Goal: Task Accomplishment & Management: Manage account settings

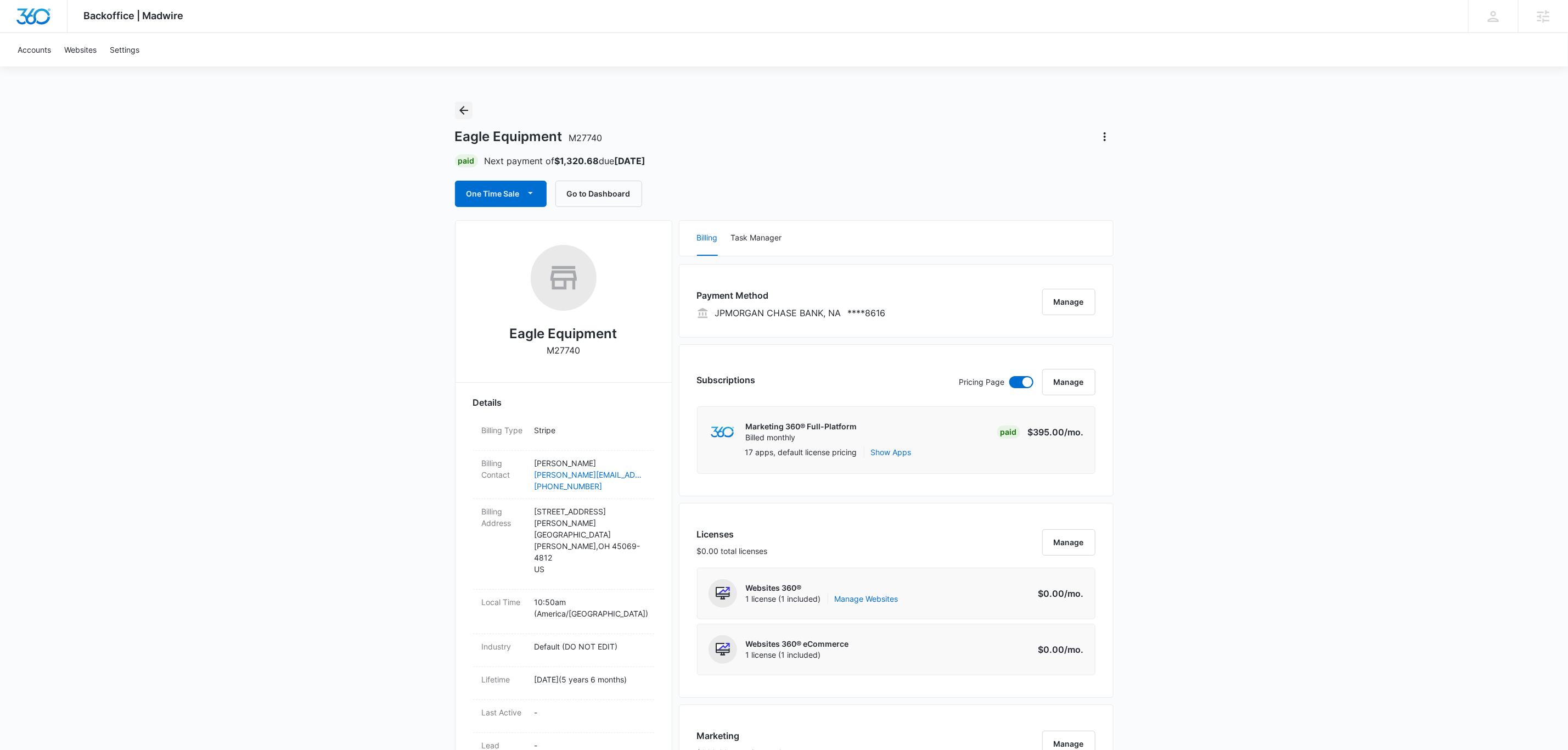
click at [471, 105] on button "Back" at bounding box center [464, 111] width 18 height 18
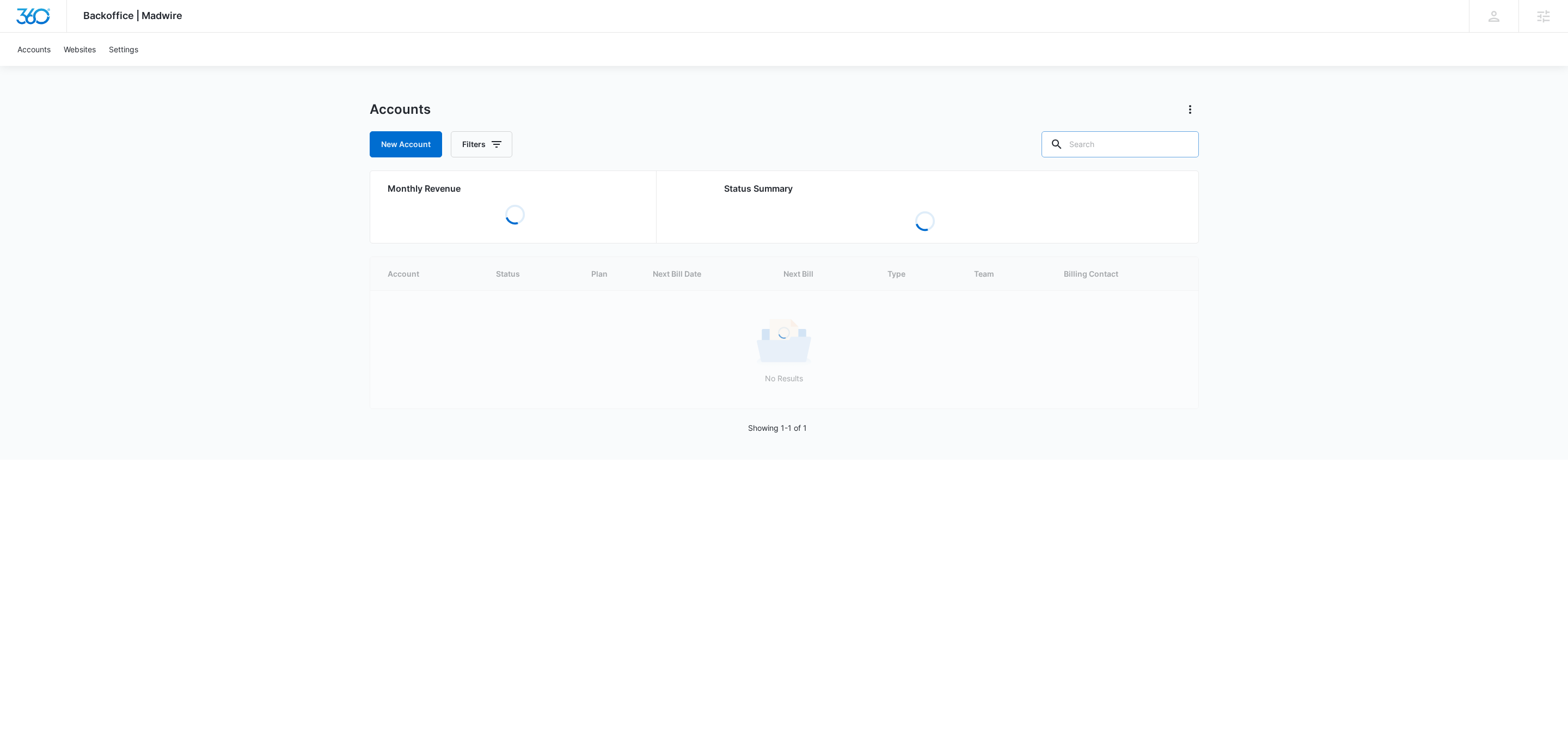
click at [1112, 143] on input "text" at bounding box center [1120, 144] width 158 height 26
type input "proscapes"
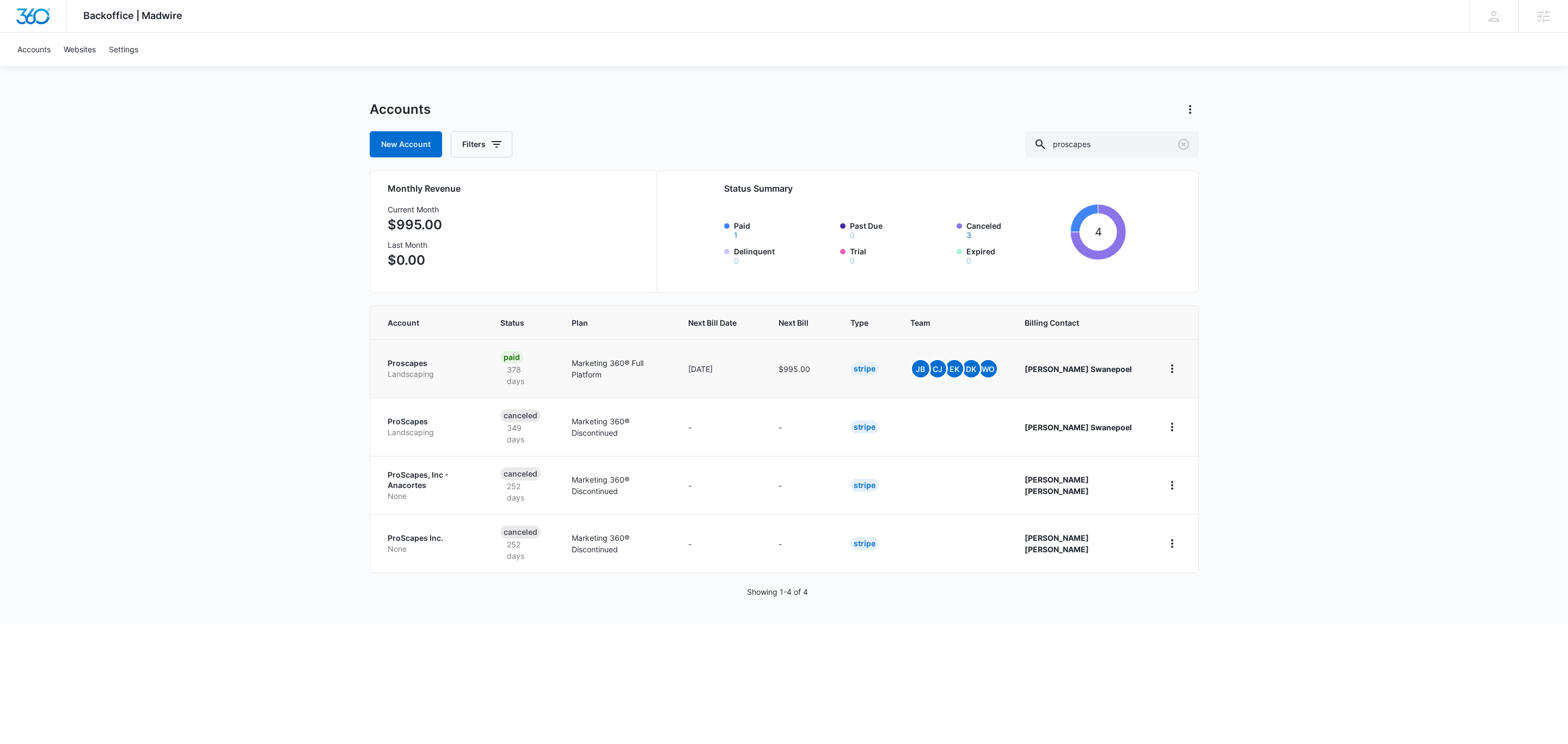
click at [418, 358] on p "Proscapes" at bounding box center [431, 363] width 87 height 11
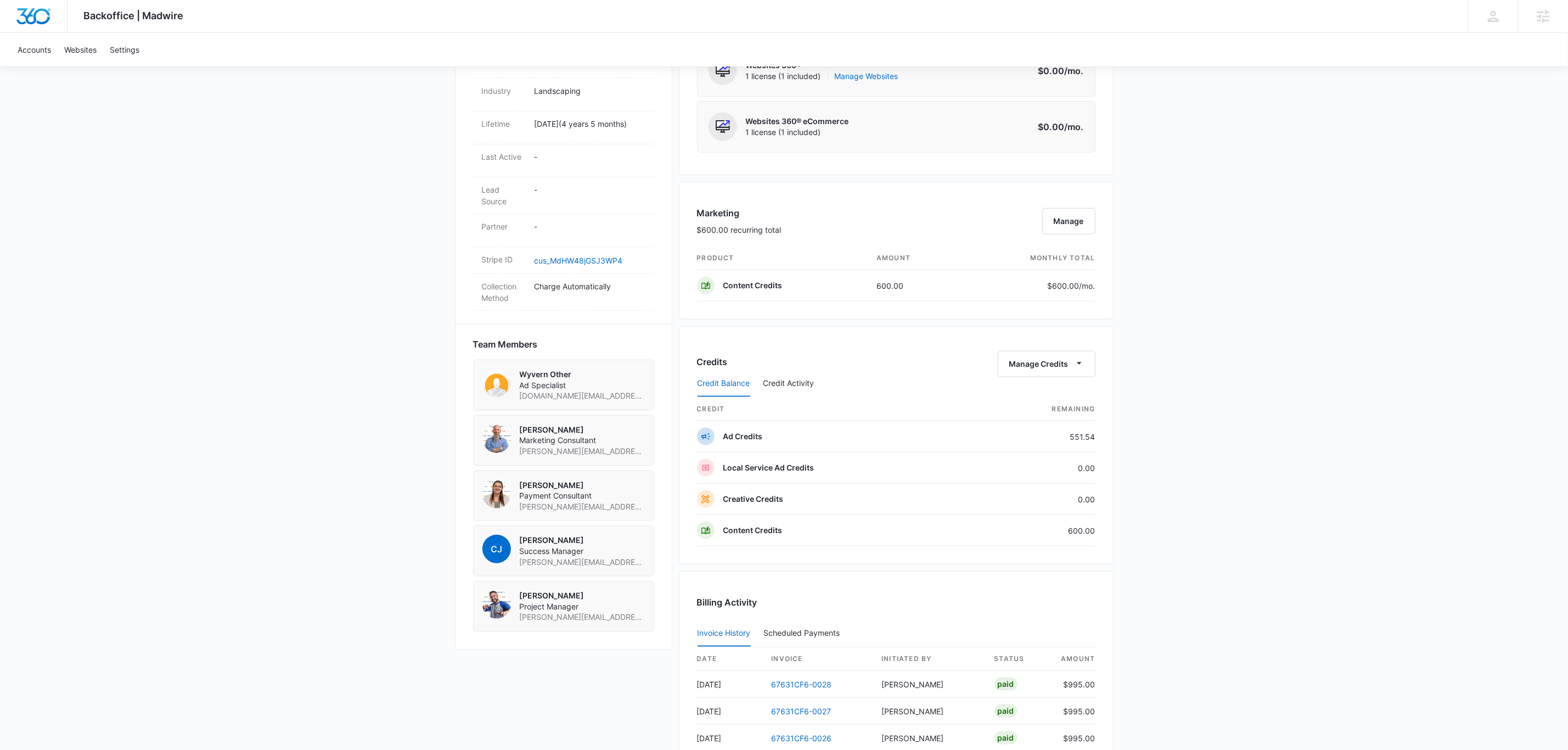
scroll to position [494, 0]
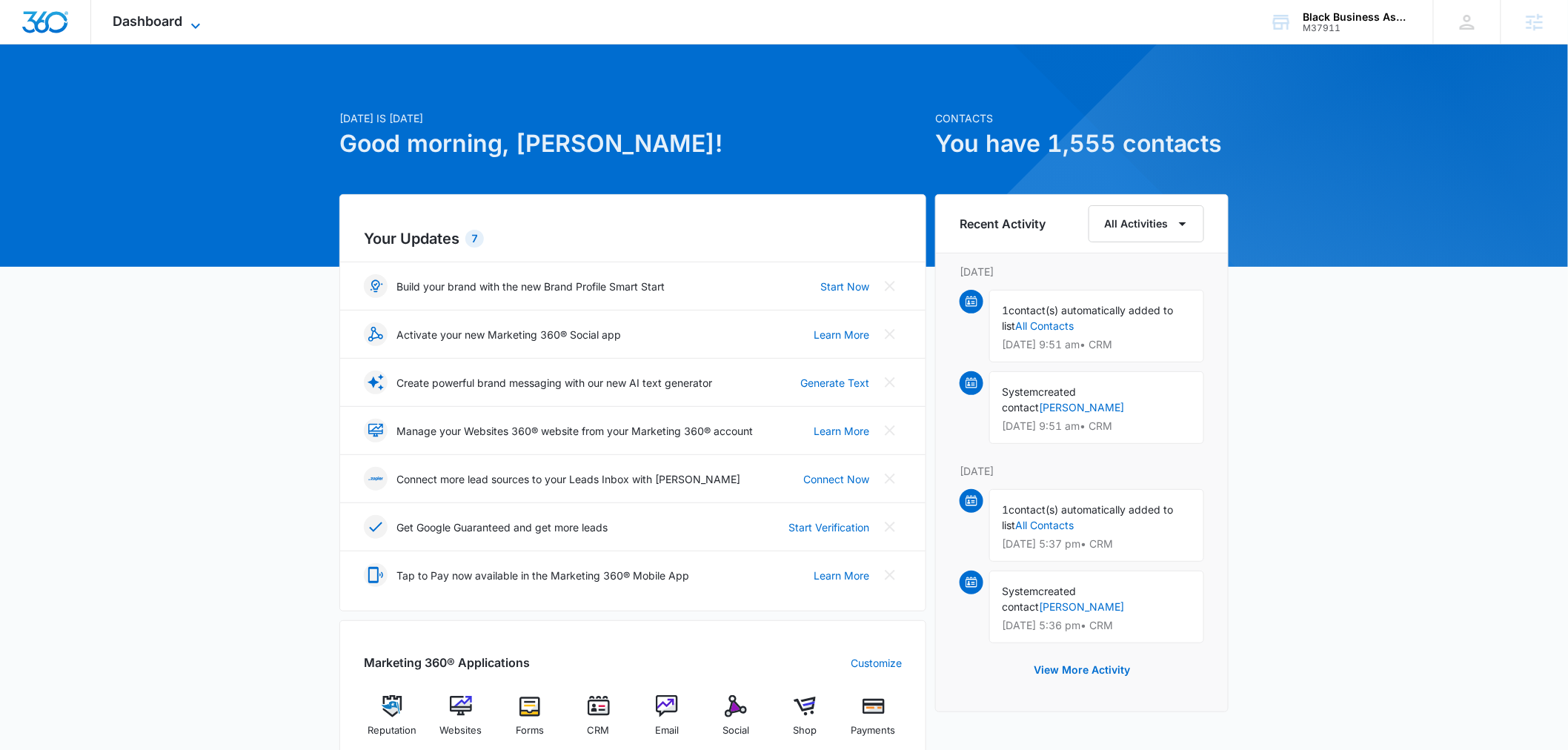
click at [146, 14] on span "Dashboard" at bounding box center [149, 21] width 70 height 16
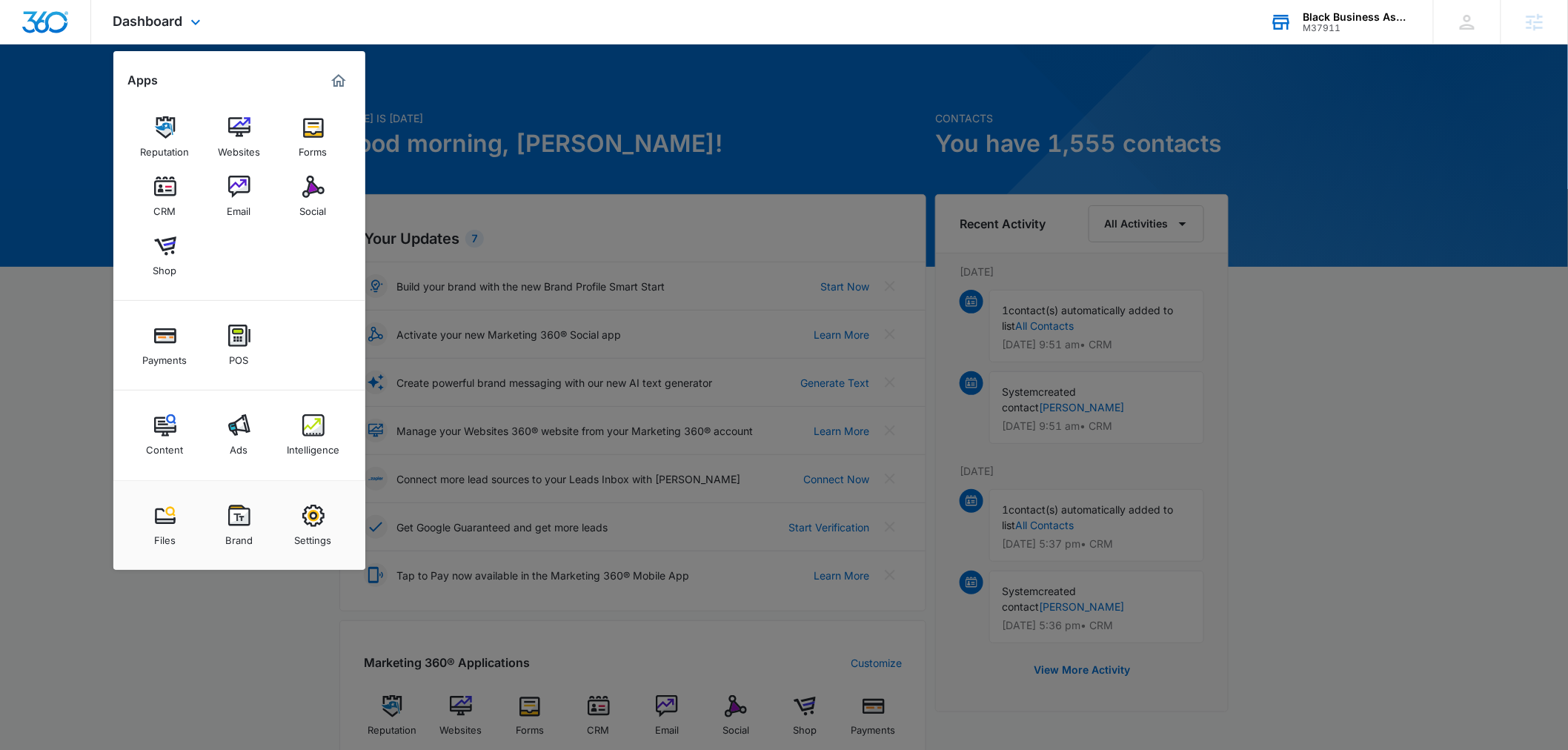
click at [1304, 25] on div "M37911" at bounding box center [1358, 28] width 108 height 10
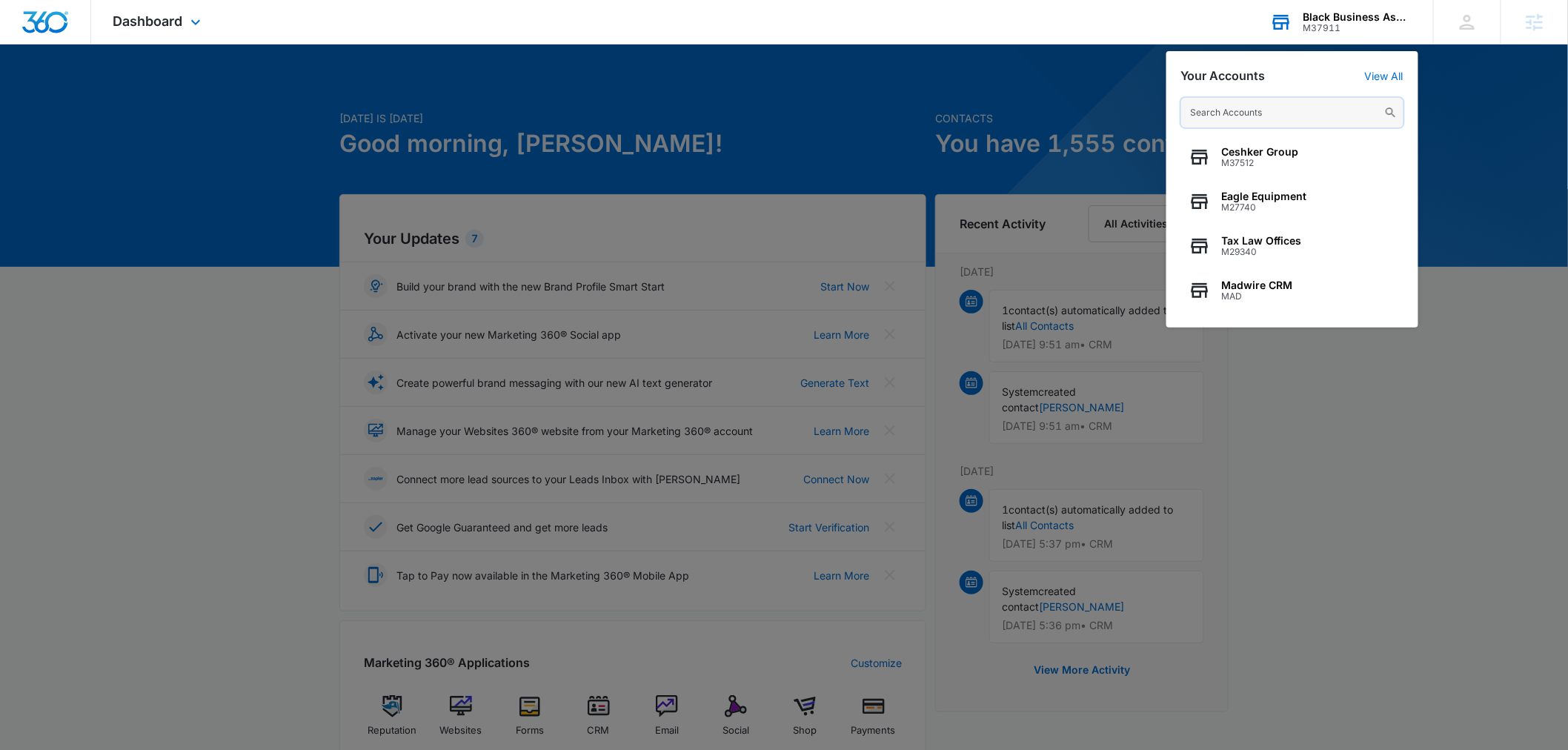
click at [1272, 110] on input "text" at bounding box center [1292, 113] width 222 height 29
paste input "M332206"
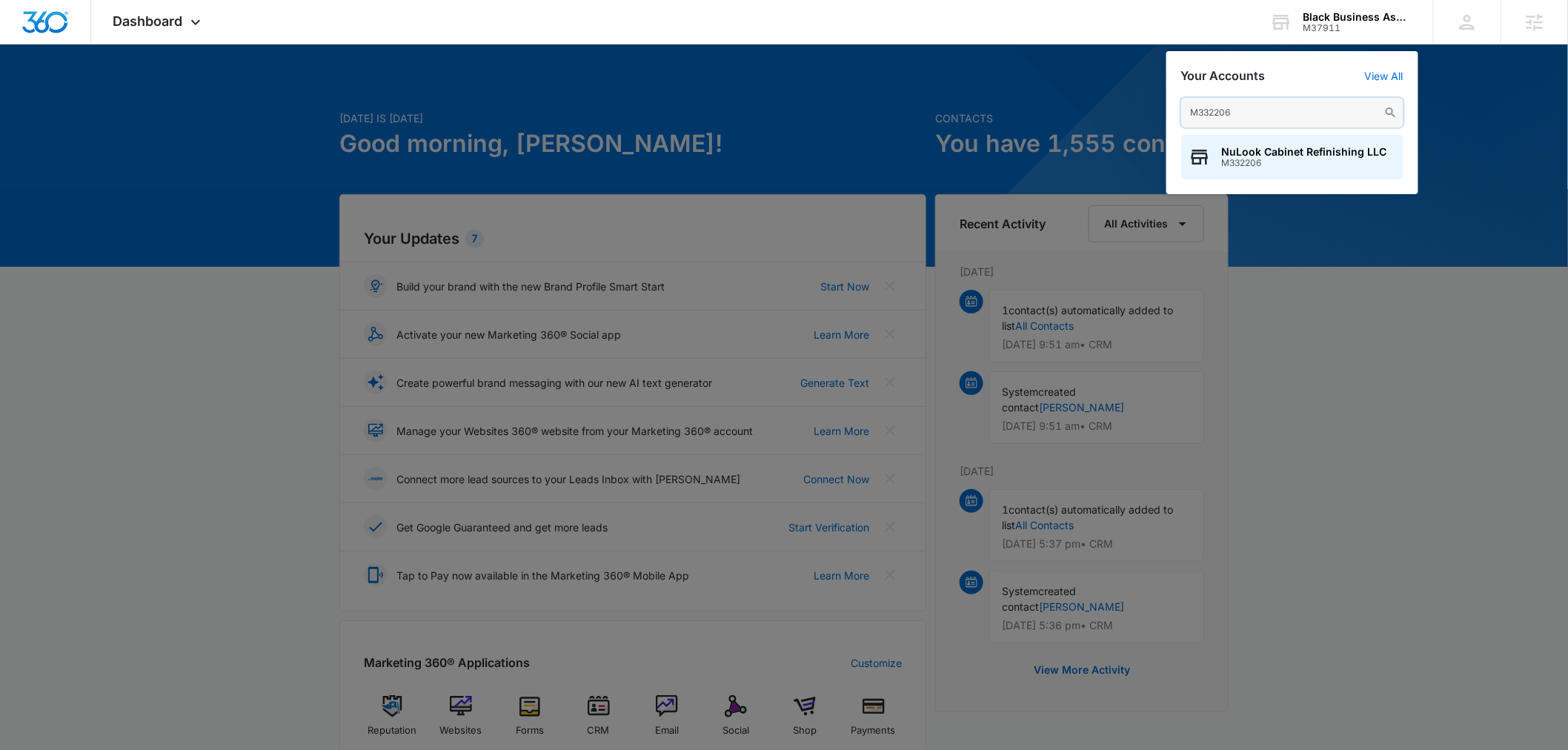
type input "M332206"
click at [1235, 159] on span "M332206" at bounding box center [1305, 162] width 165 height 10
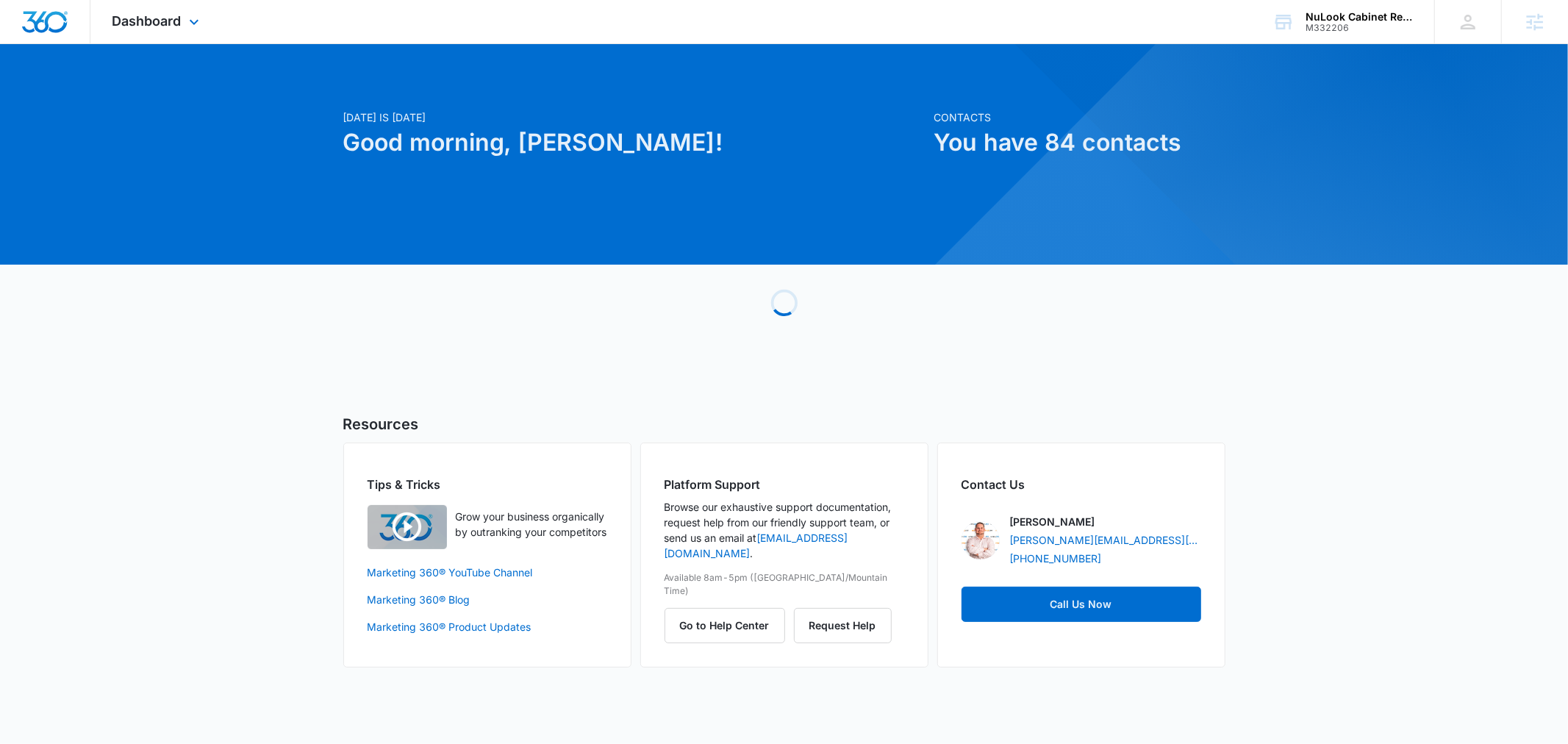
click at [192, 10] on div "Dashboard Apps Reputation Websites Forms CRM Email Social Payments POS Content …" at bounding box center [157, 22] width 135 height 44
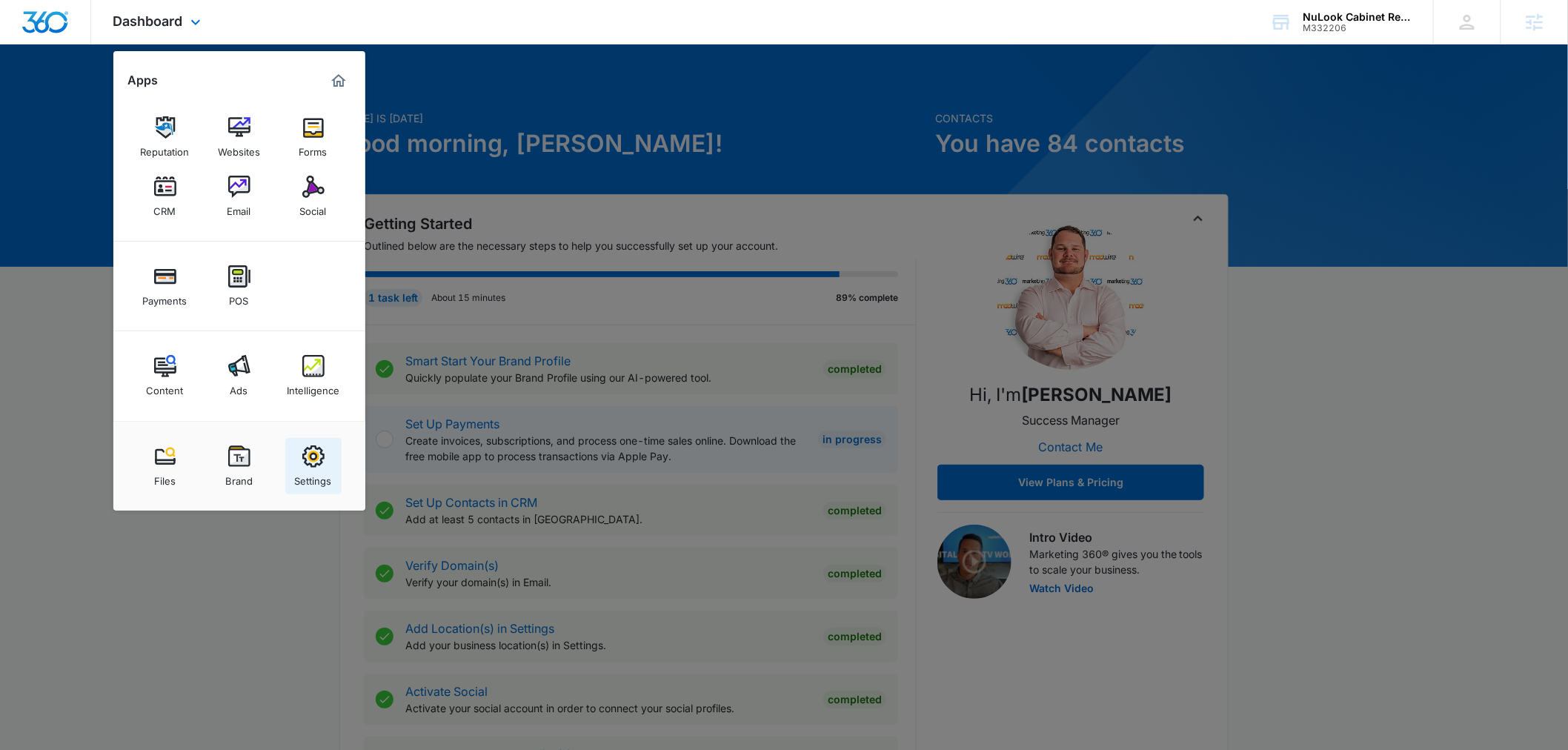
click at [329, 454] on link "Settings" at bounding box center [313, 466] width 56 height 56
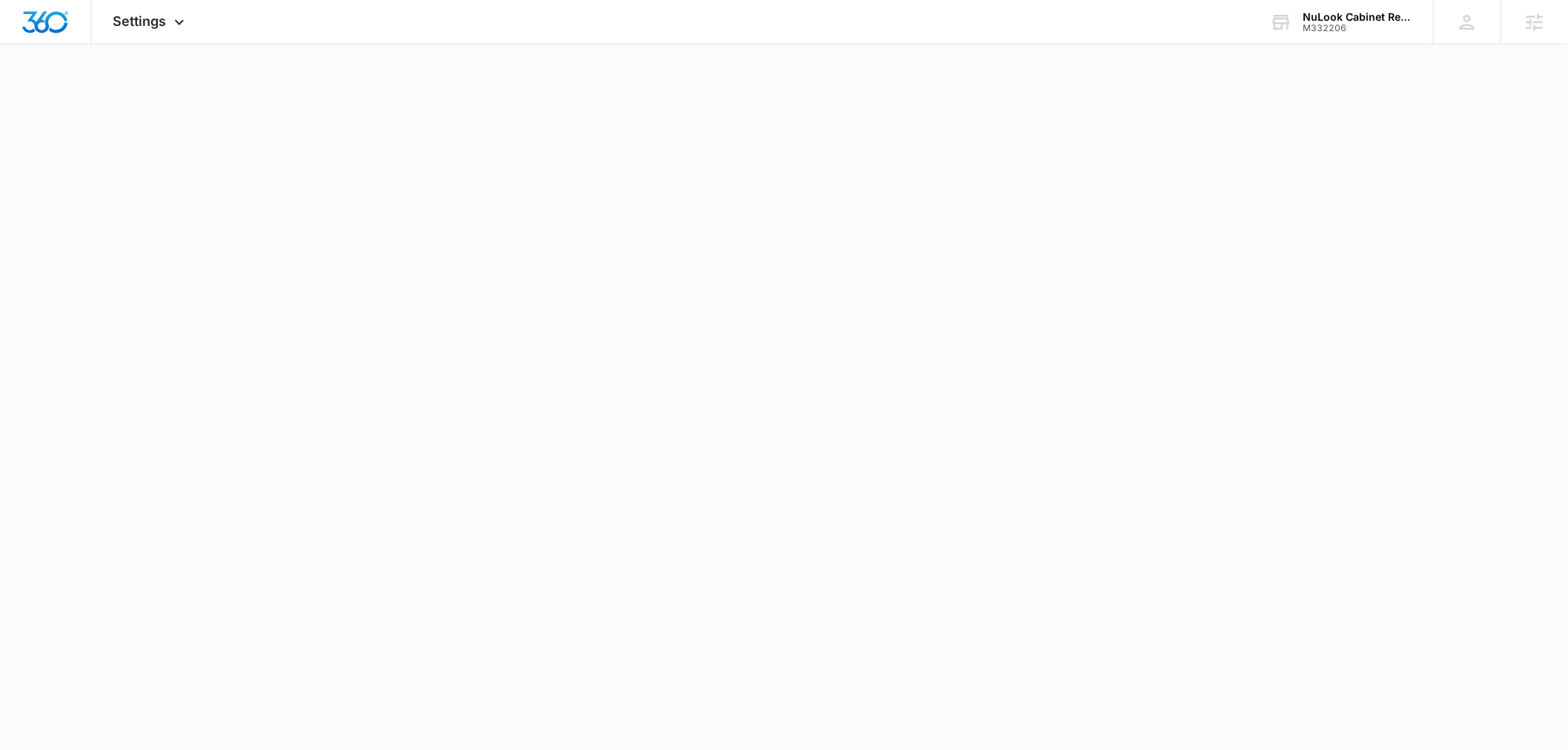
select select "US"
select select "America/New_York"
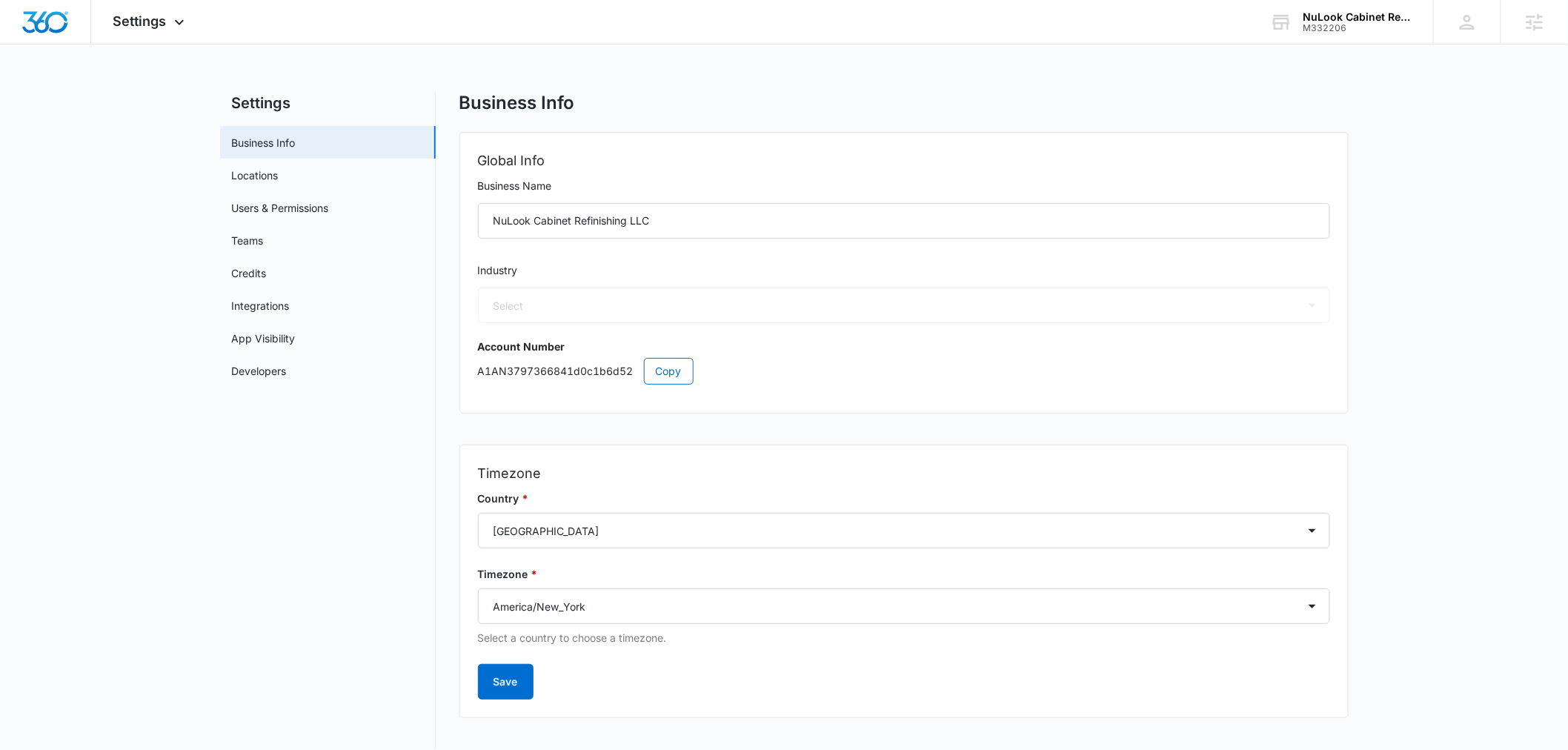
select select "9"
click at [168, 15] on div "Settings Apps Reputation Websites Forms CRM Email Social Payments POS Content A…" at bounding box center [150, 22] width 119 height 44
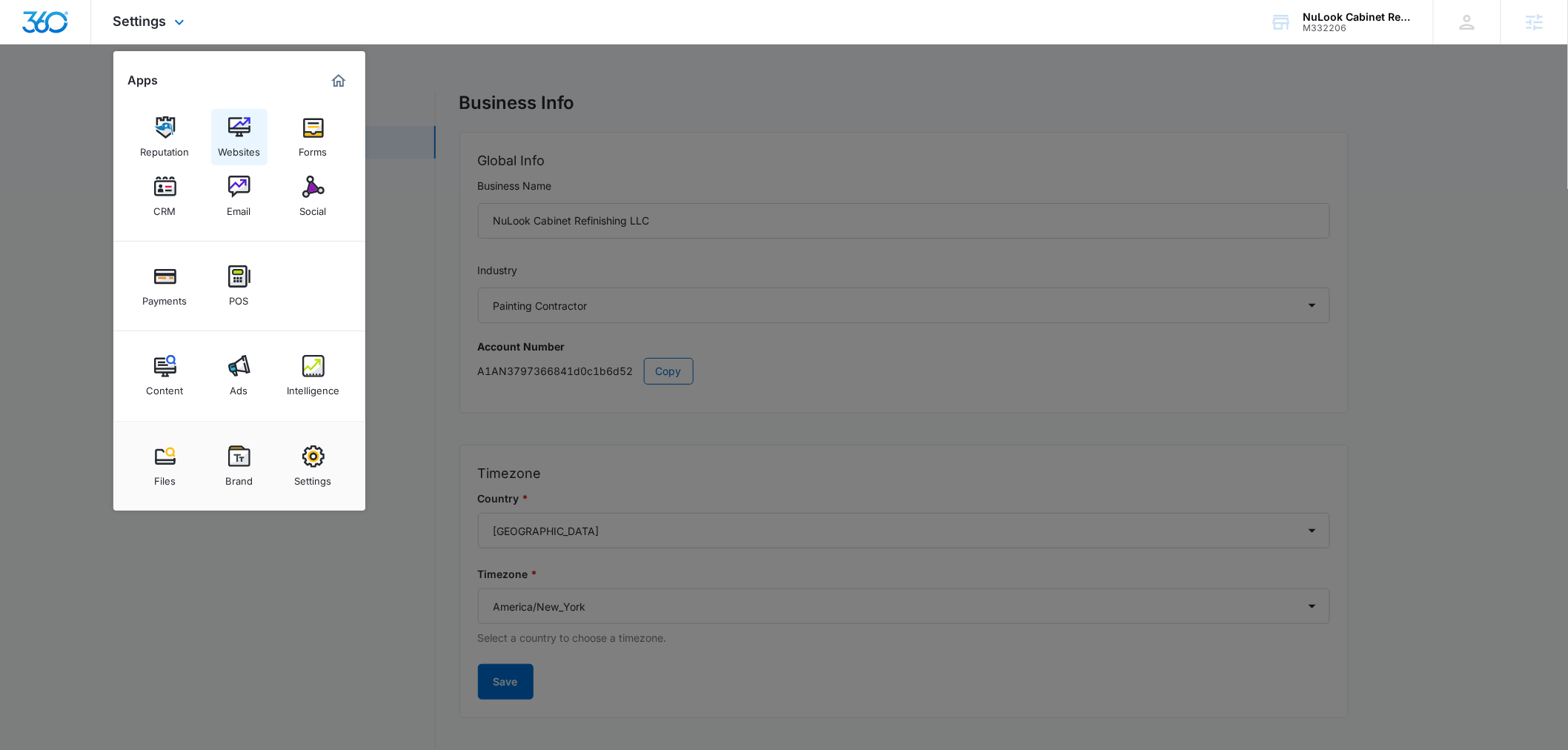
click at [246, 125] on img at bounding box center [239, 127] width 22 height 22
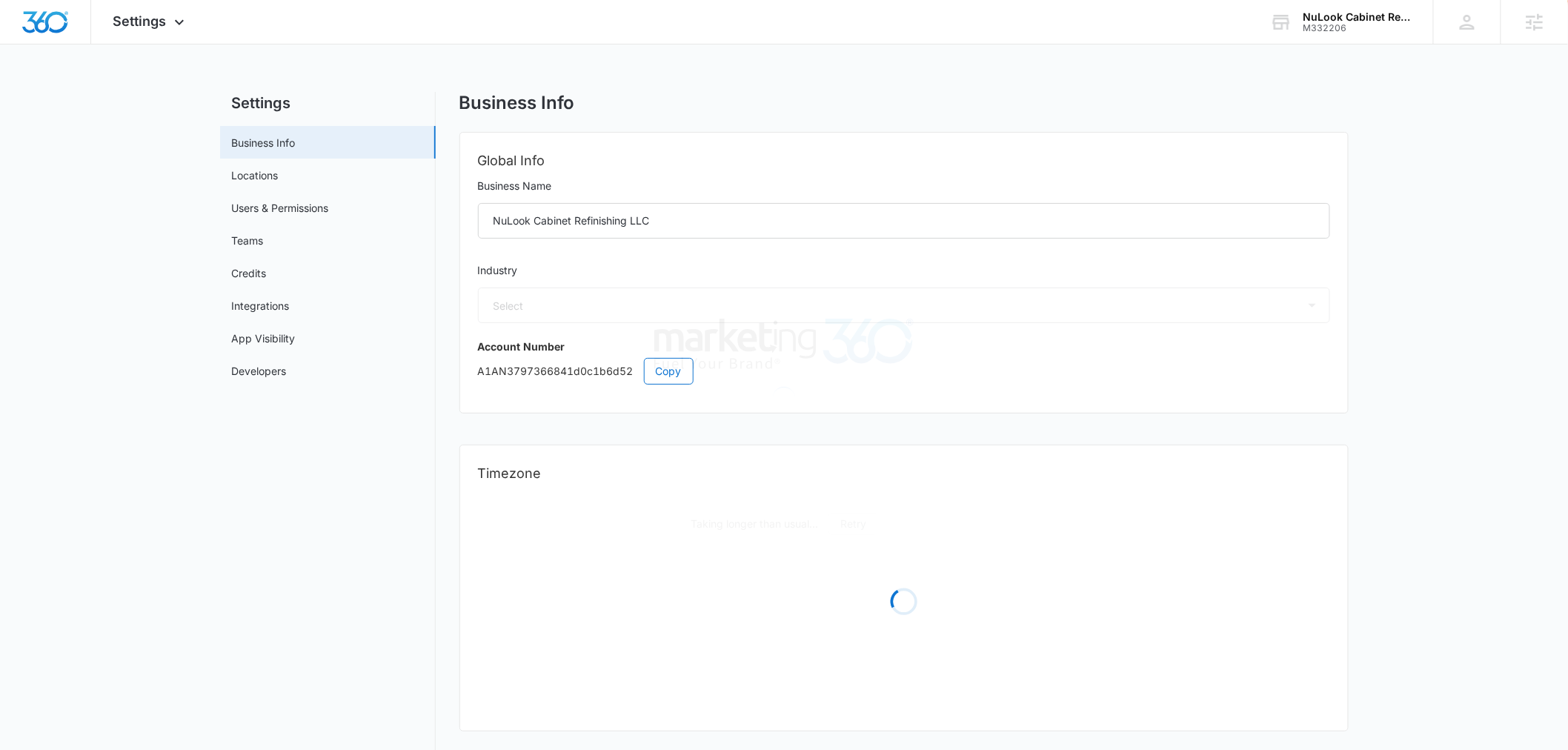
select select "9"
select select "US"
select select "America/New_York"
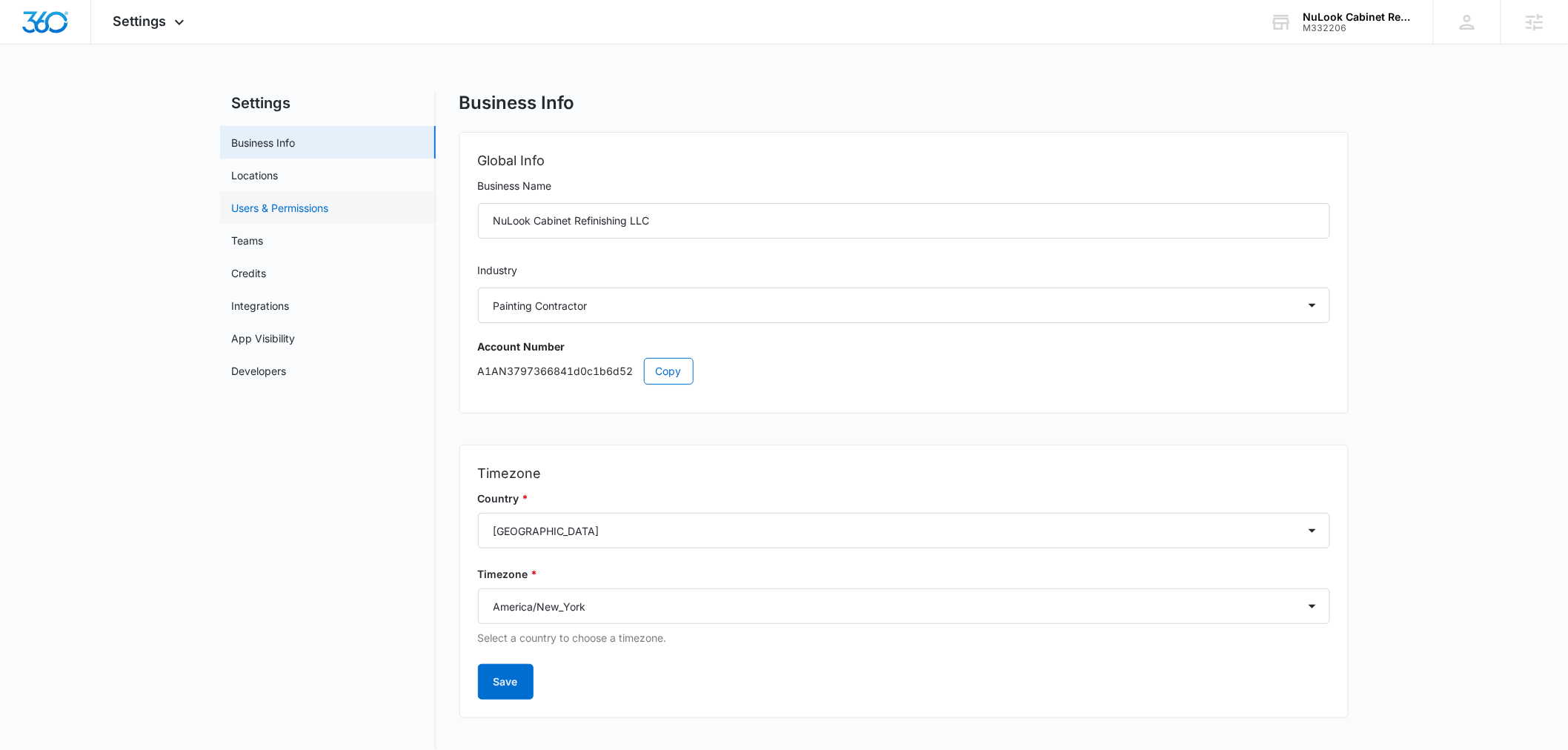
click at [272, 212] on link "Users & Permissions" at bounding box center [281, 207] width 97 height 16
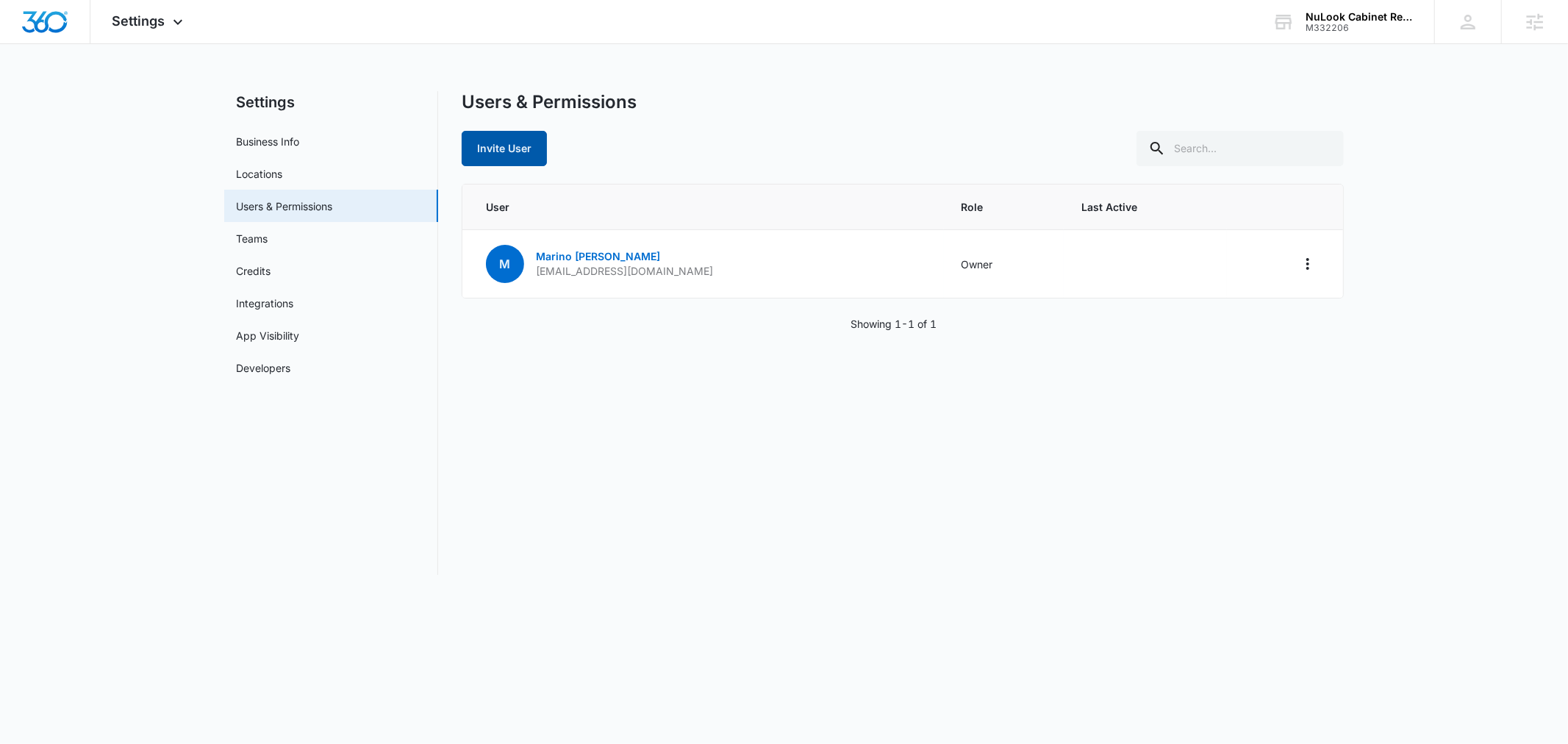
click at [497, 141] on button "Invite User" at bounding box center [505, 148] width 85 height 35
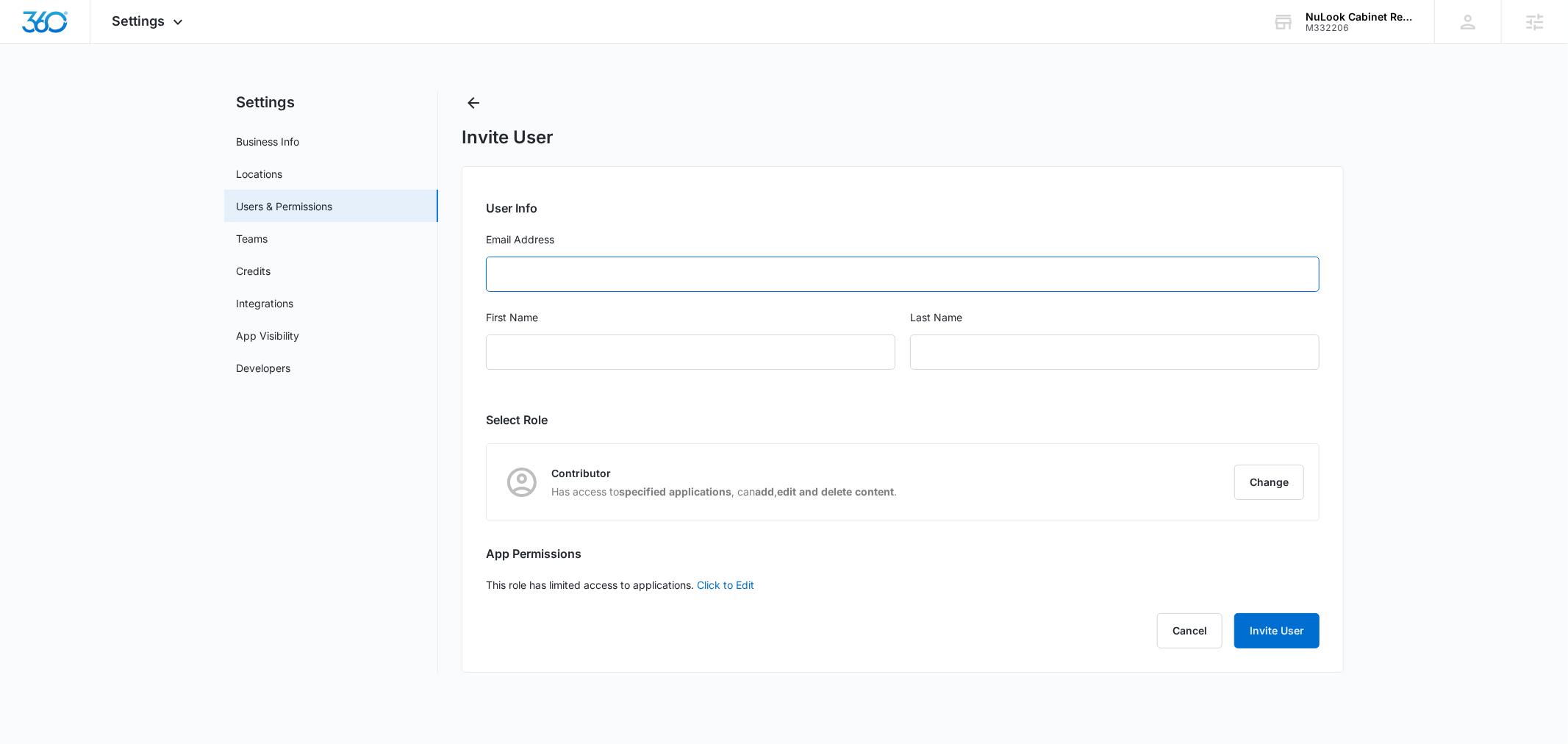
click at [658, 281] on input "Email Address" at bounding box center [902, 274] width 834 height 35
paste input "magerkurthsheri@yahoo.com"
type input "magerkurthsheri@yahoo.com"
click at [647, 355] on input "First Name" at bounding box center [690, 352] width 409 height 35
type input "First"
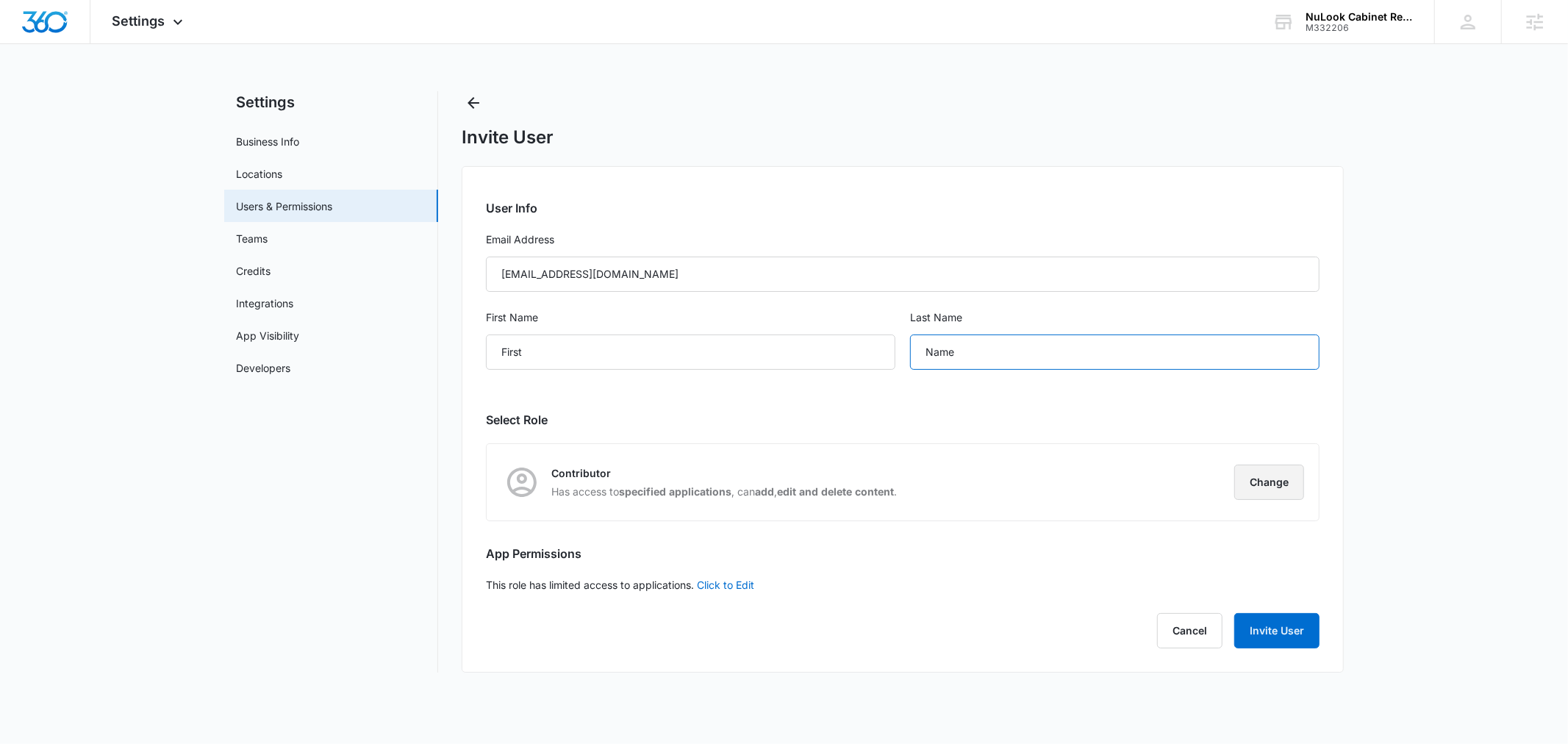
type input "Name"
click at [1260, 476] on button "Change" at bounding box center [1269, 482] width 70 height 35
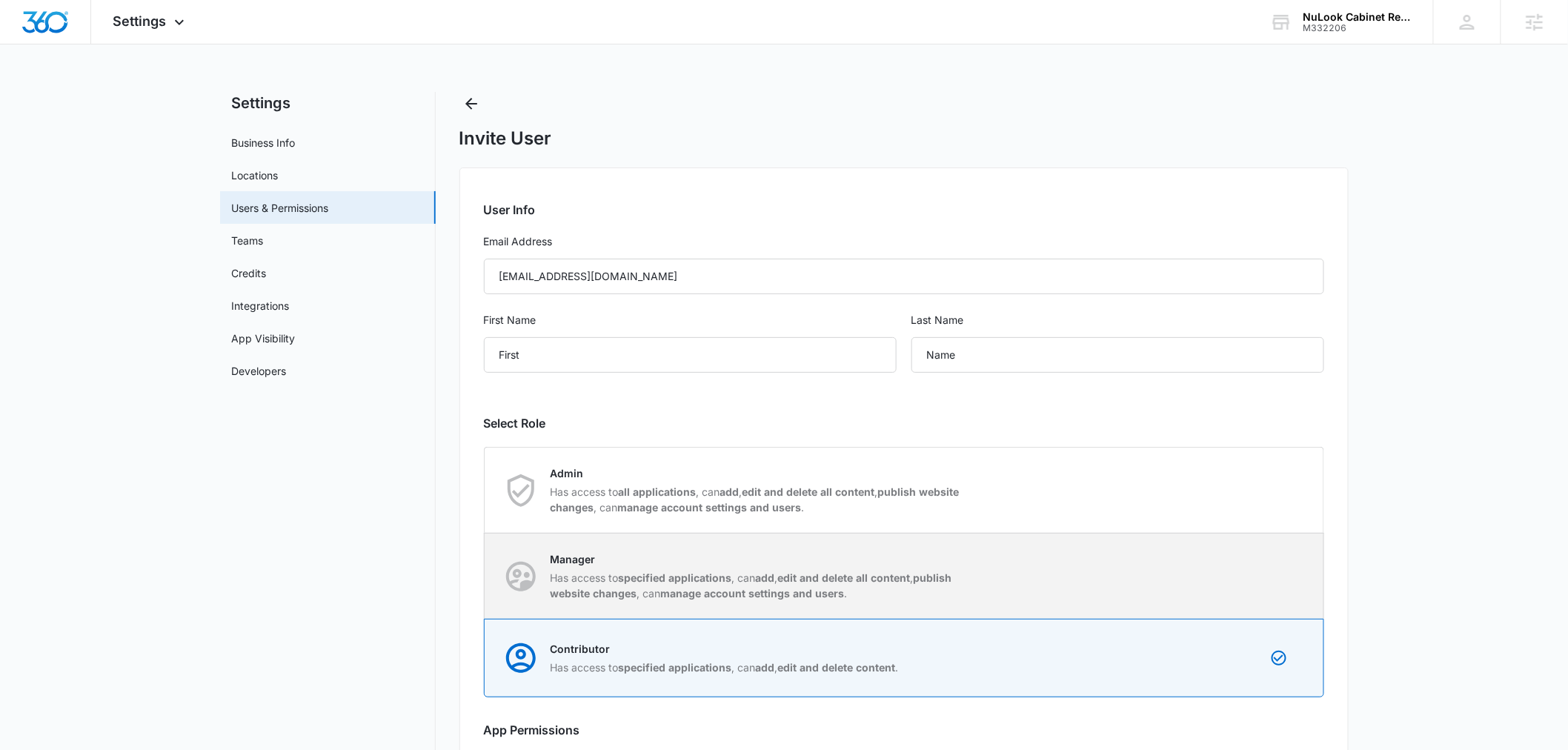
click at [922, 571] on strong "publish website changes" at bounding box center [752, 585] width 402 height 28
click at [485, 576] on input "Manager Has access to specified applications , can add , edit and delete all co…" at bounding box center [485, 576] width 1 height 1
radio input "true"
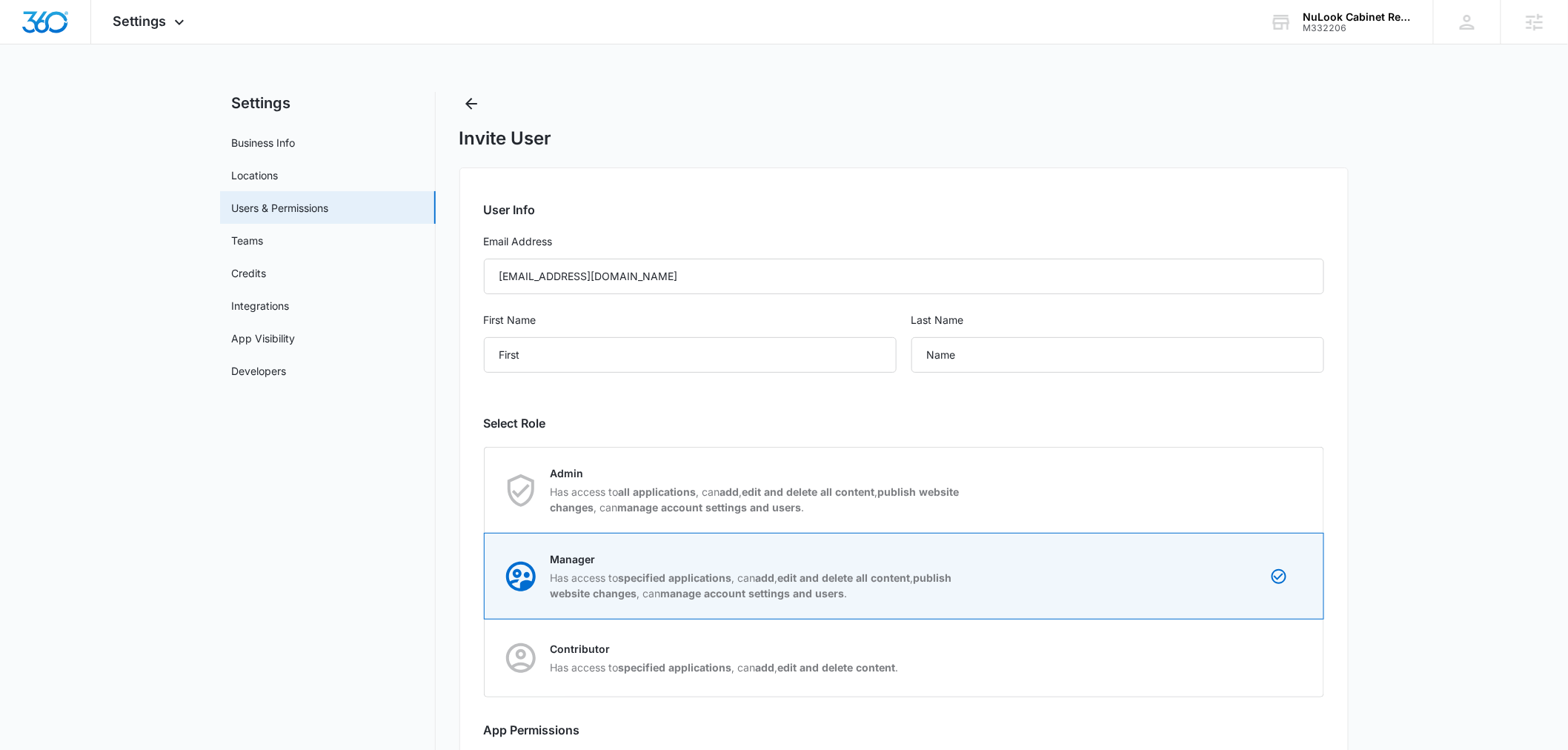
click at [1425, 466] on main "Settings Business Info Locations Users & Permissions Teams Credits Integrations…" at bounding box center [784, 480] width 1568 height 776
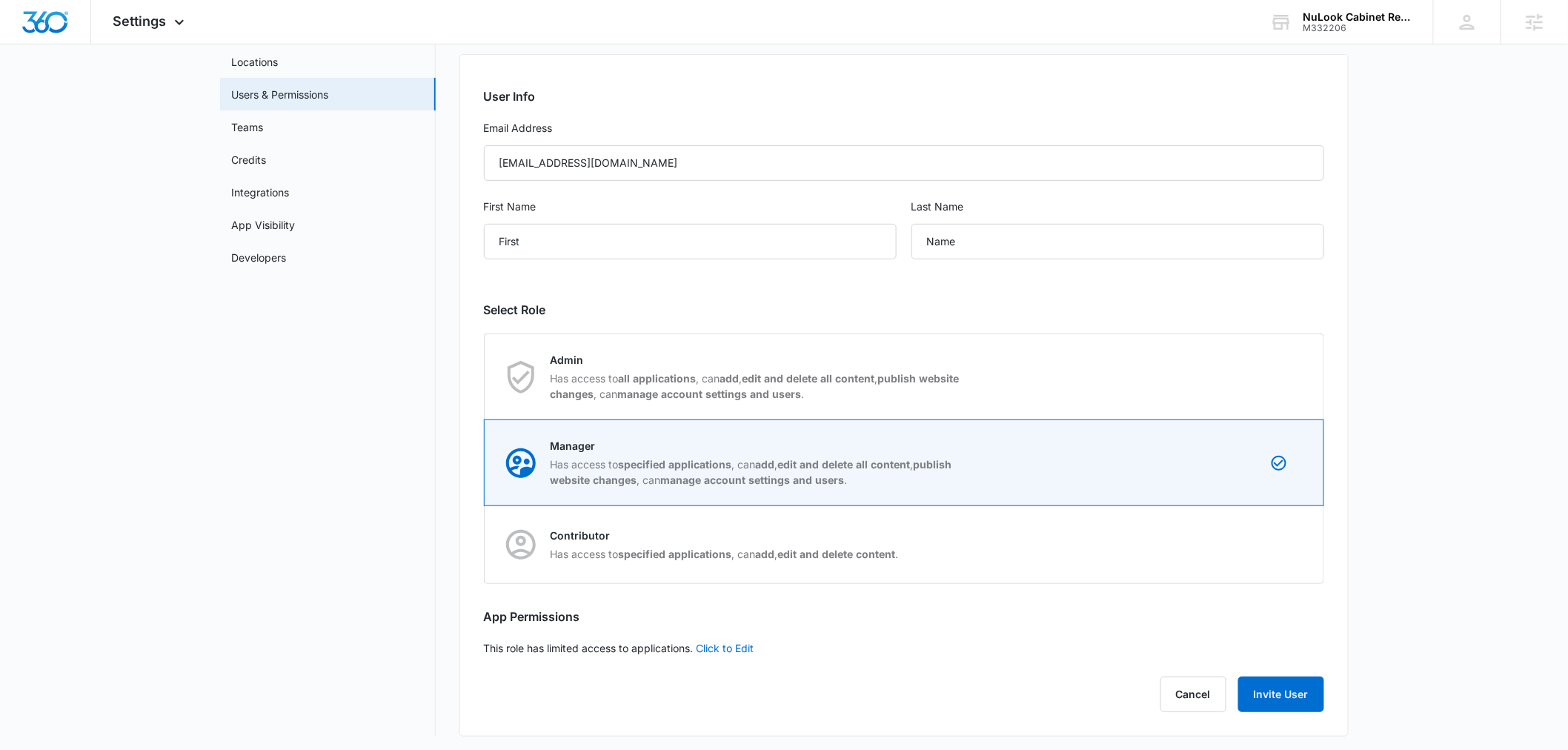
scroll to position [117, 0]
click at [1309, 688] on button "Invite User" at bounding box center [1282, 690] width 86 height 36
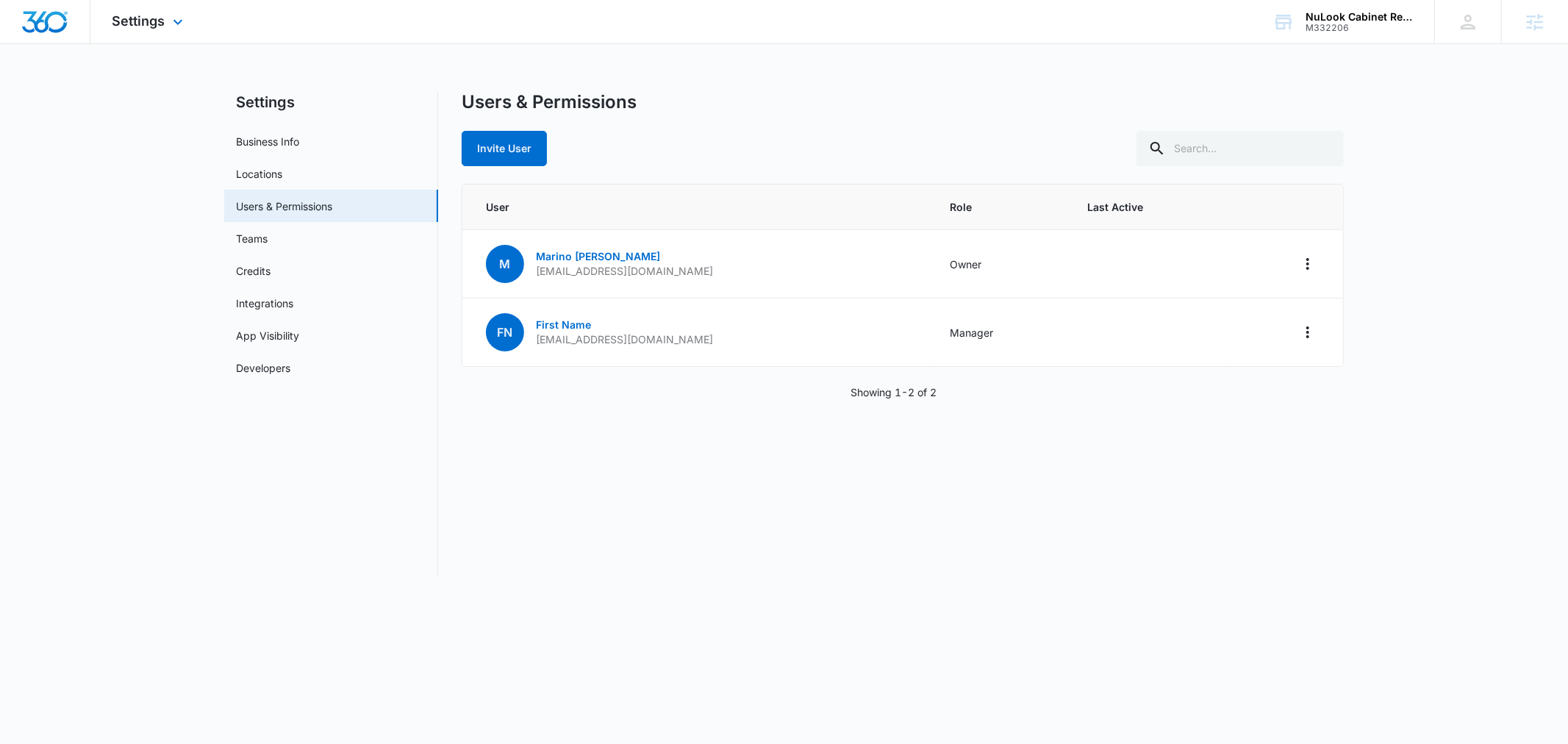
click at [159, 30] on div "Settings Apps Reputation Websites Forms CRM Email Social Payments POS Content A…" at bounding box center [149, 22] width 118 height 44
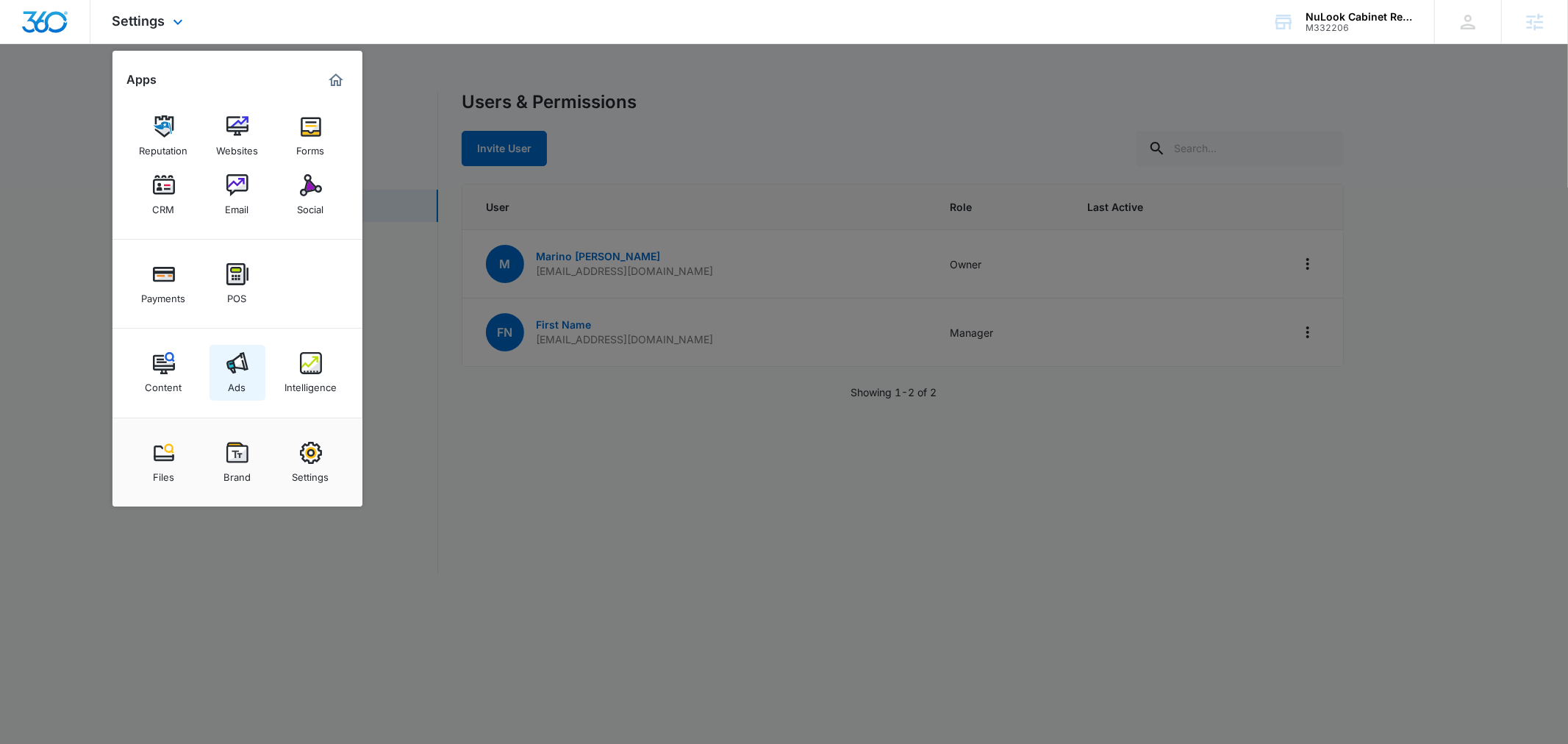
click at [236, 367] on img at bounding box center [237, 363] width 22 height 22
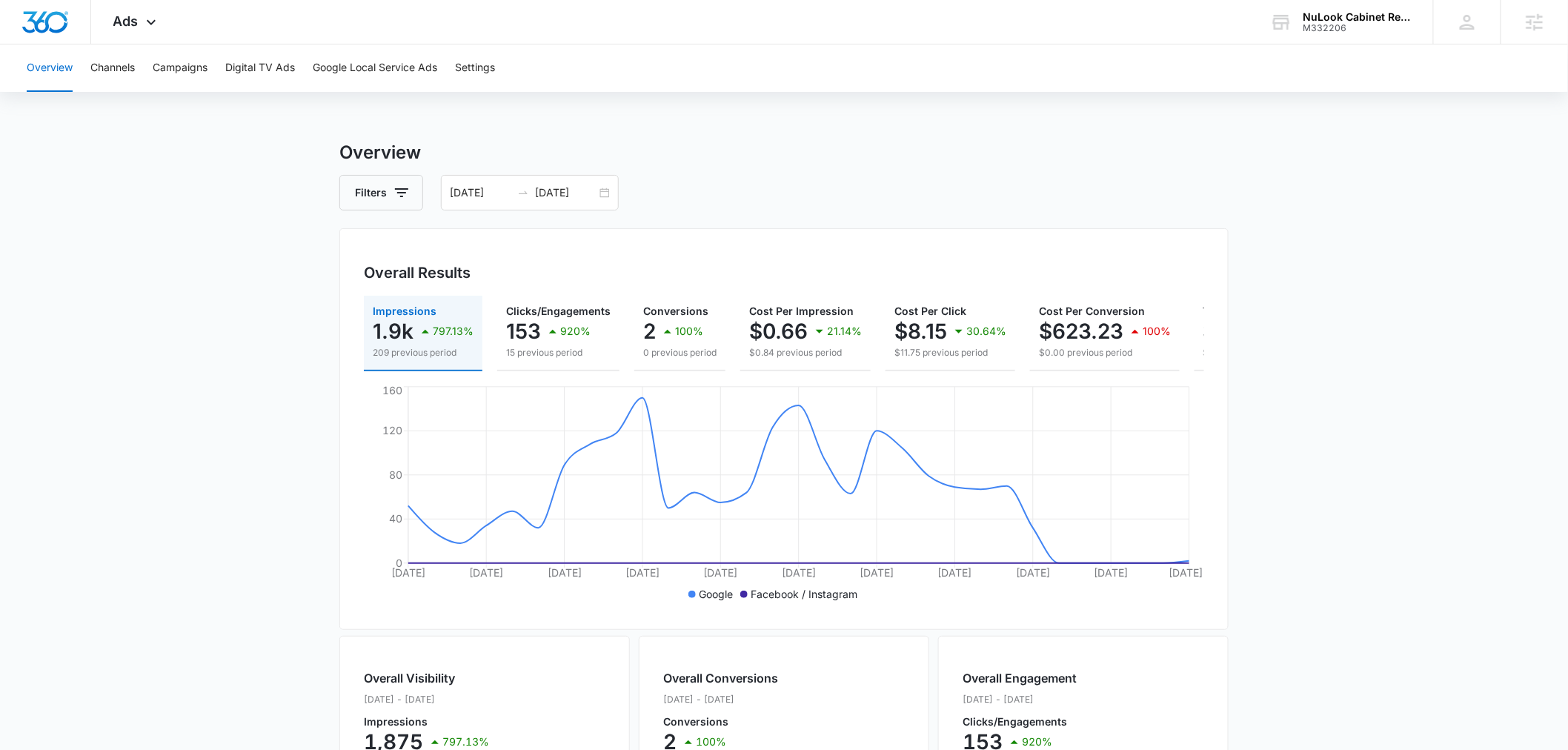
scroll to position [0, 176]
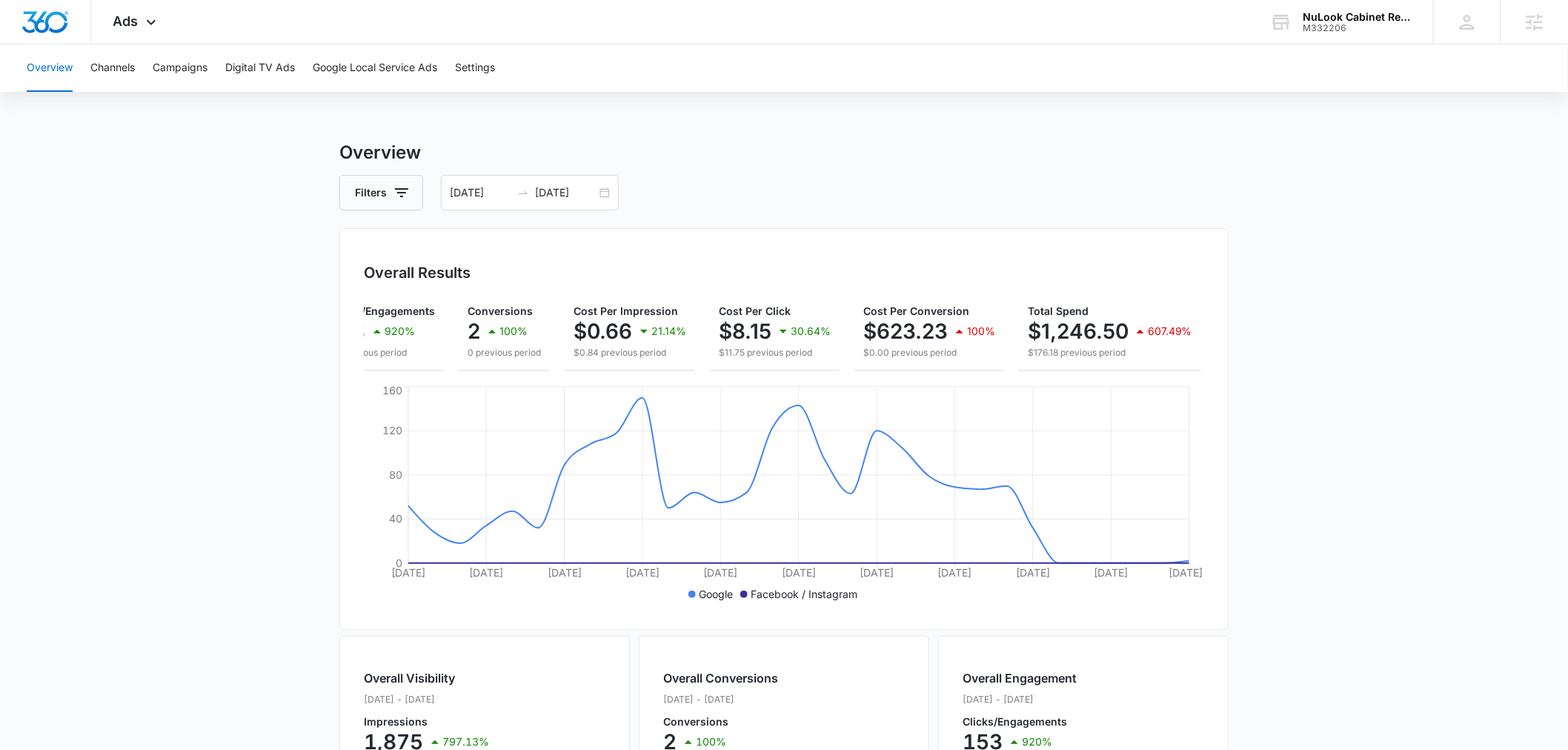
click at [1350, 388] on main "Overview Filters 07/12/2025 08/11/2025 Overall Results Impressions 1.9k 797.13%…" at bounding box center [784, 671] width 1568 height 1064
click at [501, 307] on span "Conversions" at bounding box center [500, 311] width 65 height 13
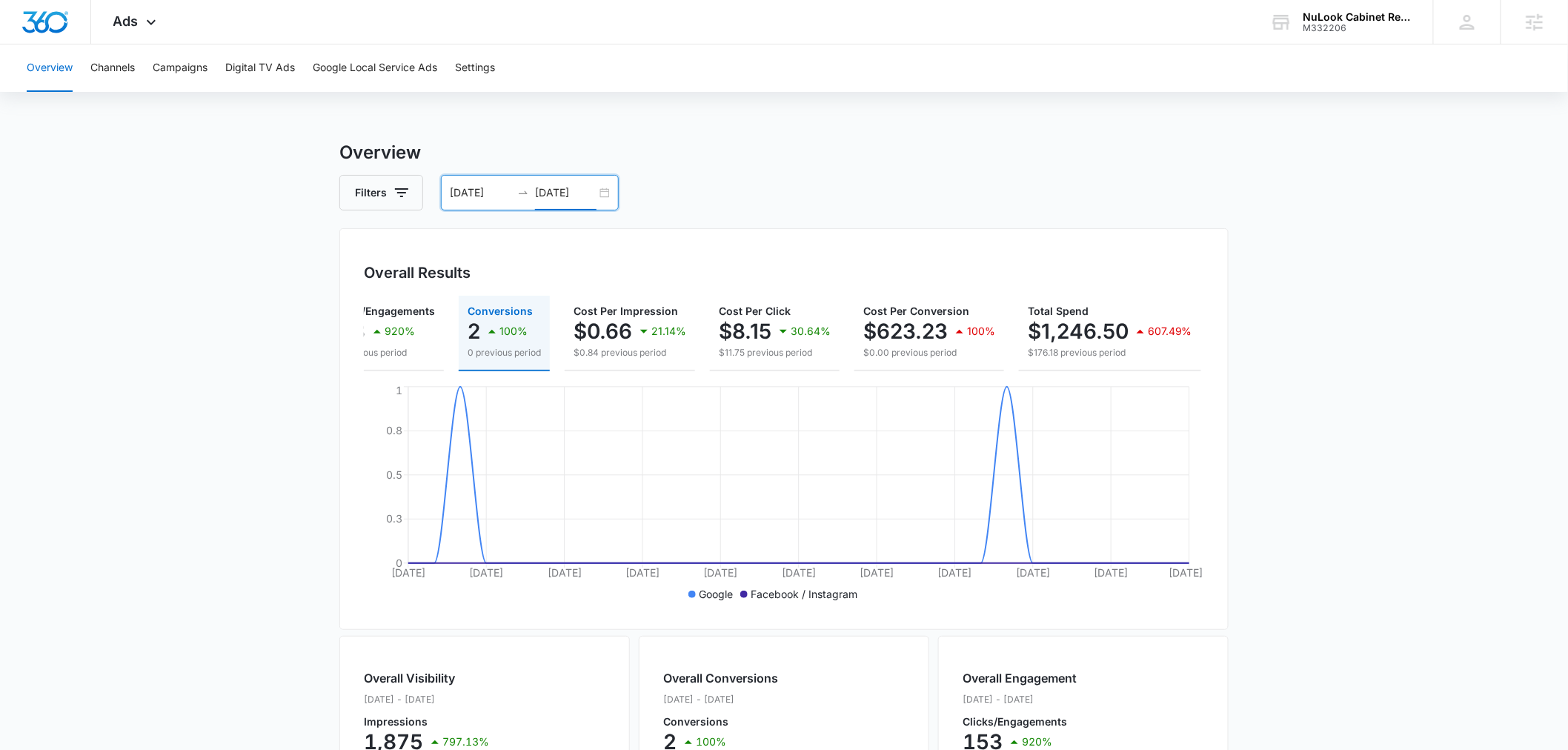
click at [574, 193] on input "08/11/2025" at bounding box center [566, 193] width 61 height 17
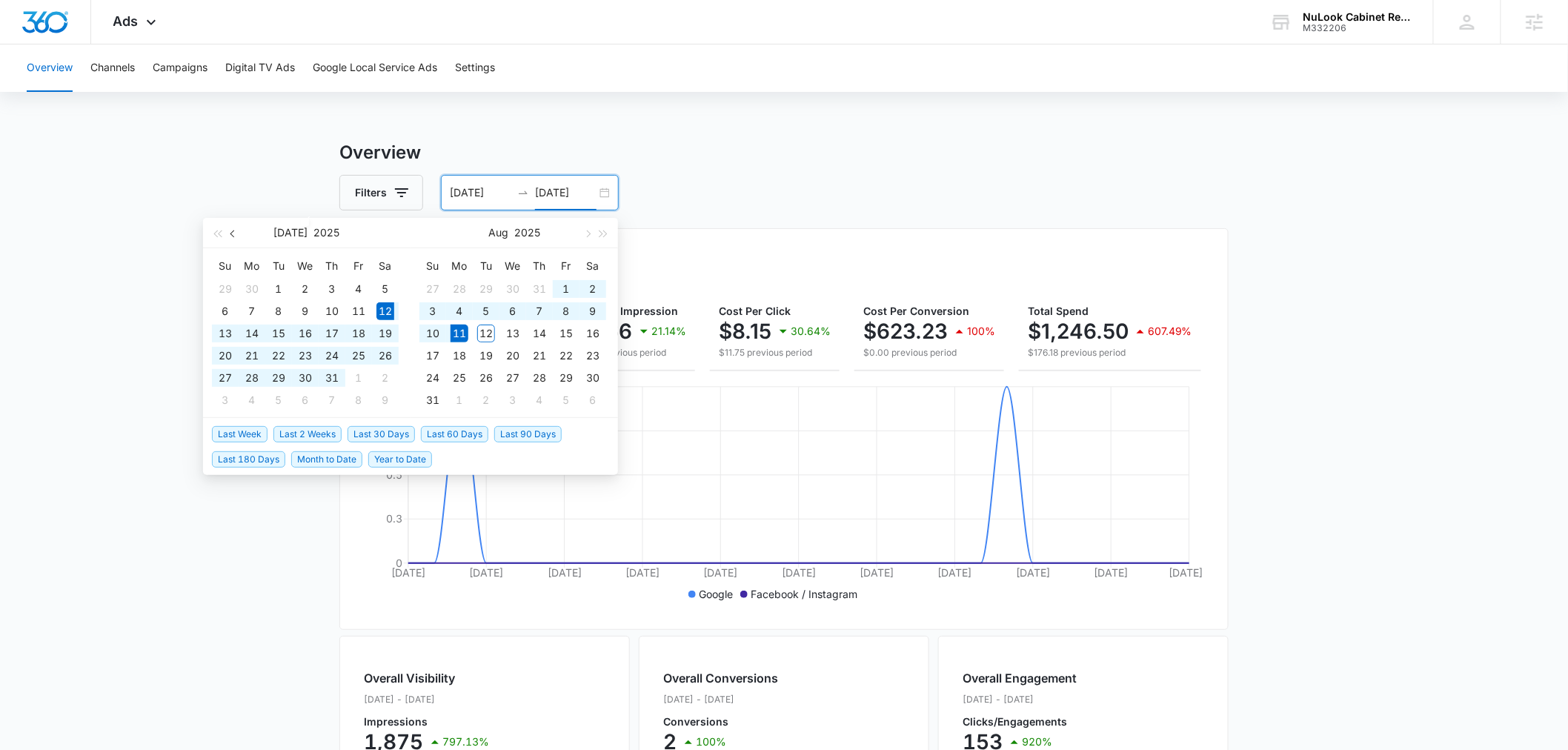
click at [241, 228] on button "button" at bounding box center [234, 233] width 17 height 29
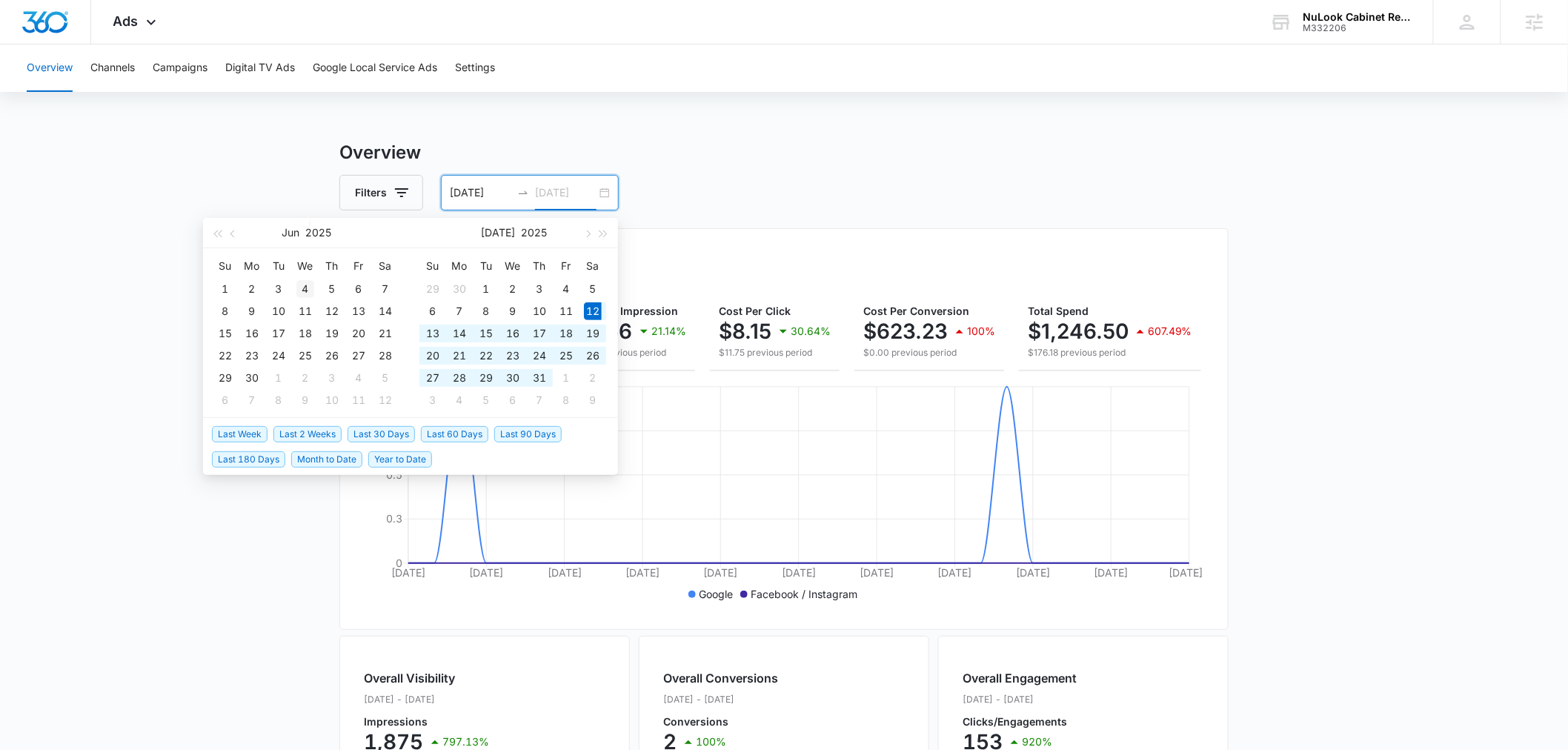
type input "06/04/2025"
click at [296, 291] on div "4" at bounding box center [304, 289] width 17 height 17
drag, startPoint x: 484, startPoint y: 190, endPoint x: 398, endPoint y: 210, distance: 88.3
click at [483, 190] on input at bounding box center [480, 193] width 61 height 17
click at [230, 234] on button "button" at bounding box center [234, 233] width 17 height 29
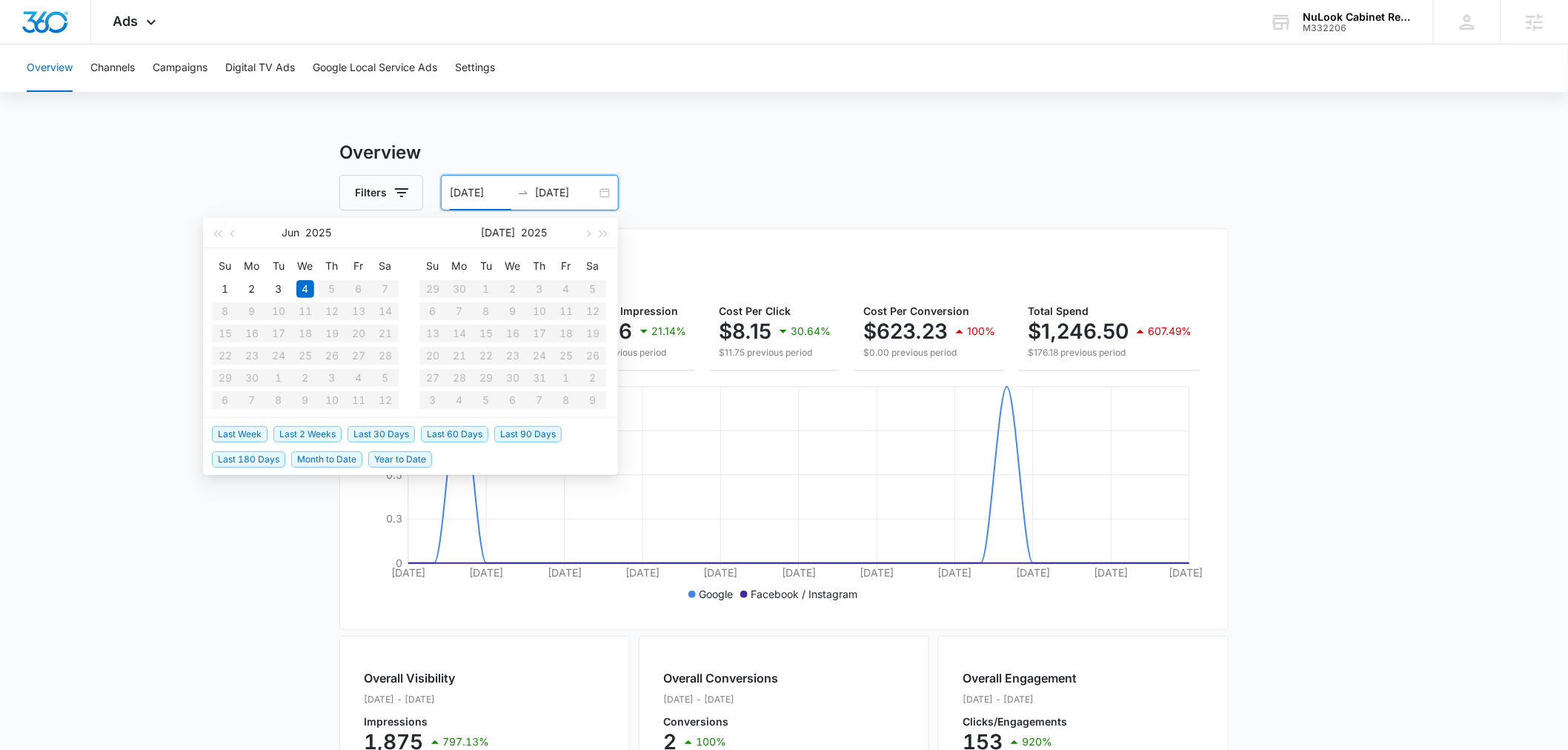
type input "06/04/2025"
click at [326, 291] on table "Su Mo Tu We Th Fr Sa 1 2 3 4 5 6 7 8 9 10 11 12 13 14 15 16 17 18 19 20 21 22 2…" at bounding box center [305, 332] width 187 height 157
type input "06/03/2025"
click at [268, 281] on td "3" at bounding box center [278, 289] width 27 height 22
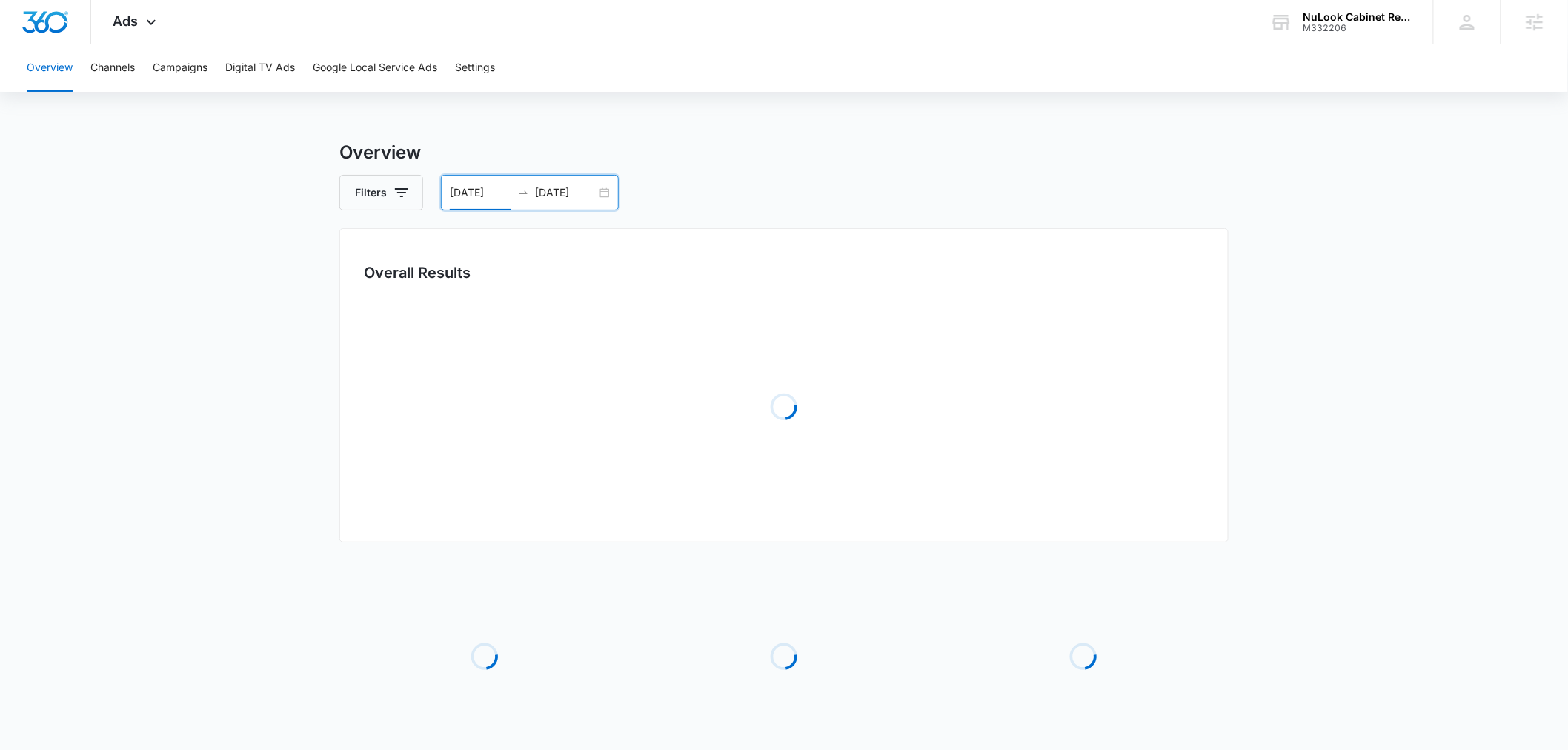
click at [555, 196] on input "06/04/2025" at bounding box center [566, 193] width 61 height 17
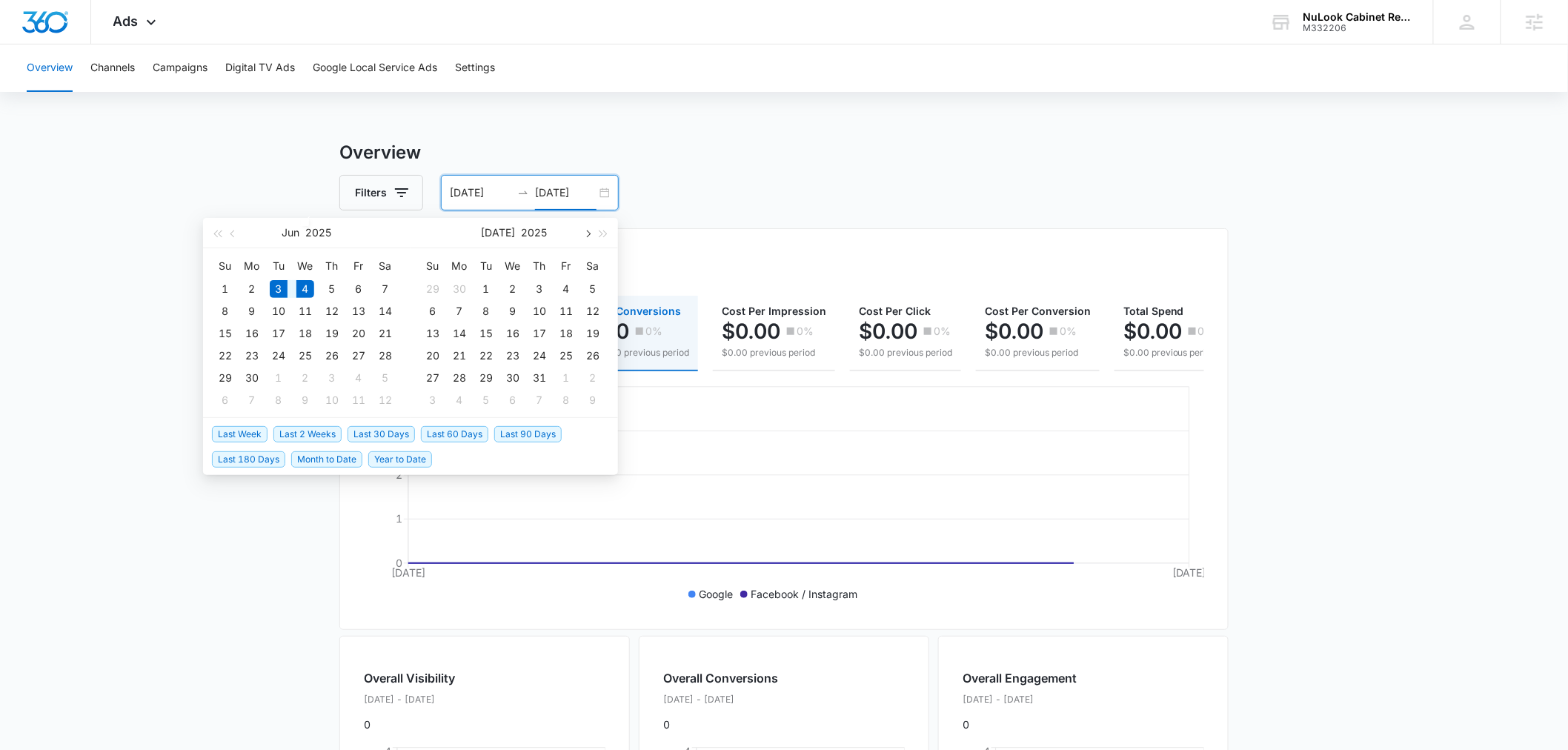
click at [591, 230] on button "button" at bounding box center [587, 233] width 17 height 29
type input "08/12/2025"
click at [487, 326] on div "12" at bounding box center [486, 333] width 17 height 17
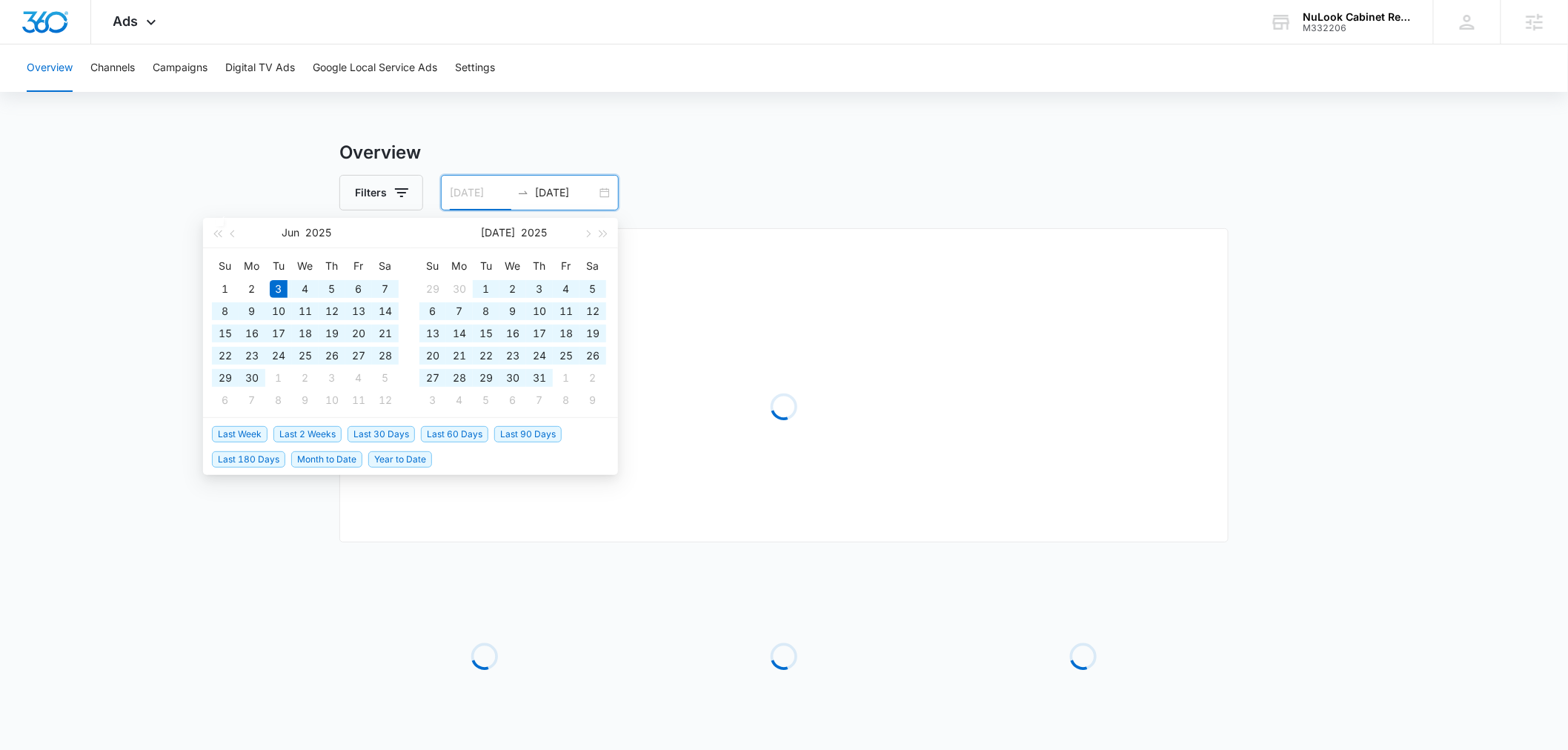
type input "06/03/2025"
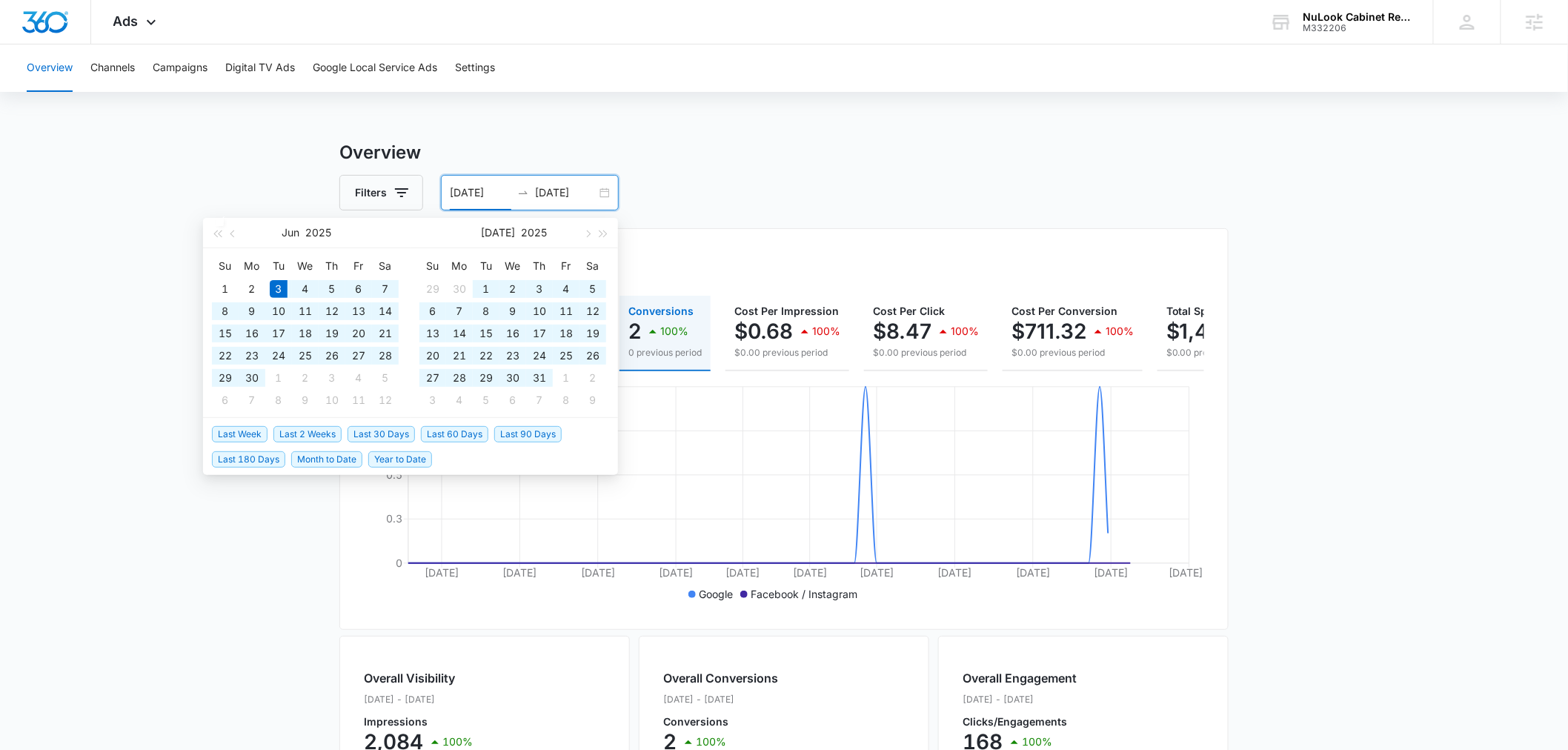
click at [1384, 390] on main "Overview Filters 06/03/2025 08/12/2025 Overall Results Impressions 2.1k 100% 0 …" at bounding box center [784, 671] width 1568 height 1064
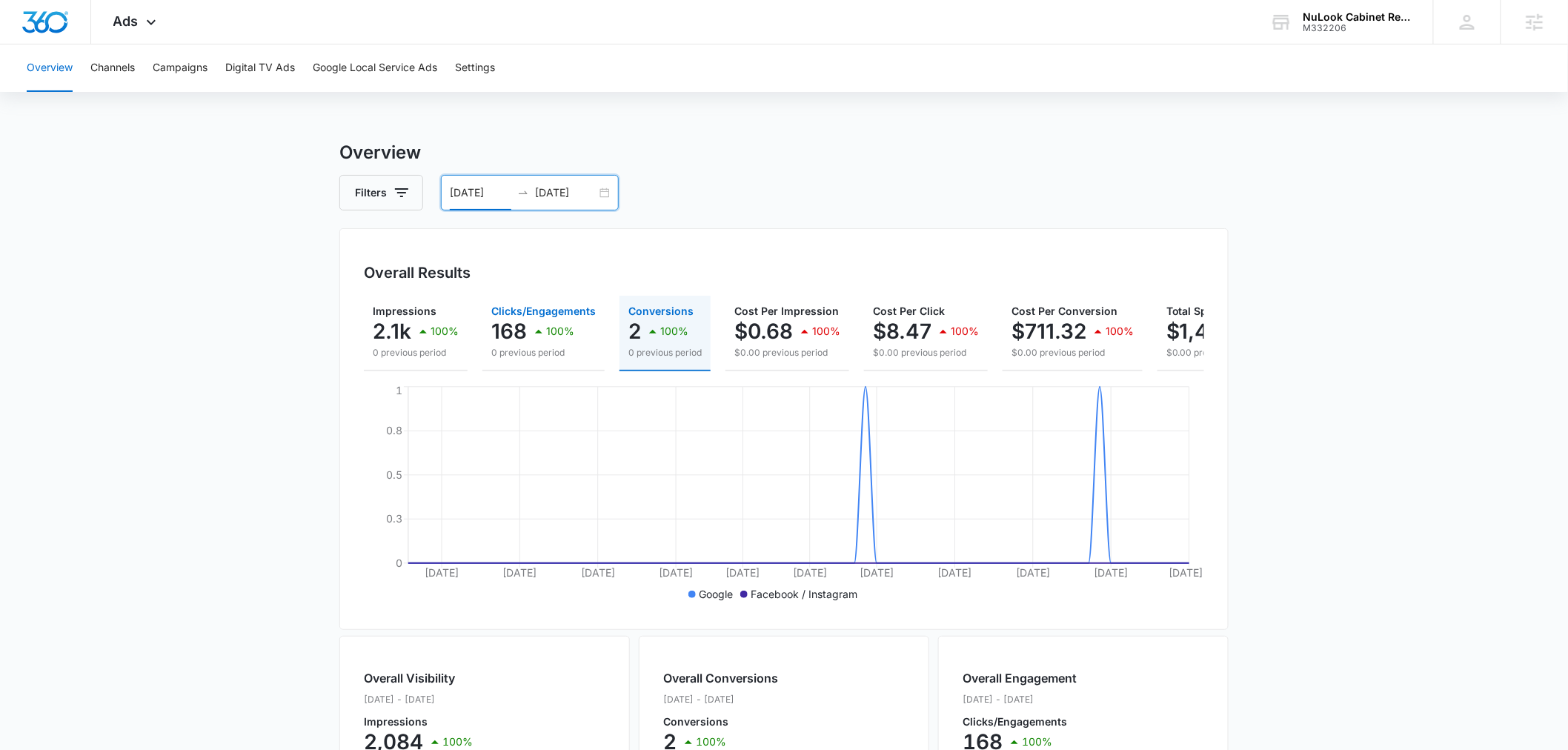
click at [564, 323] on div "100%" at bounding box center [552, 331] width 44 height 29
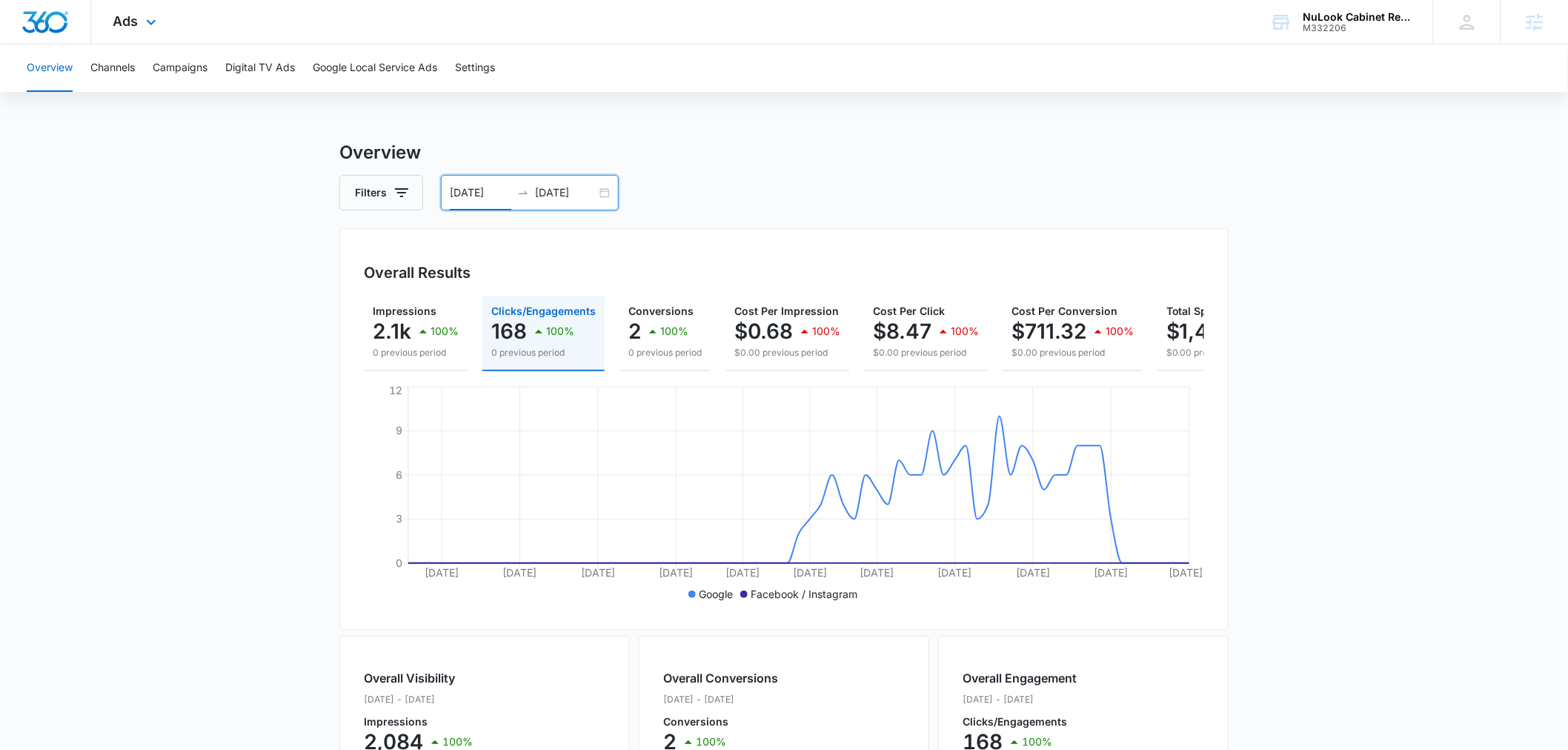
click at [130, 11] on div "Ads Apps Reputation Websites Forms CRM Email Social Payments POS Content Ads In…" at bounding box center [136, 22] width 91 height 44
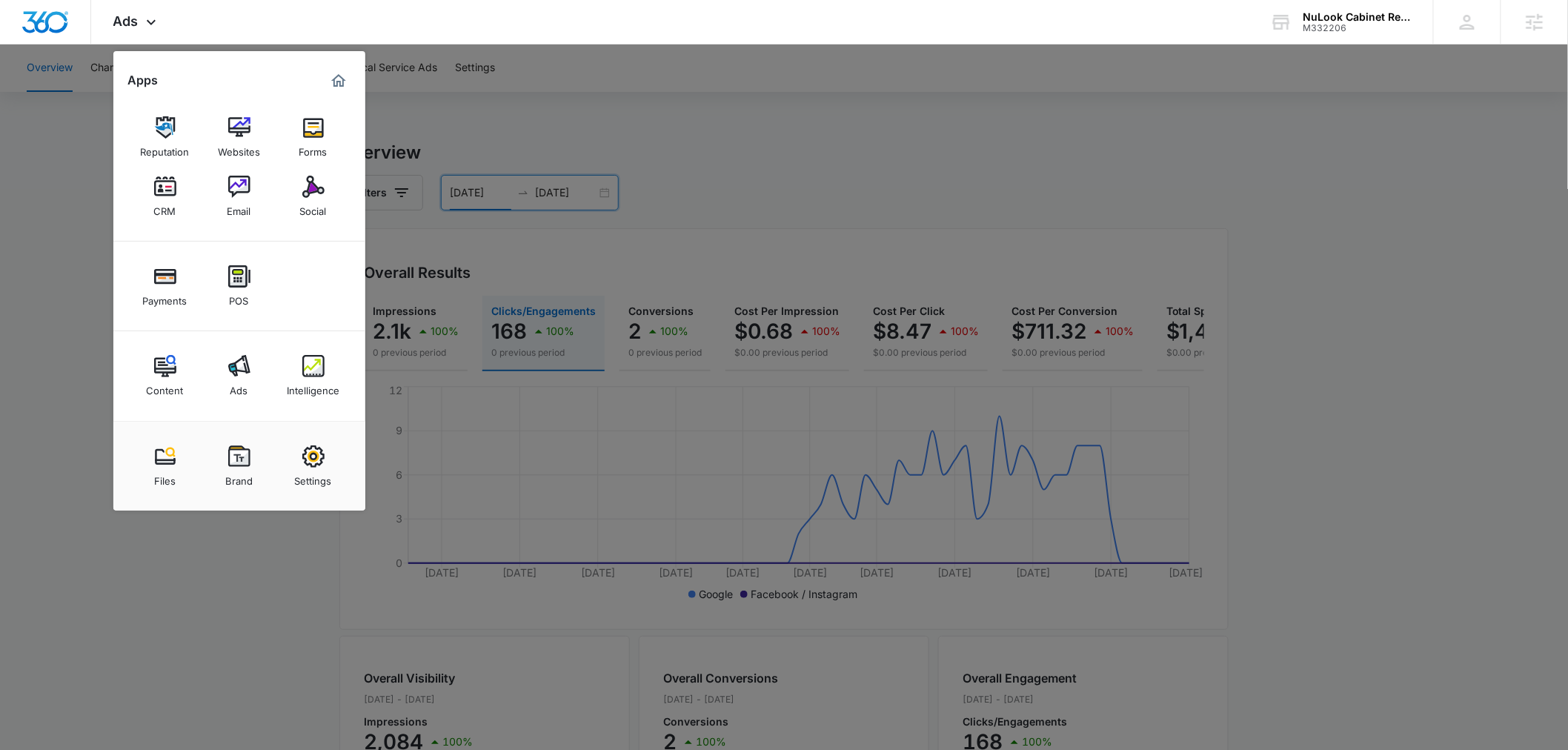
drag, startPoint x: 237, startPoint y: 641, endPoint x: 414, endPoint y: 544, distance: 201.8
click at [238, 640] on div at bounding box center [784, 375] width 1568 height 750
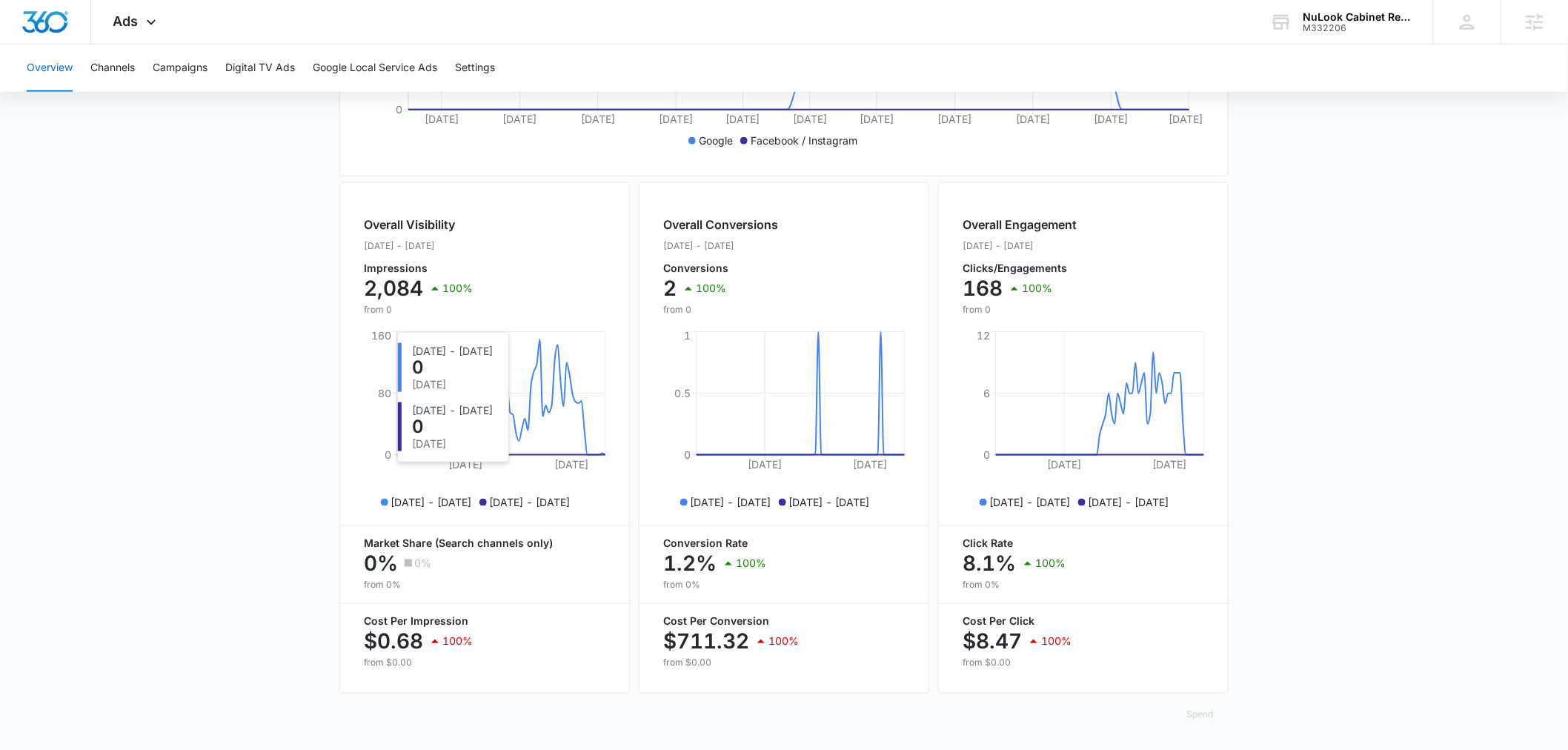
scroll to position [0, 0]
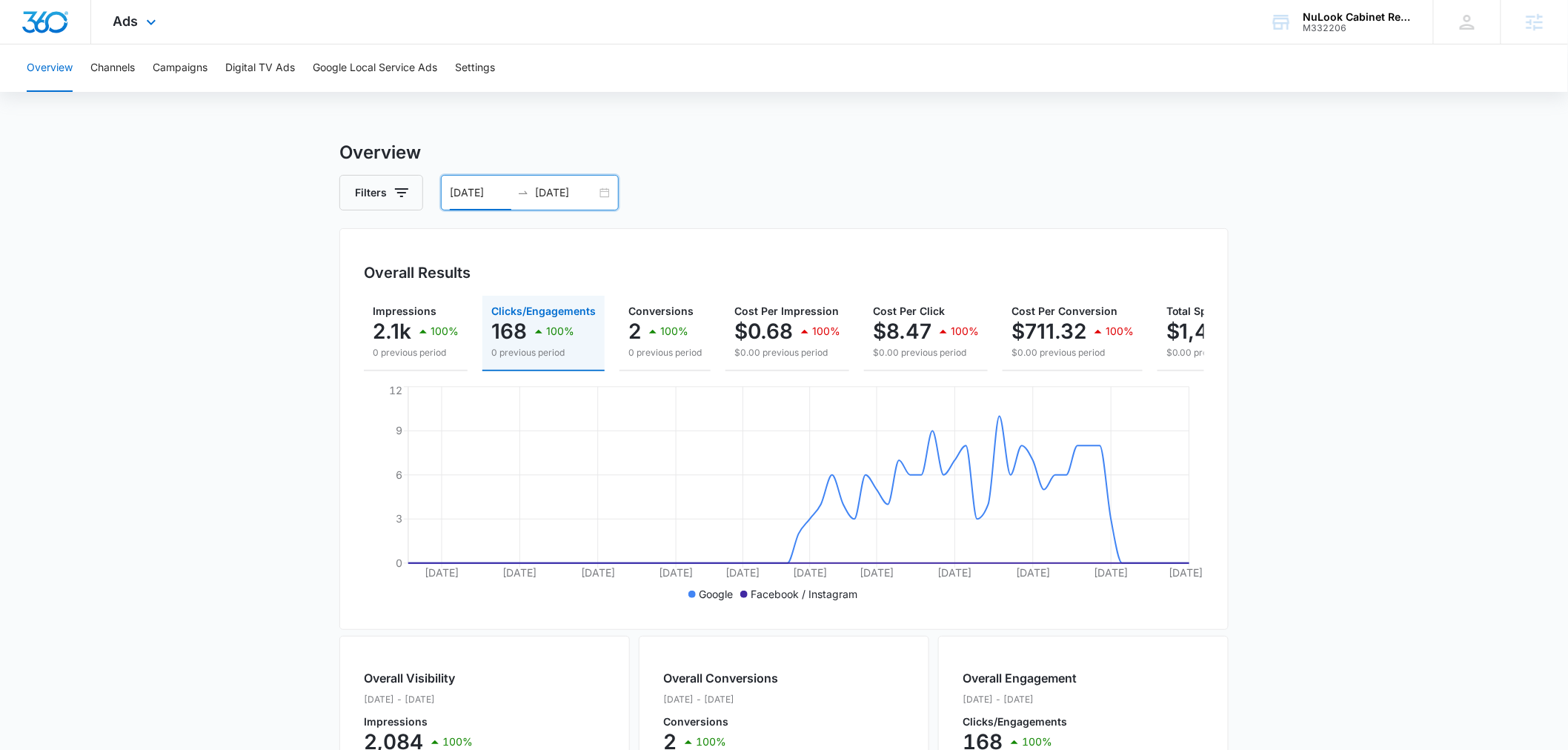
click at [138, 17] on div "Ads Apps Reputation Websites Forms CRM Email Social Payments POS Content Ads In…" at bounding box center [136, 22] width 91 height 44
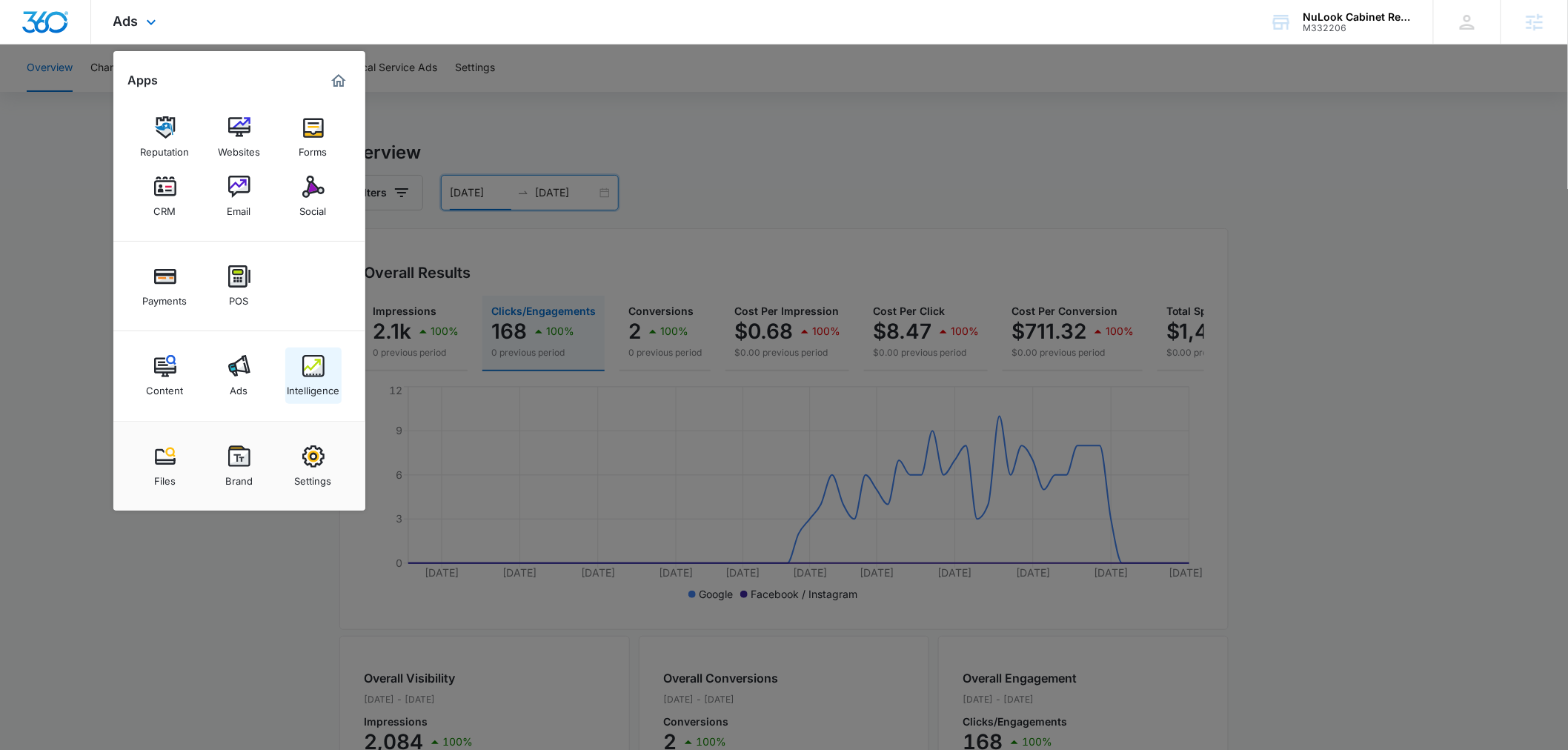
click at [312, 369] on img at bounding box center [314, 366] width 22 height 22
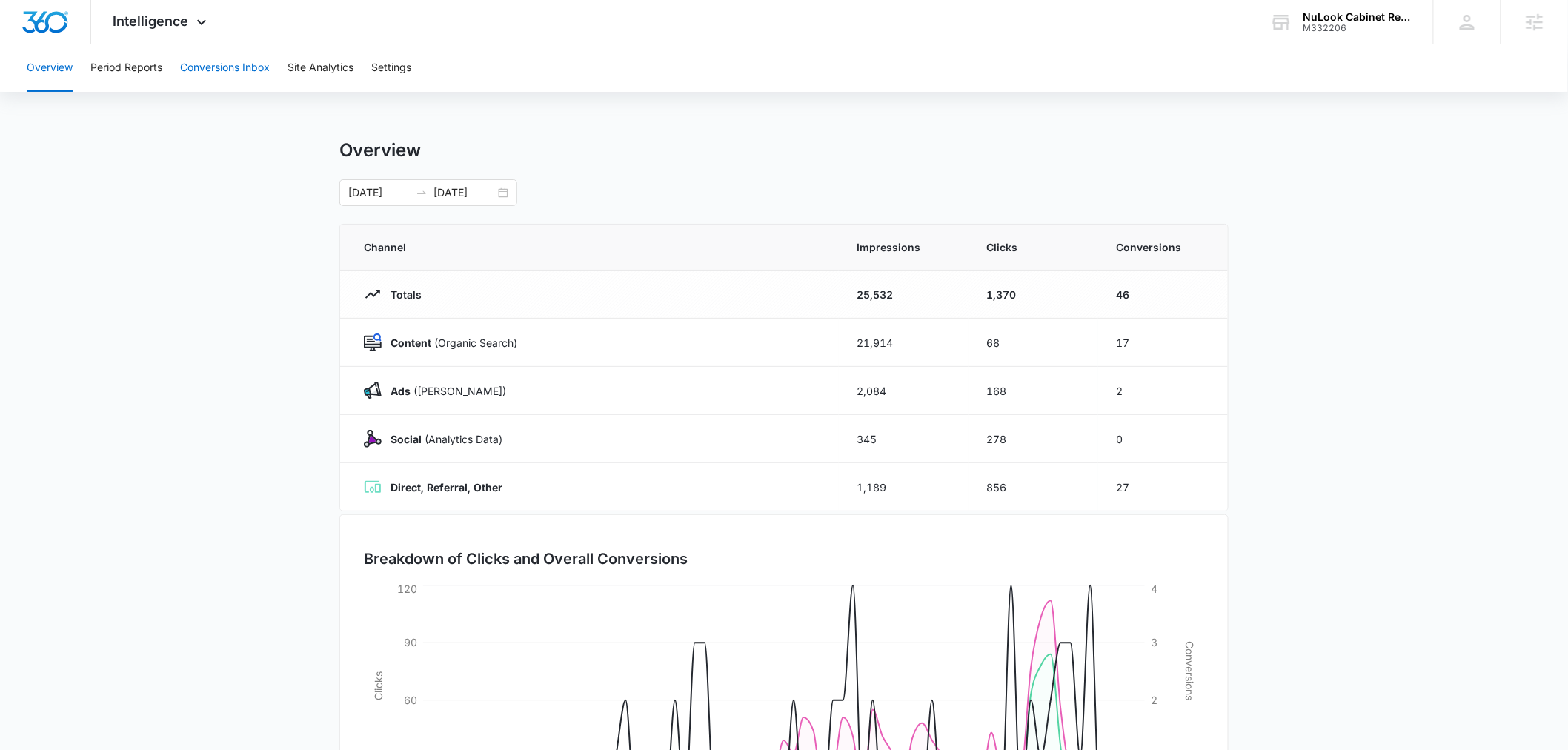
click at [230, 83] on button "Conversions Inbox" at bounding box center [225, 68] width 90 height 48
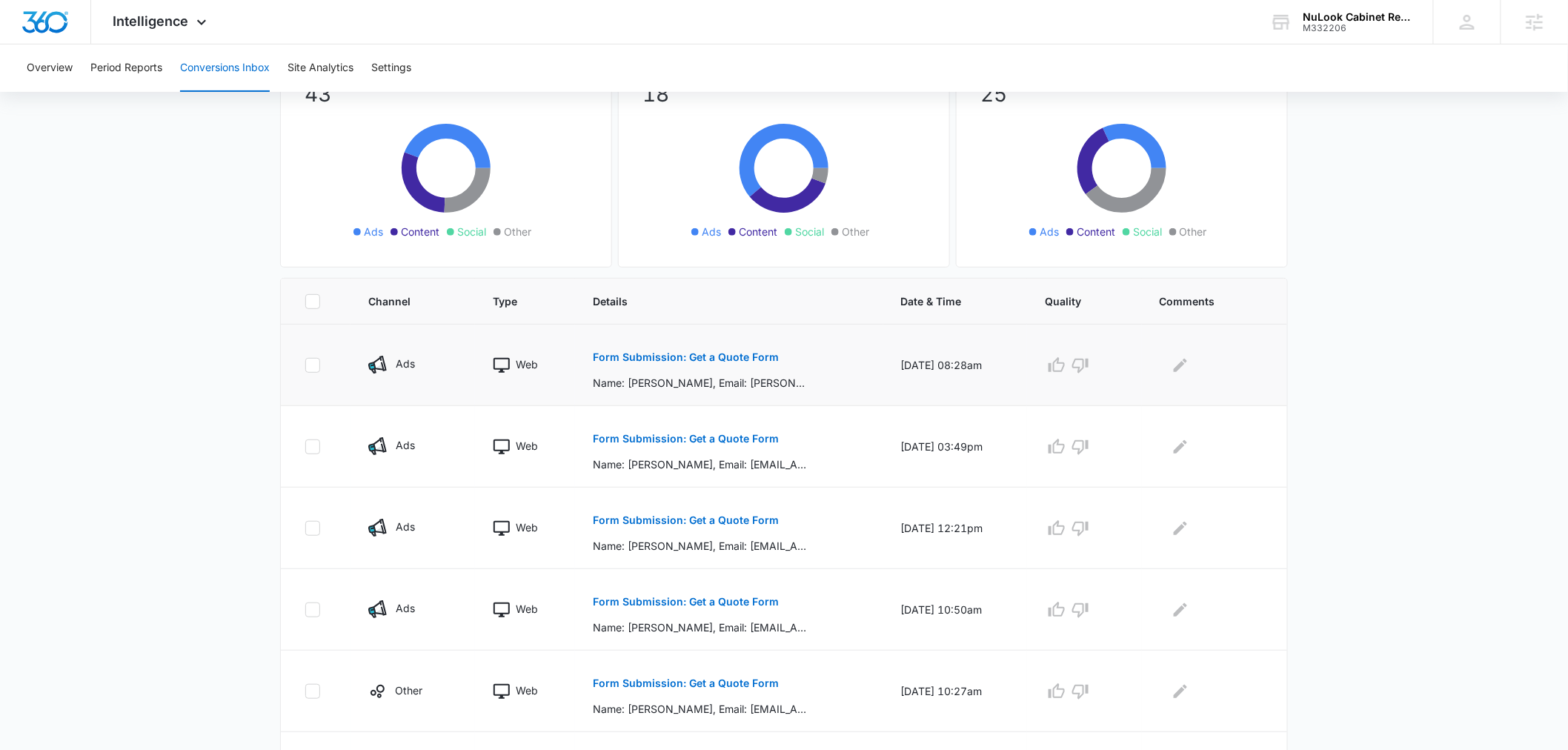
scroll to position [164, 0]
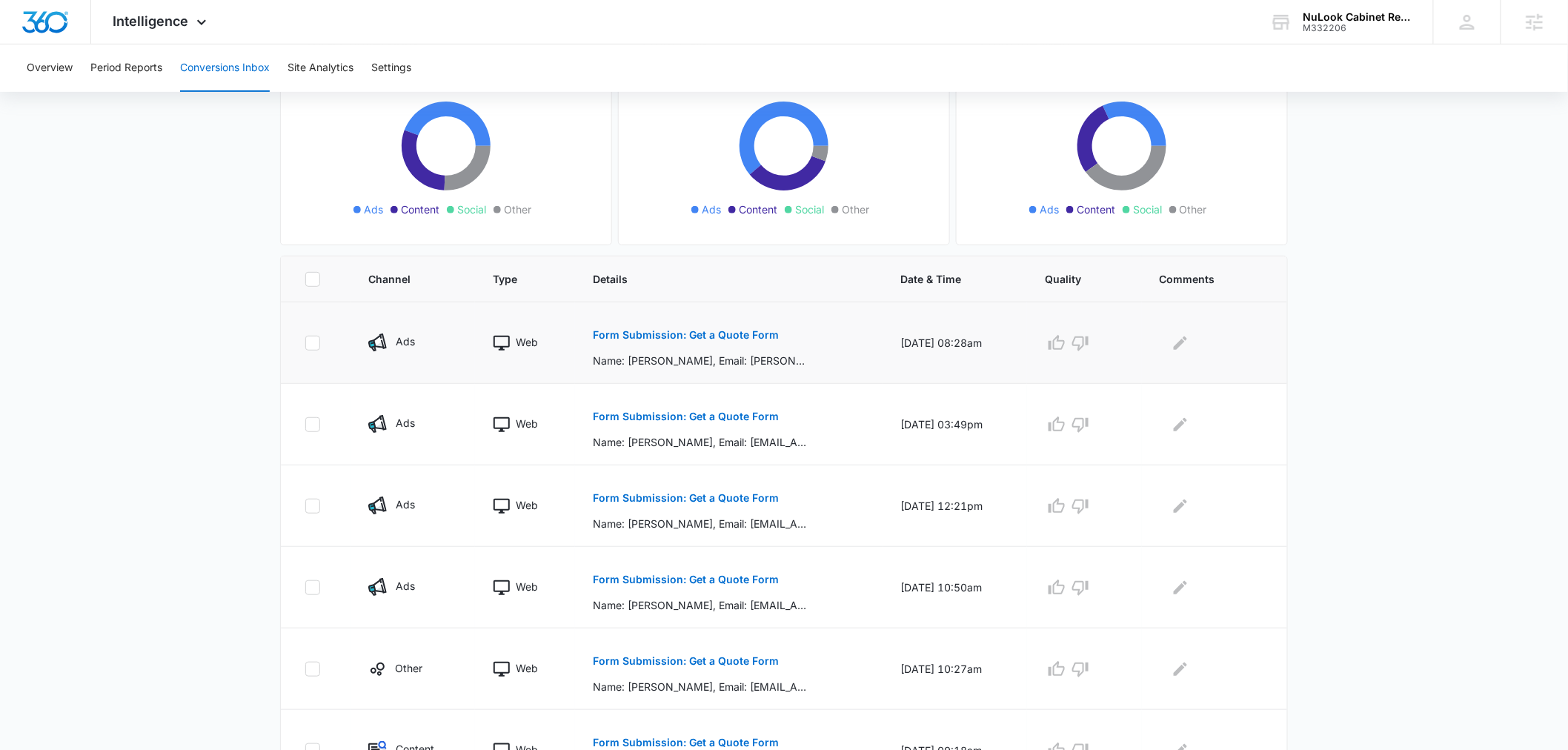
click at [710, 331] on p "Form Submission: Get a Quote Form" at bounding box center [686, 335] width 186 height 10
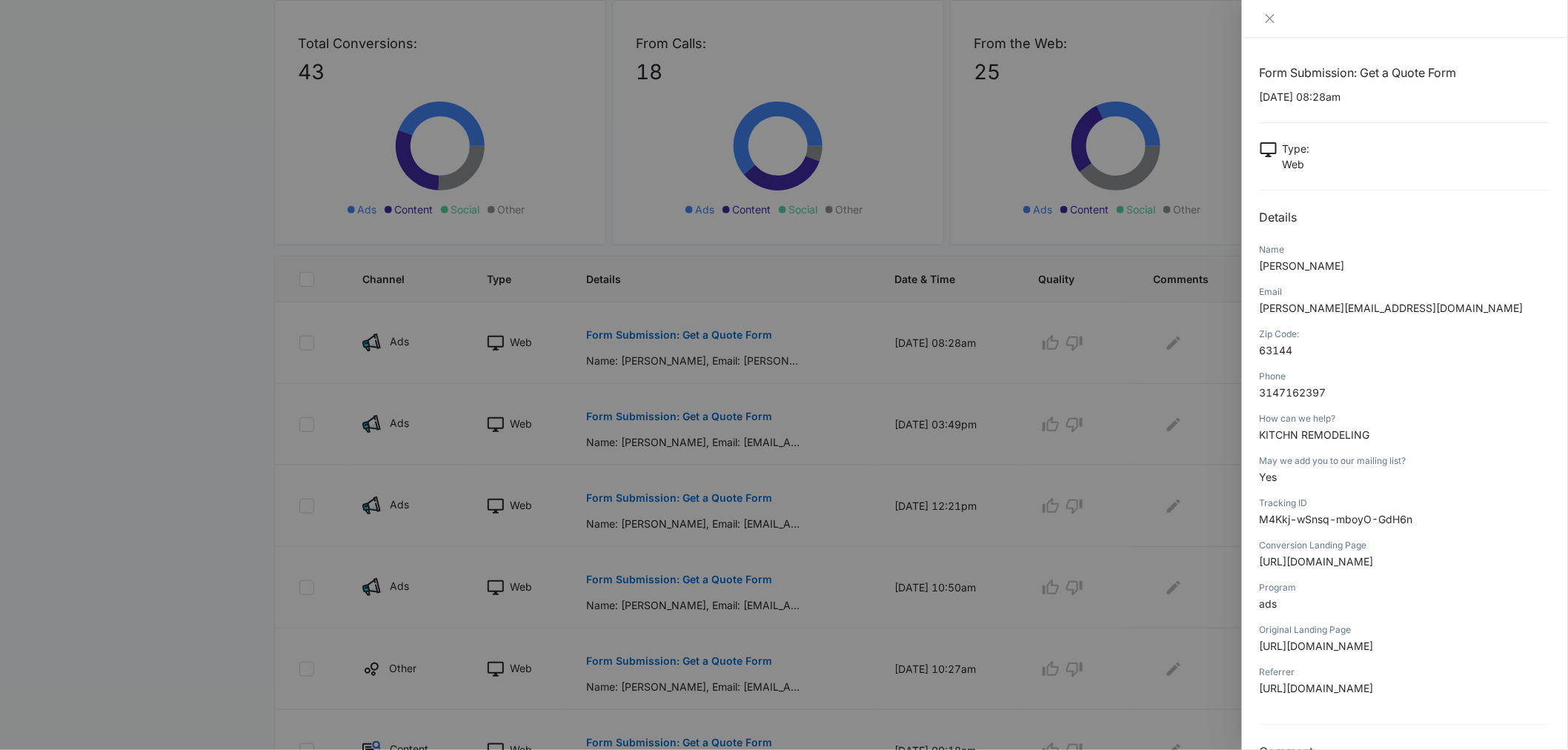
click at [887, 443] on div at bounding box center [784, 375] width 1568 height 750
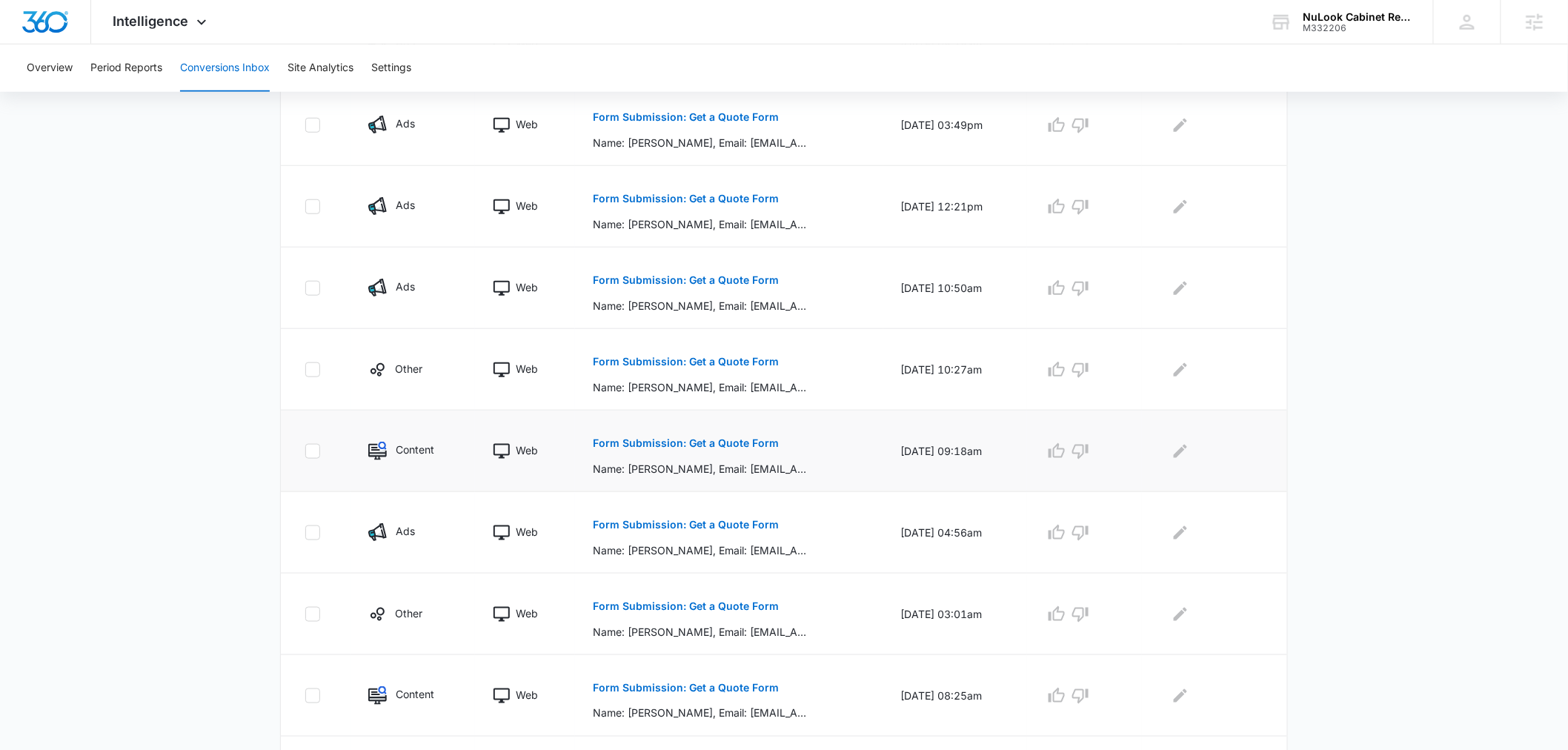
scroll to position [579, 0]
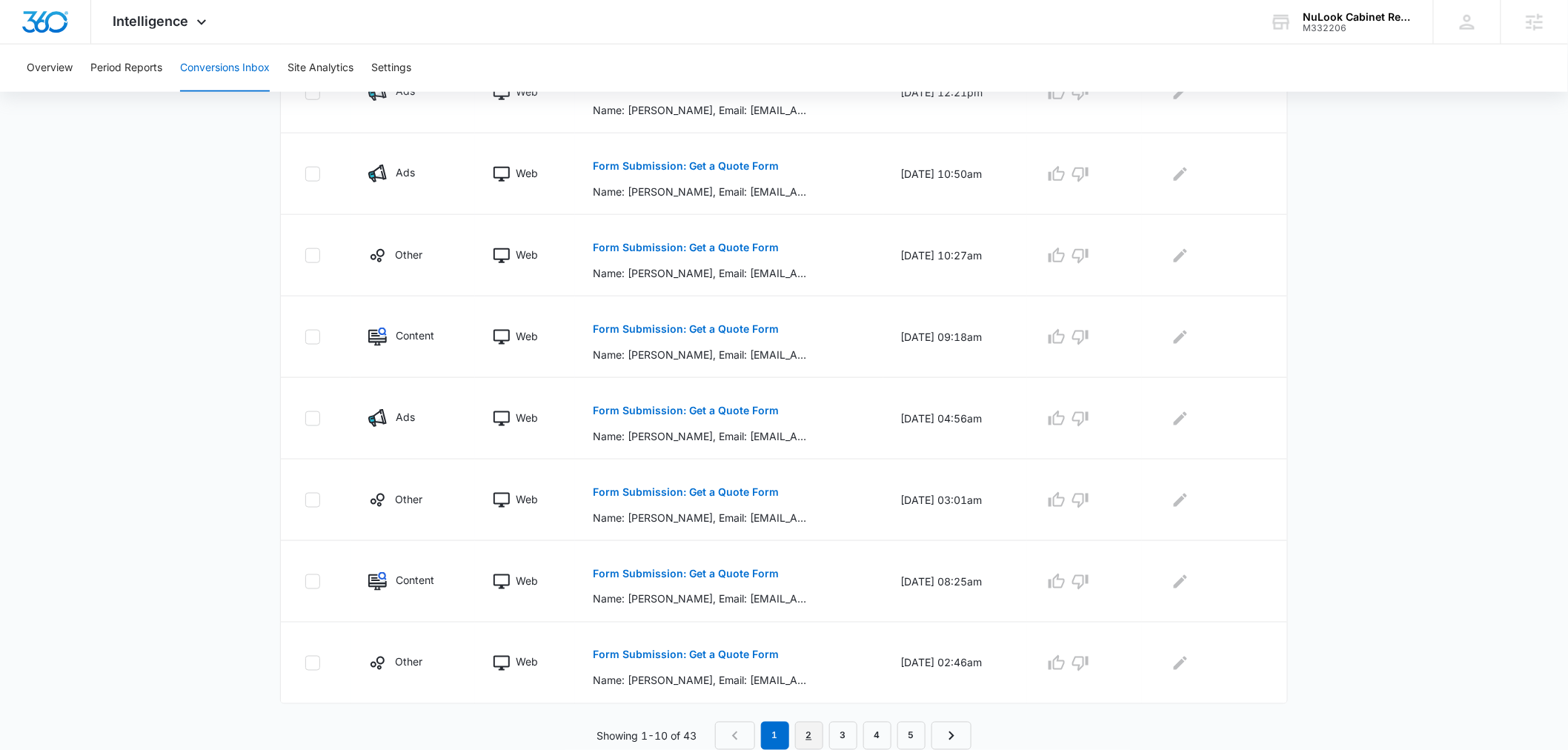
click at [814, 735] on link "2" at bounding box center [809, 735] width 28 height 28
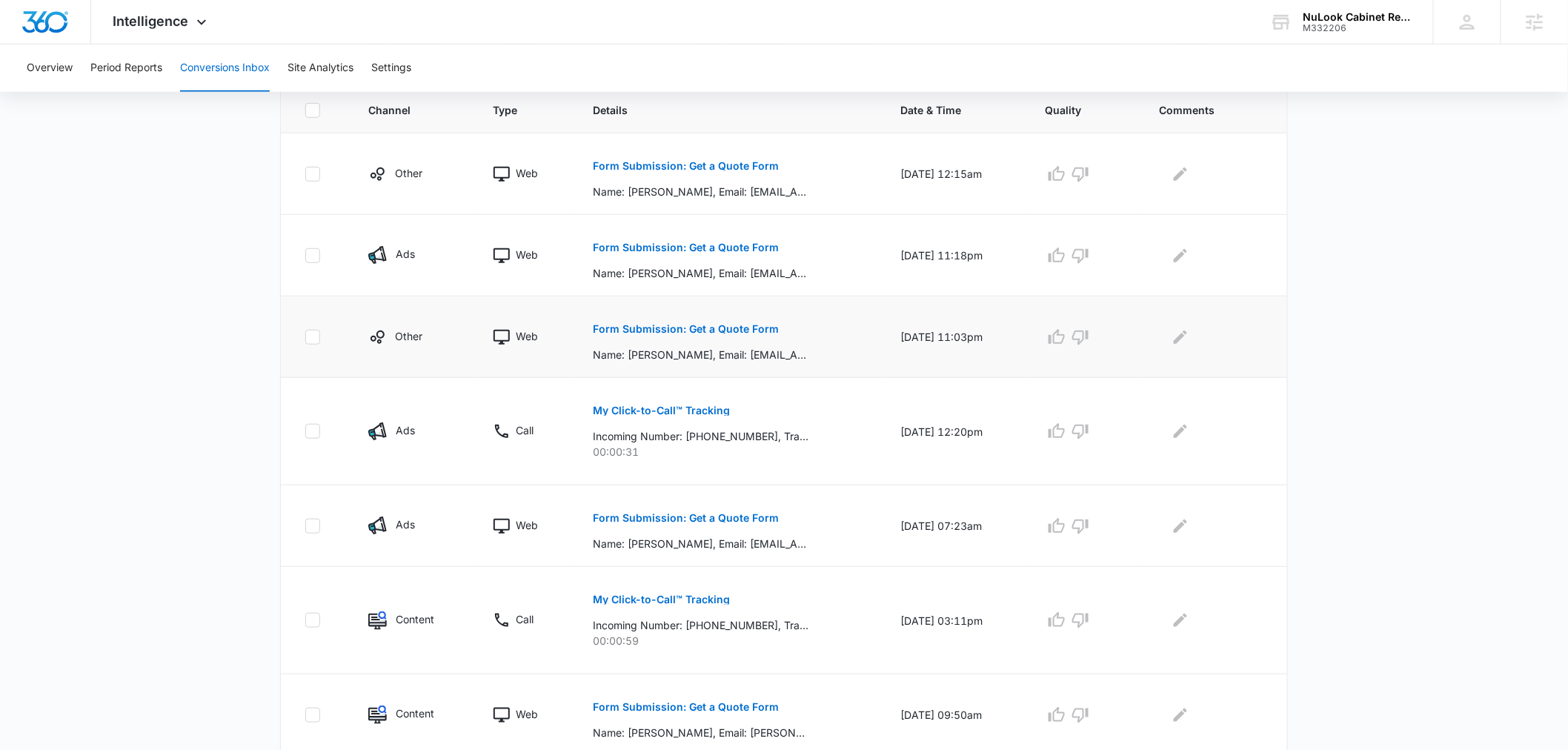
scroll to position [329, 0]
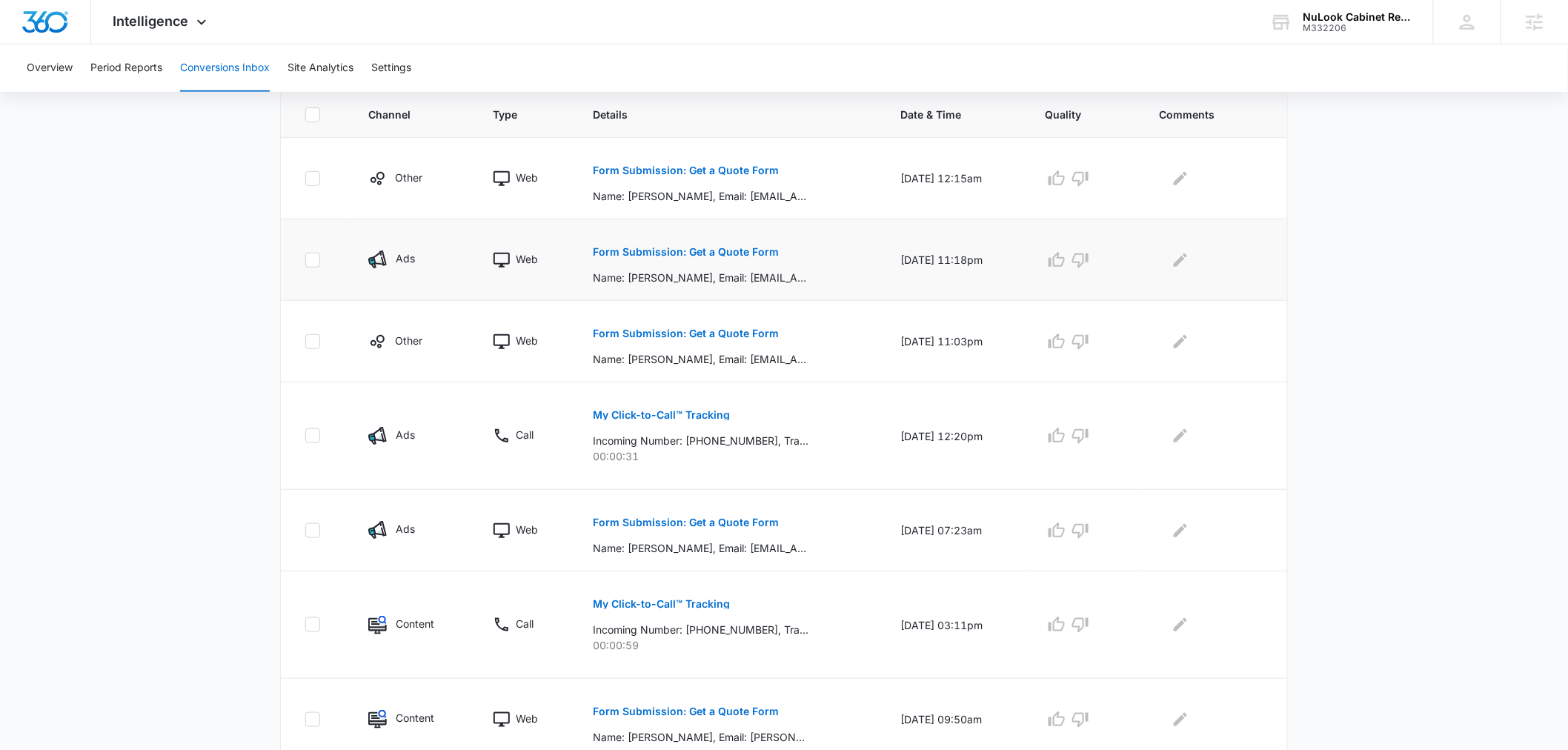
click at [738, 257] on p "Form Submission: Get a Quote Form" at bounding box center [686, 251] width 186 height 10
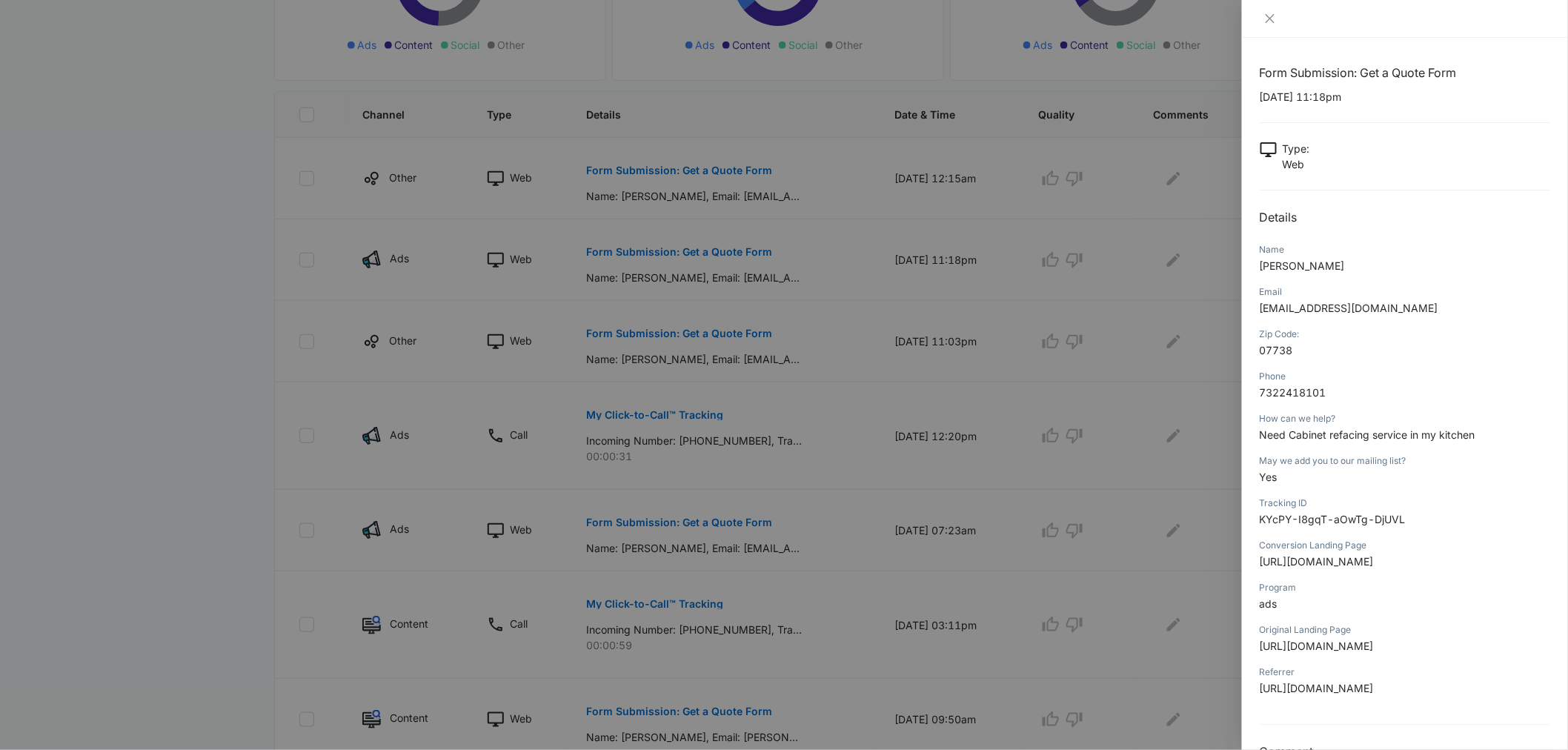
click at [732, 278] on div at bounding box center [784, 375] width 1568 height 750
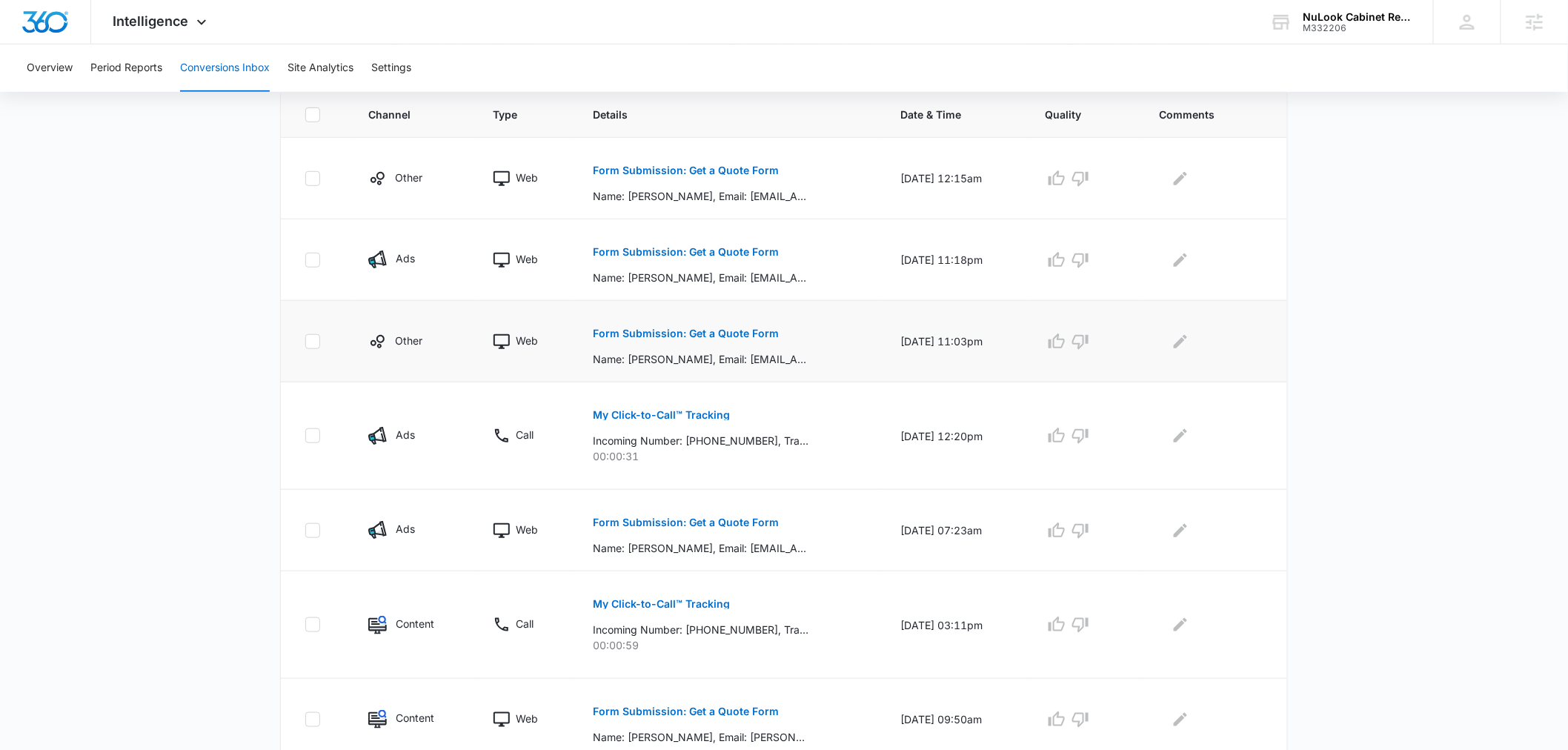
click at [712, 336] on p "Form Submission: Get a Quote Form" at bounding box center [686, 333] width 186 height 10
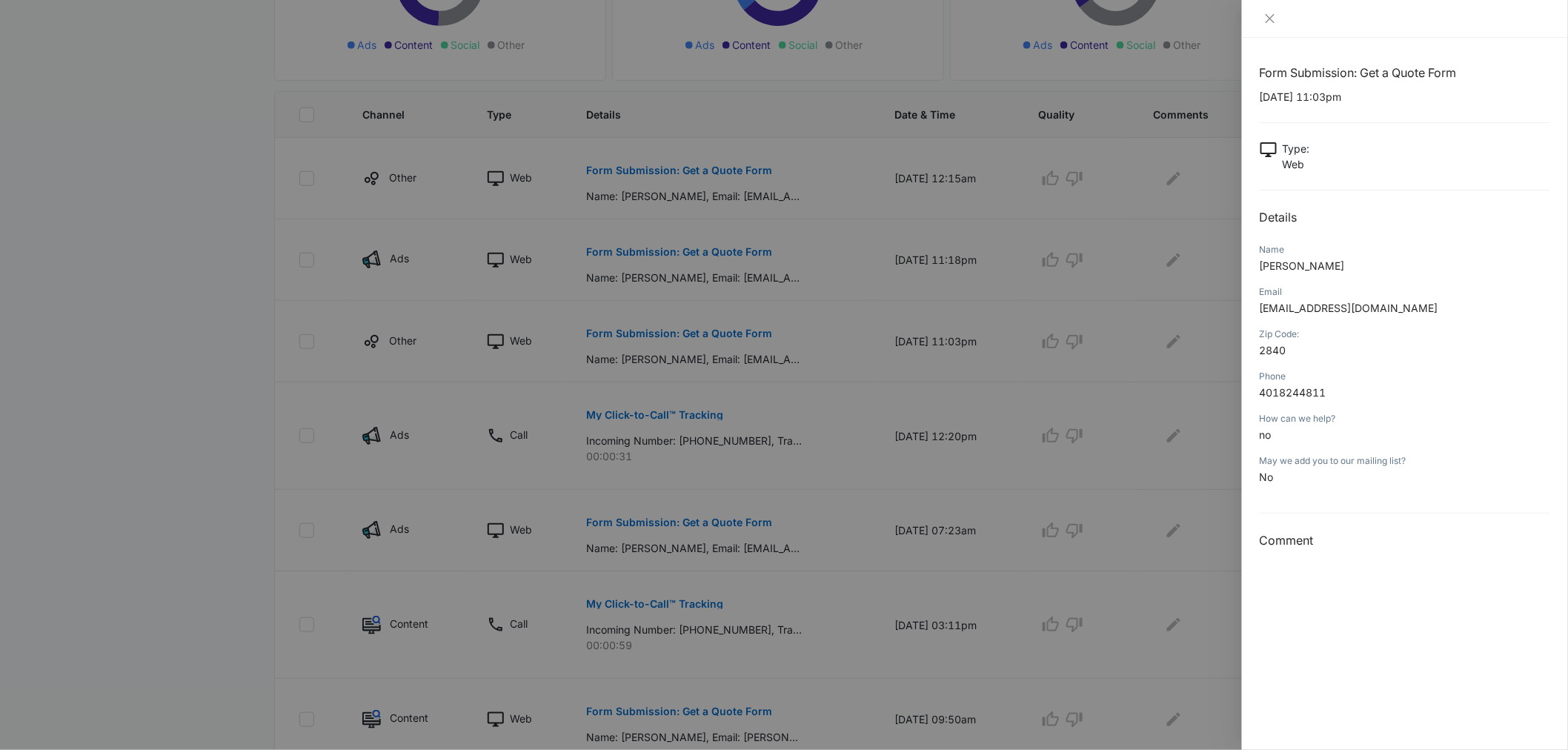
click at [722, 414] on div at bounding box center [784, 375] width 1568 height 750
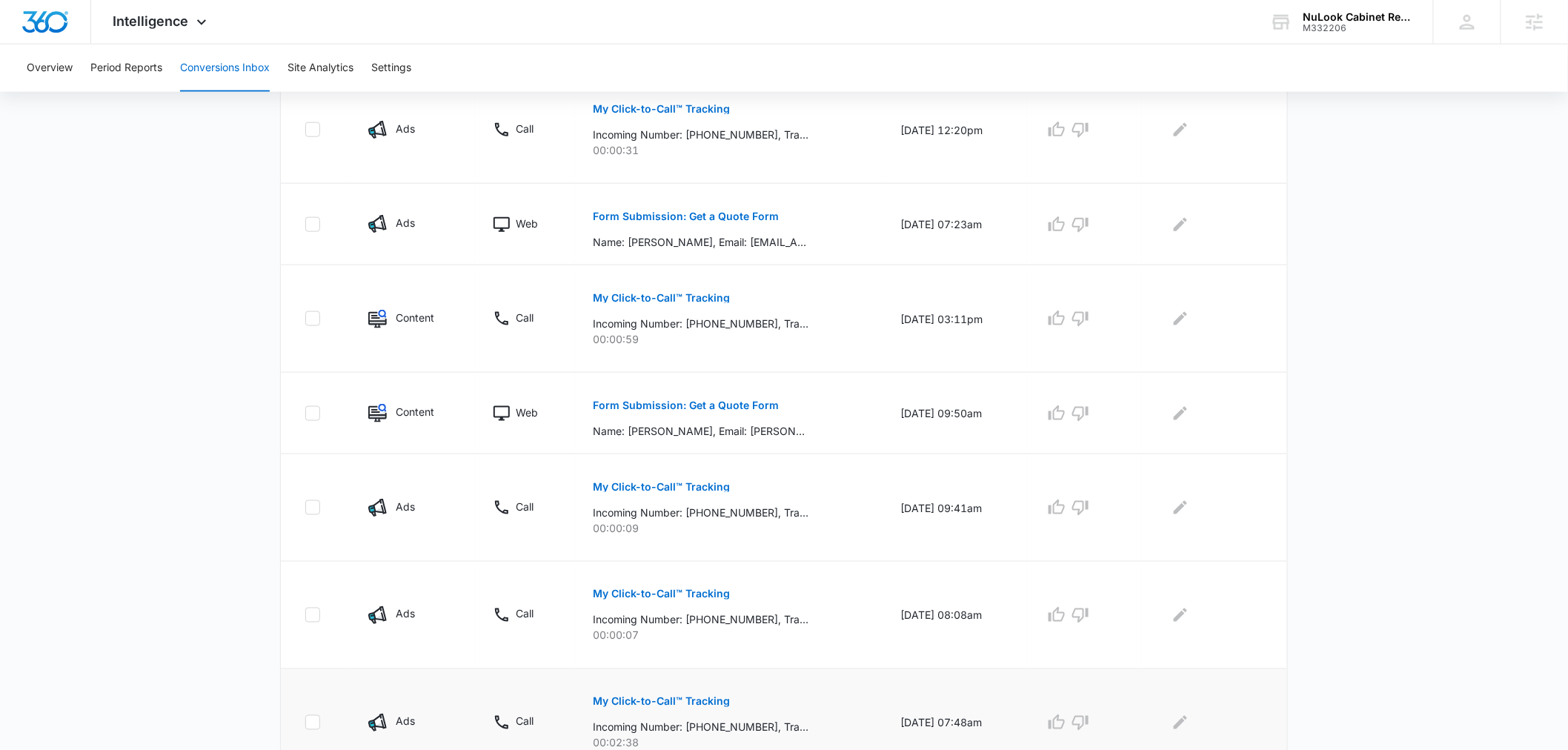
scroll to position [708, 0]
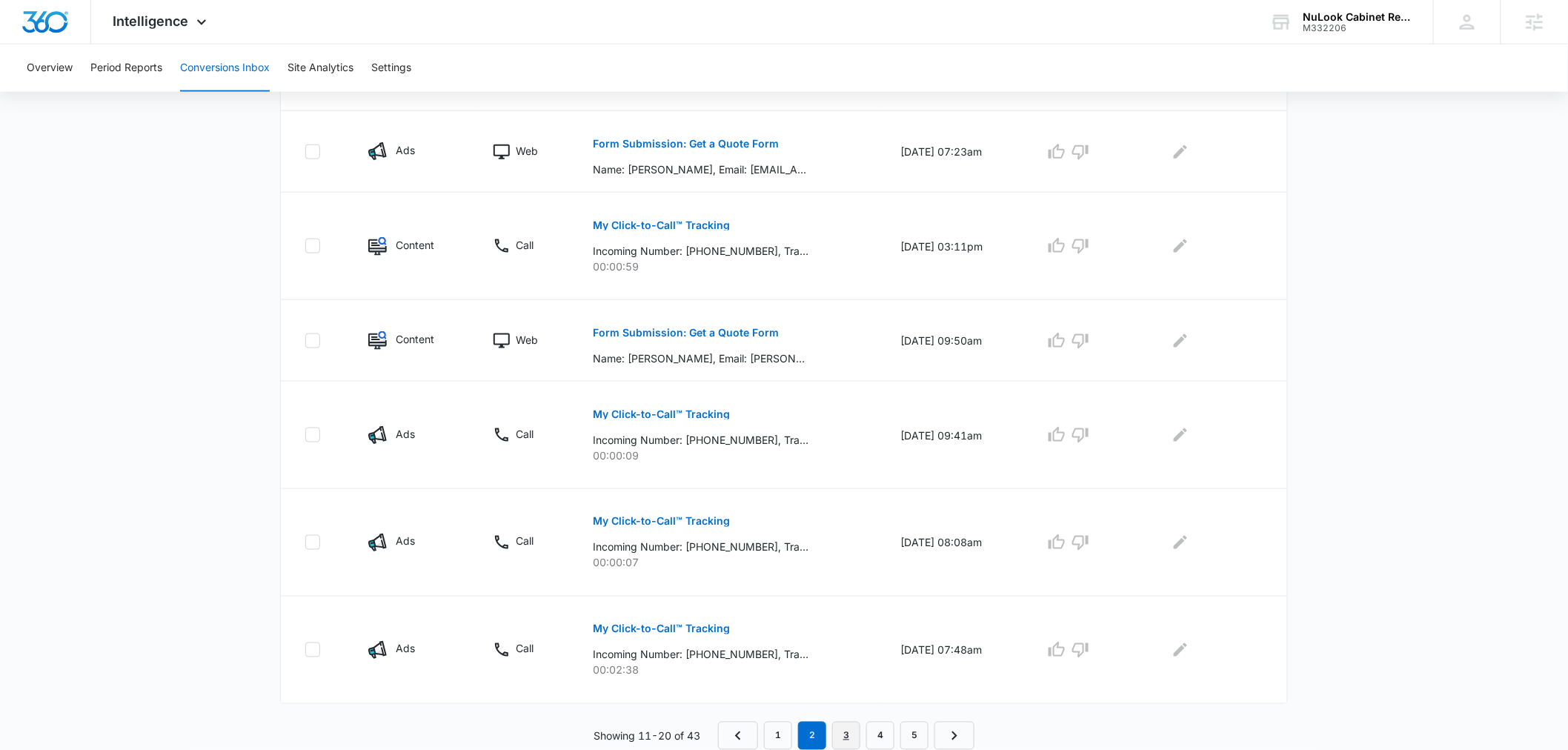
click at [860, 729] on link "3" at bounding box center [846, 735] width 28 height 28
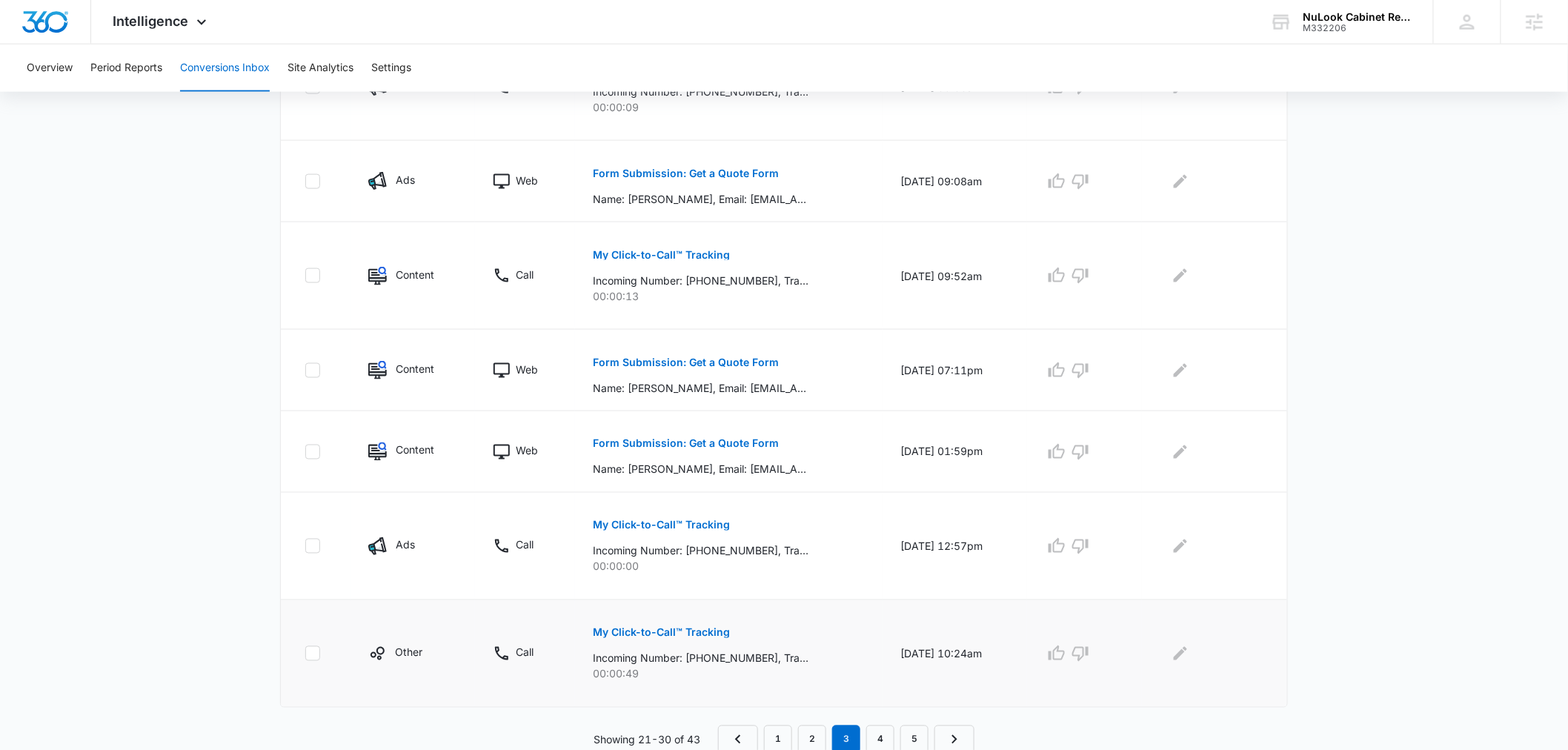
scroll to position [759, 0]
click at [888, 728] on link "4" at bounding box center [880, 735] width 28 height 28
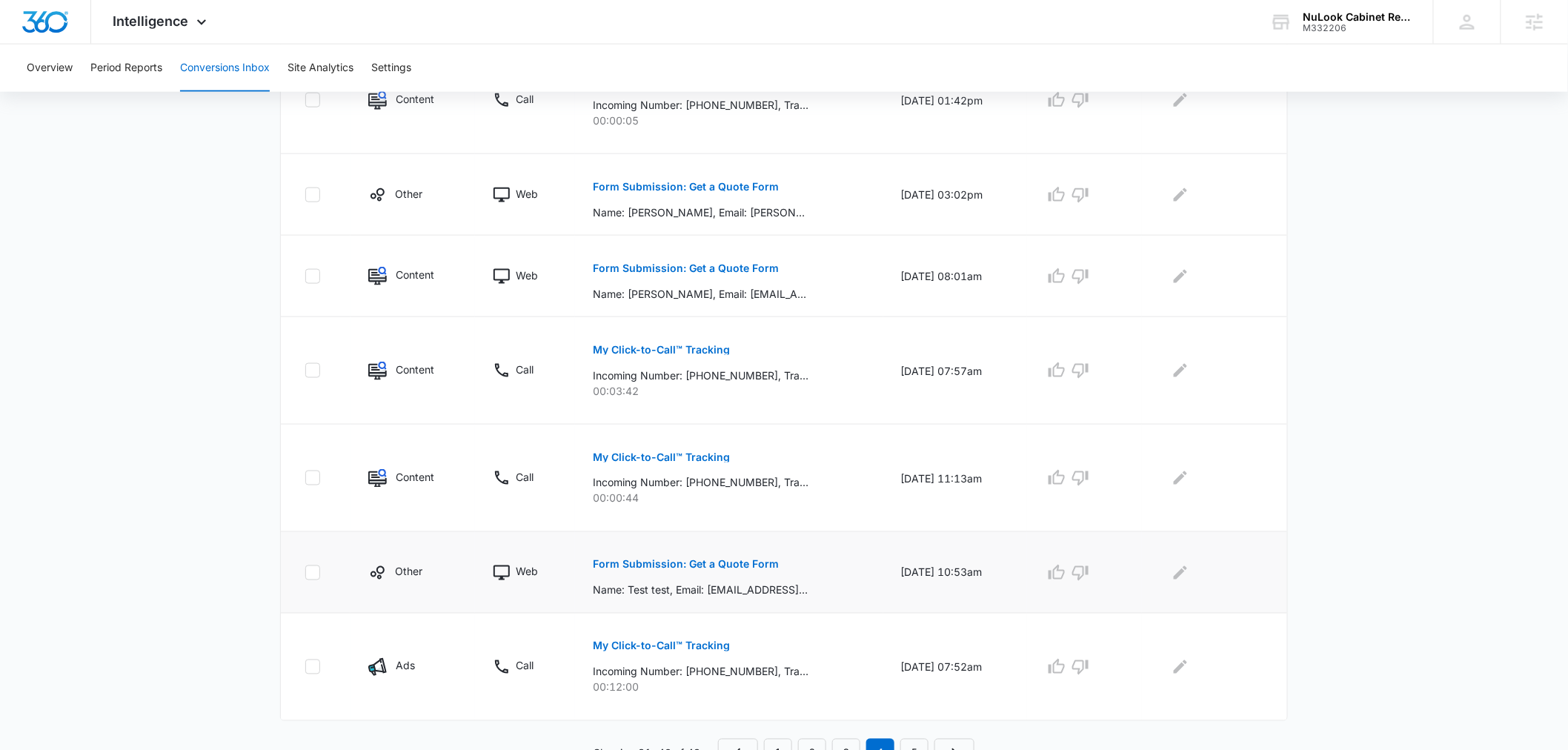
scroll to position [708, 0]
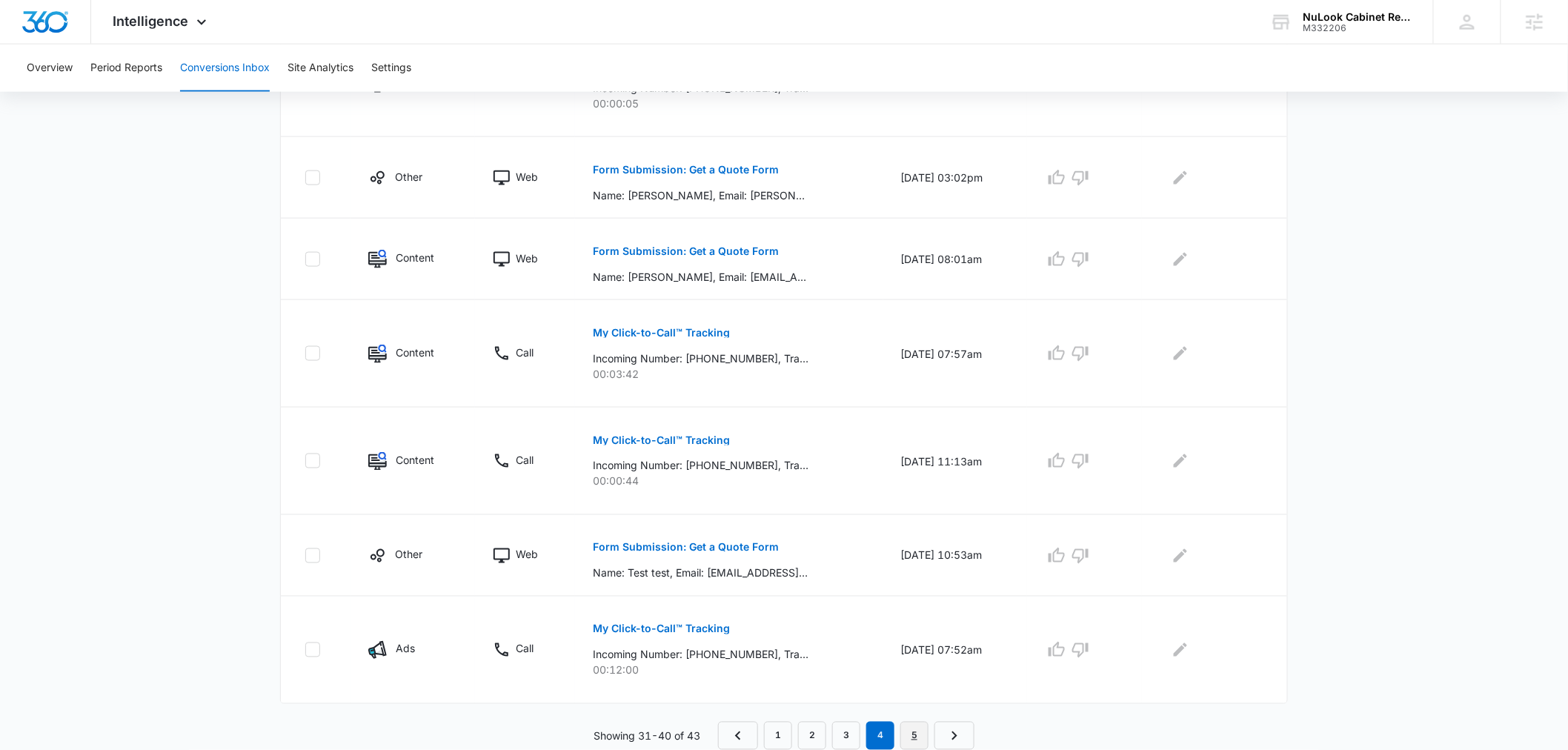
click at [918, 736] on link "5" at bounding box center [914, 735] width 28 height 28
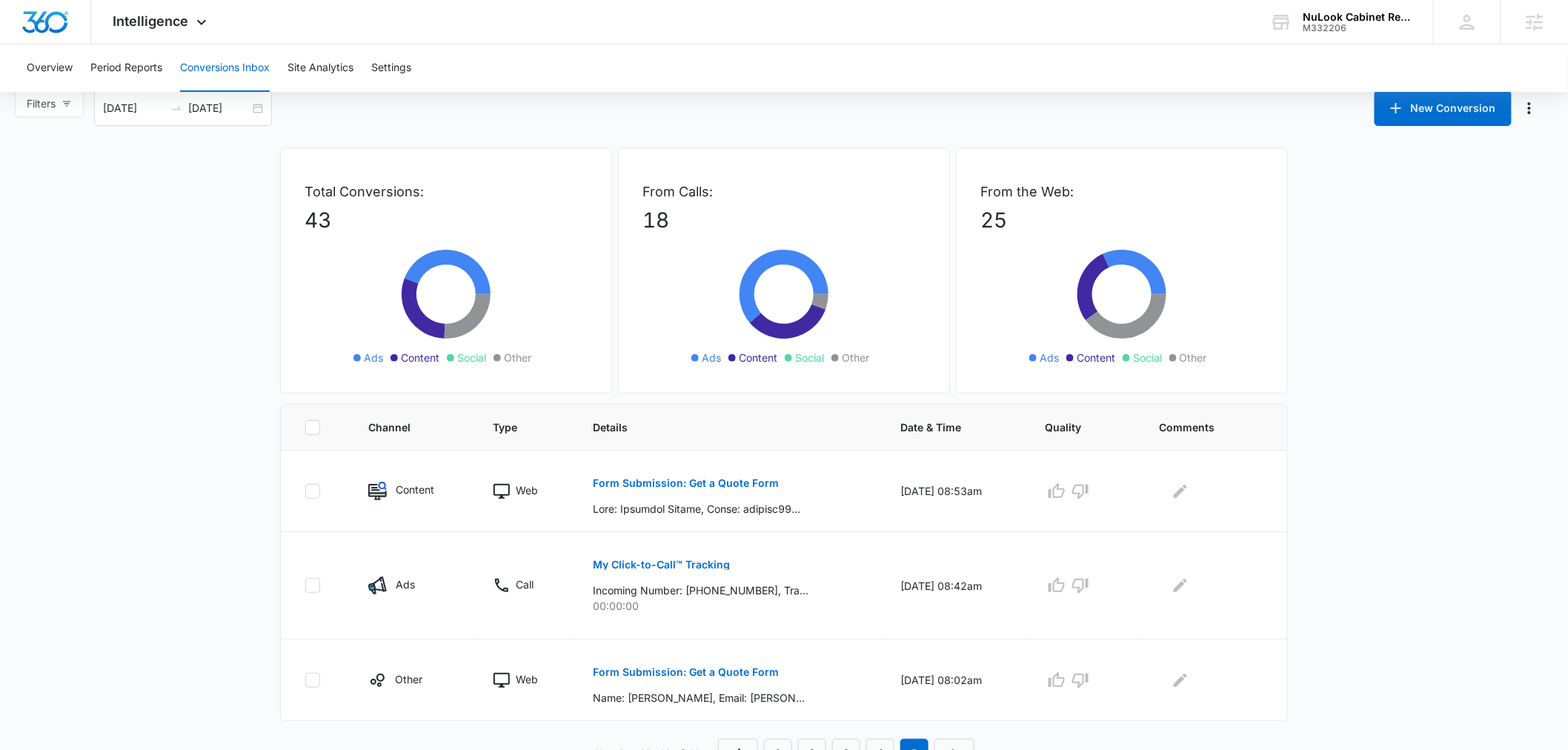
scroll to position [0, 0]
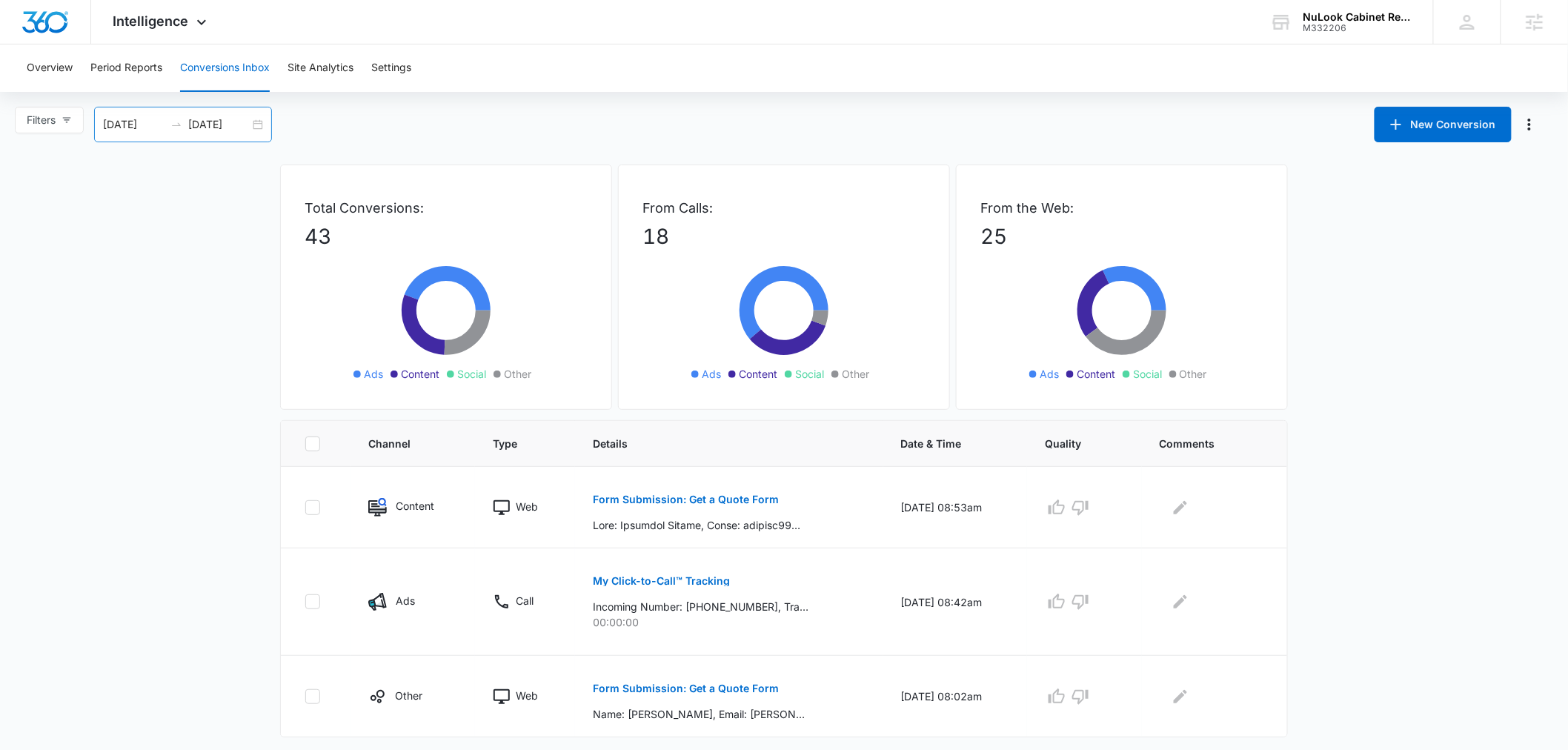
click at [124, 125] on input "07/13/2025" at bounding box center [133, 125] width 61 height 17
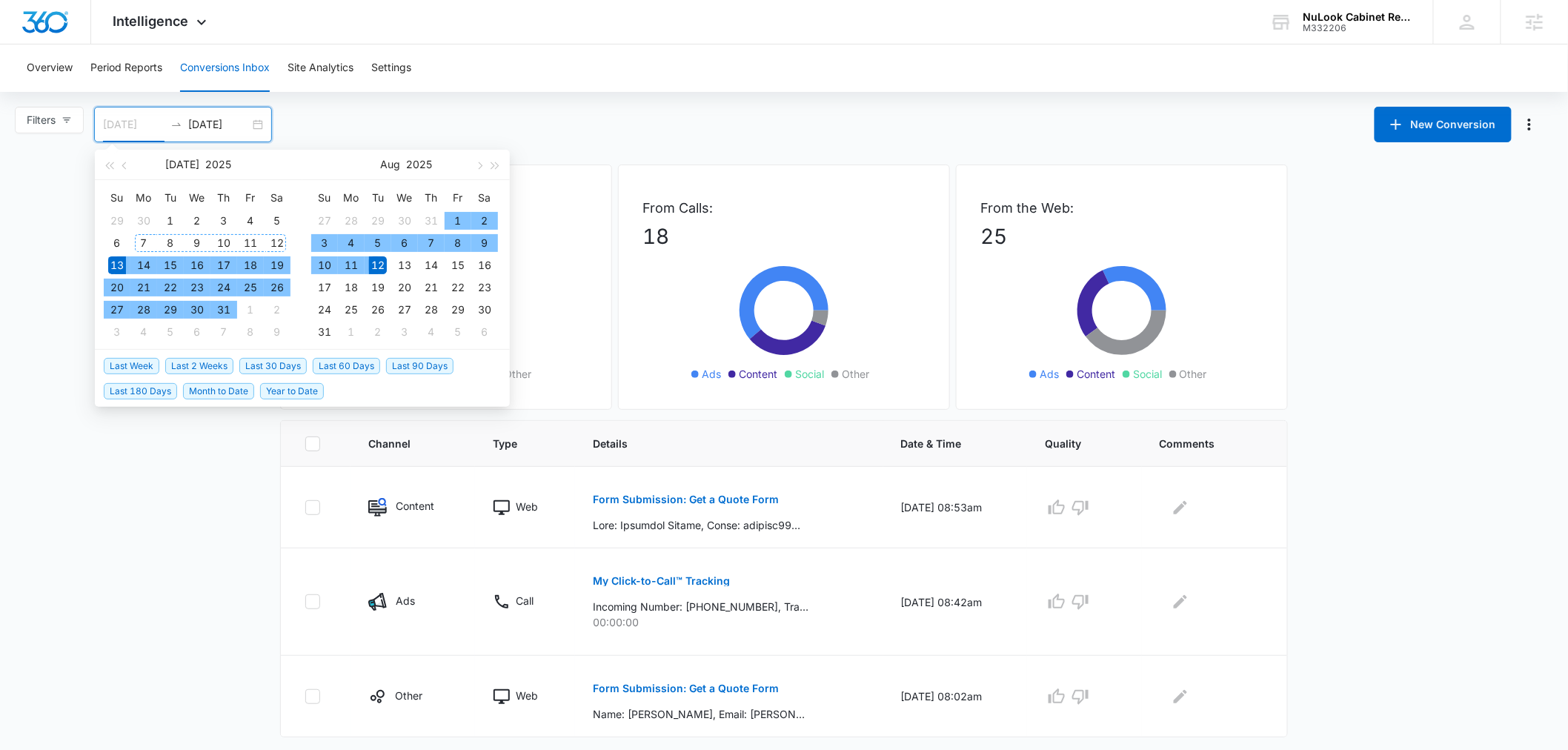
type input "07/07/2025"
click at [138, 241] on div "7" at bounding box center [143, 242] width 17 height 17
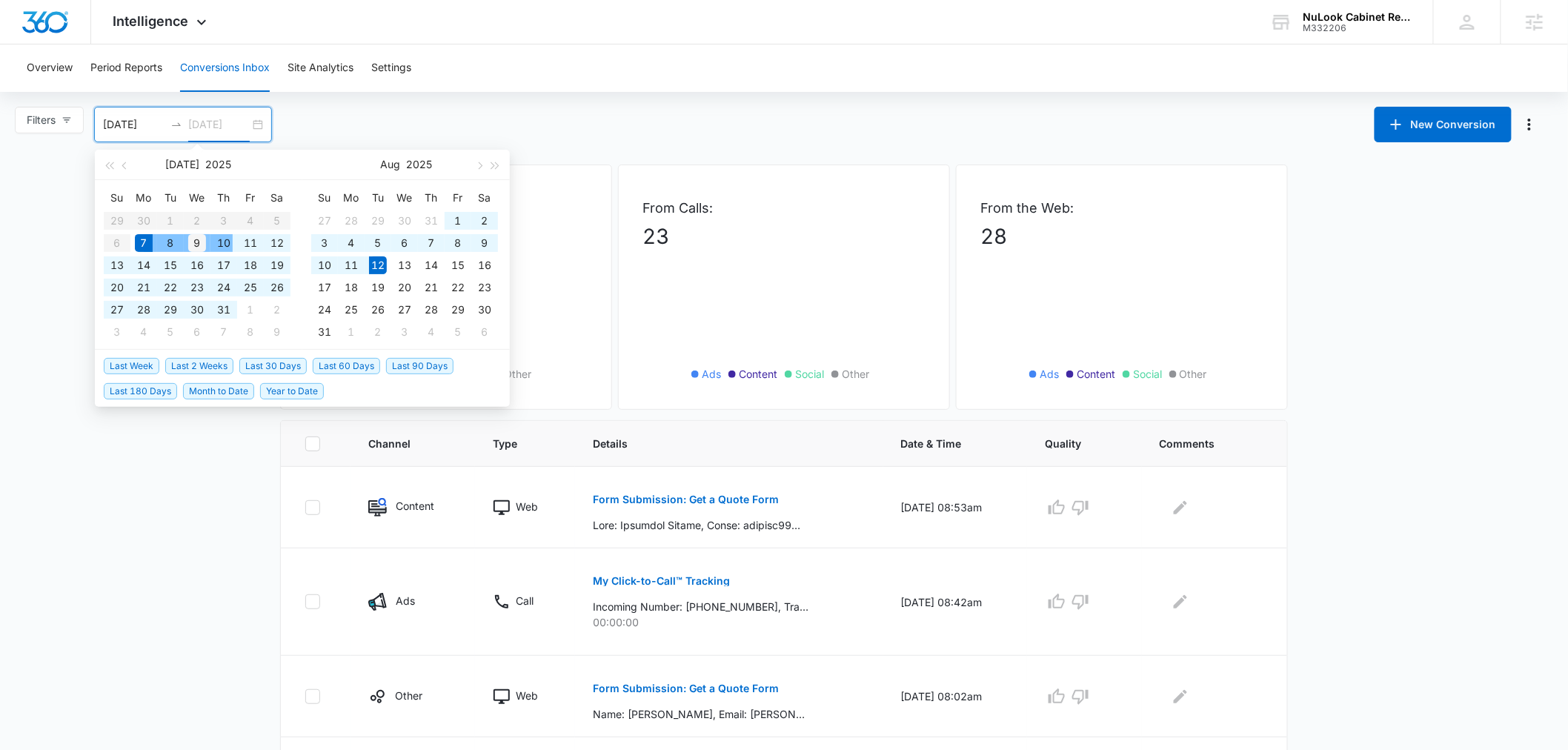
type input "07/09/2025"
click at [203, 247] on div "9" at bounding box center [196, 242] width 17 height 17
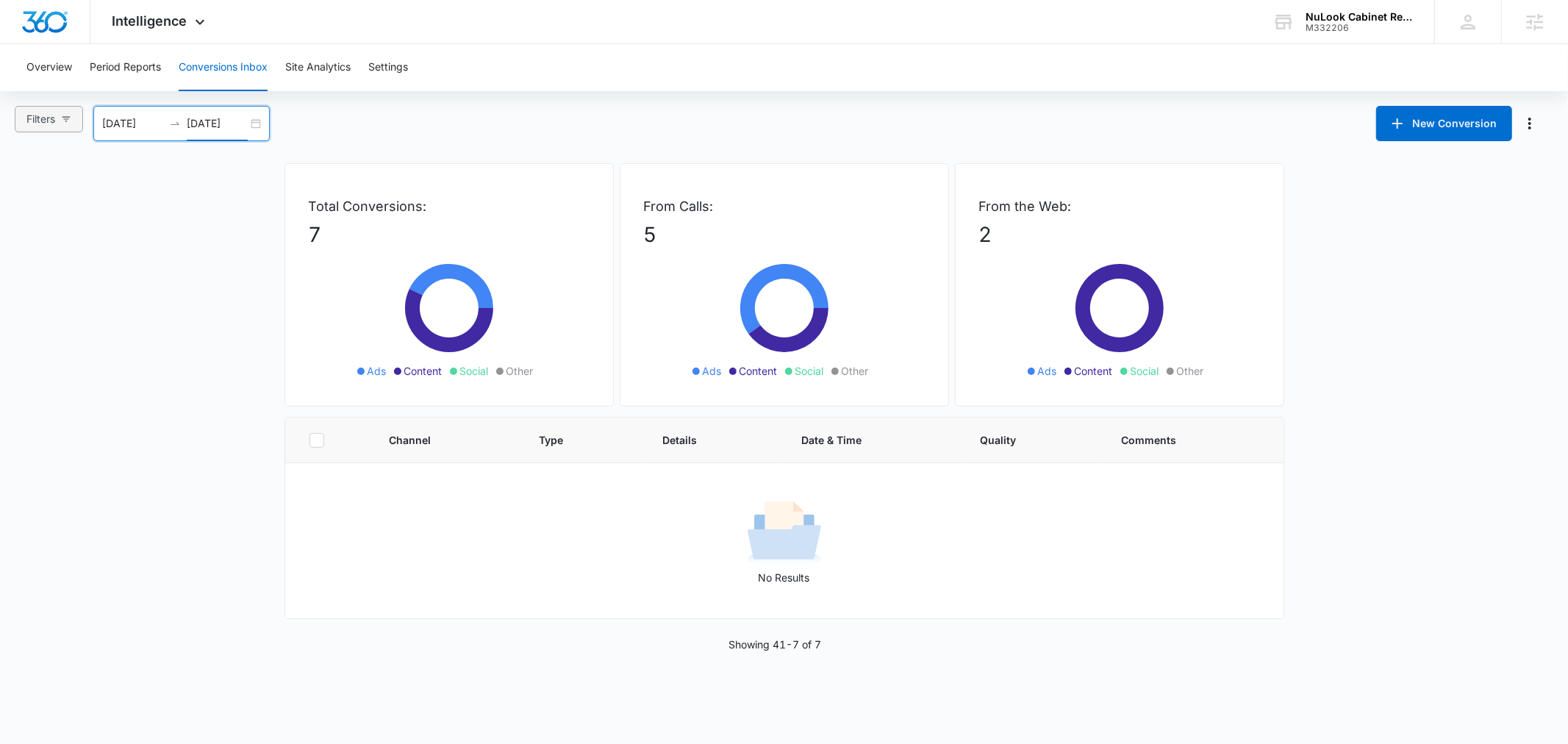
click at [59, 111] on button "Filters" at bounding box center [48, 118] width 68 height 26
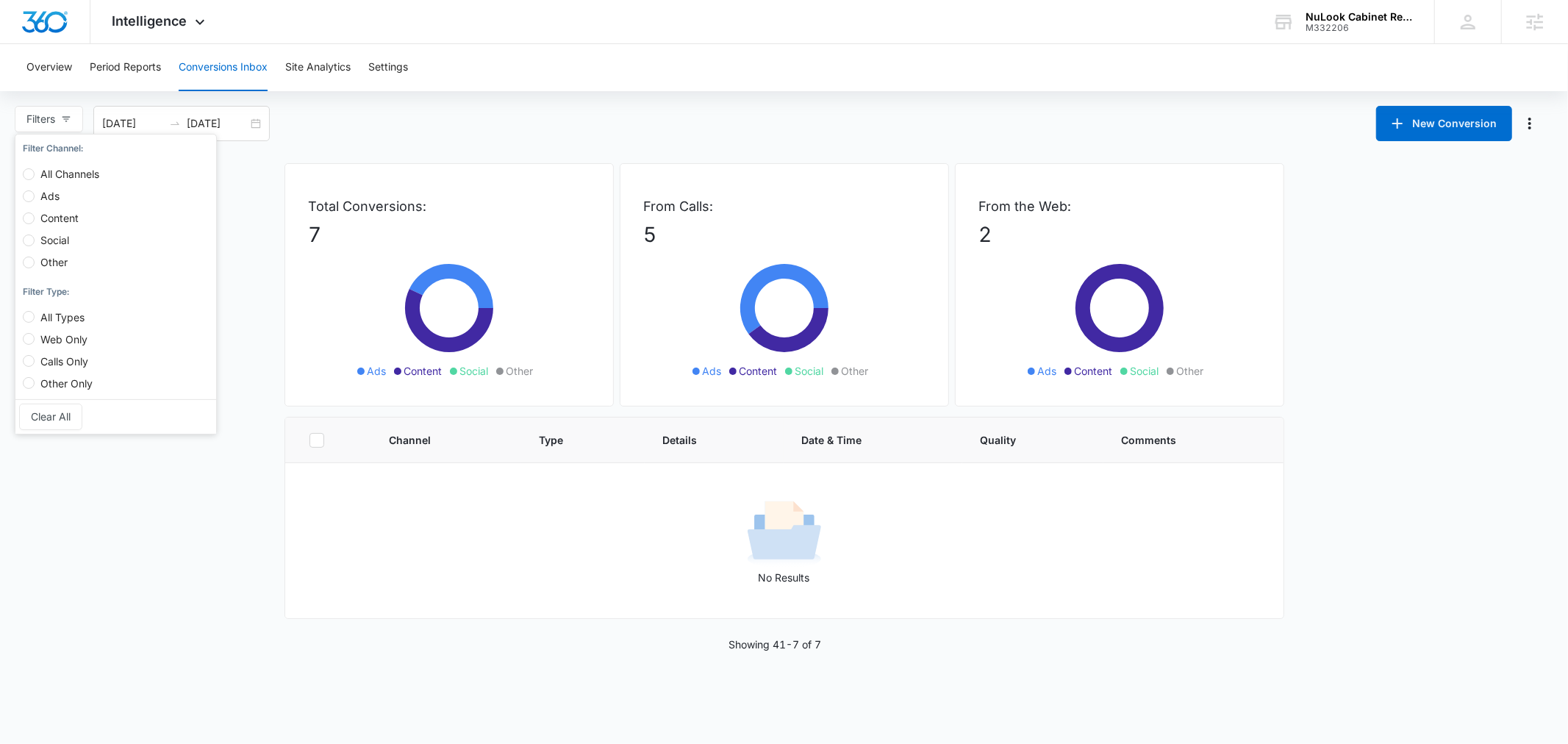
click at [60, 171] on span "All Channels" at bounding box center [70, 174] width 71 height 13
click at [35, 171] on input "All Channels" at bounding box center [28, 174] width 12 height 12
radio input "true"
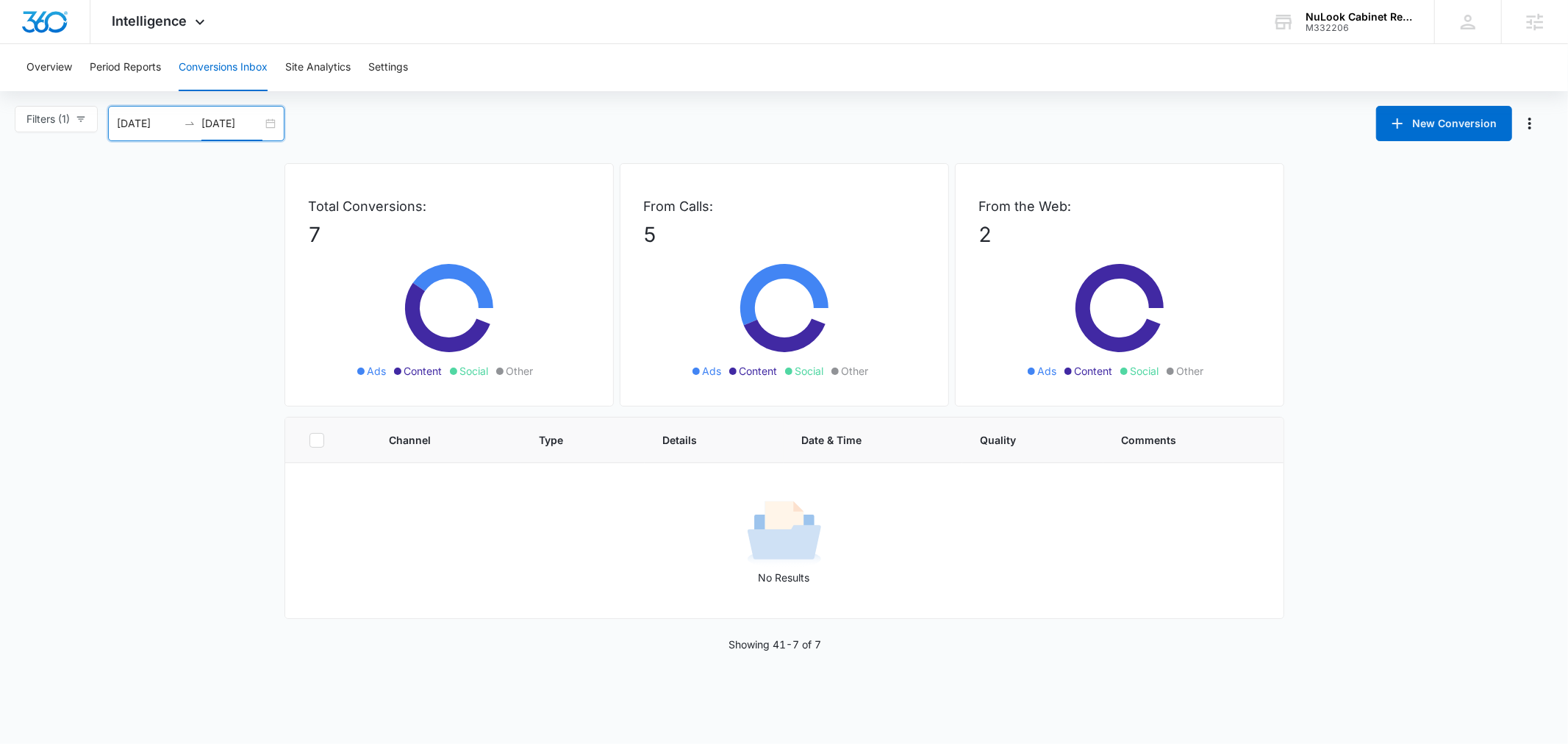
click at [230, 126] on input "07/09/2025" at bounding box center [231, 124] width 61 height 16
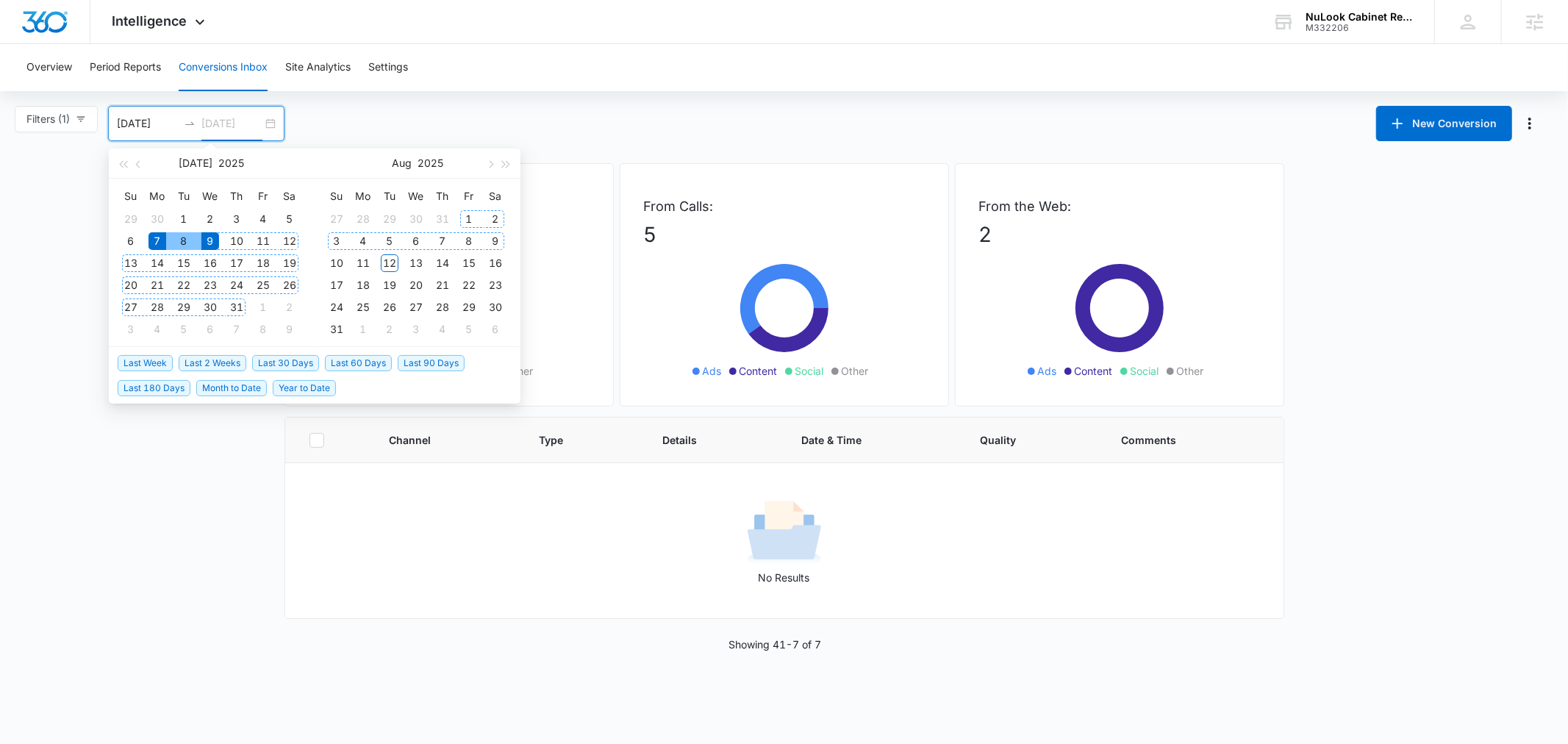
type input "07/09/2025"
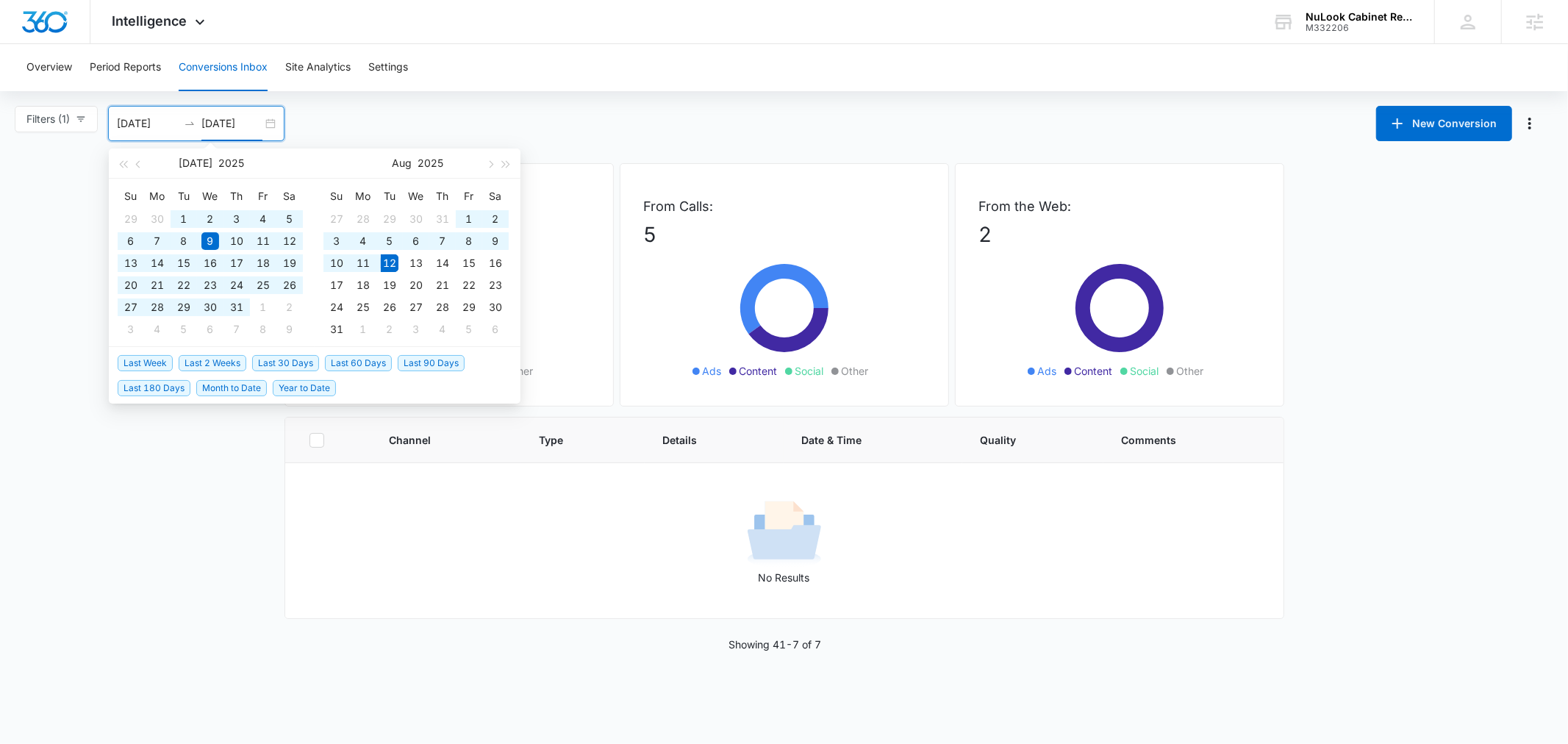
click at [371, 362] on span "Last 60 Days" at bounding box center [358, 363] width 67 height 16
type input "06/13/2025"
type input "08/12/2025"
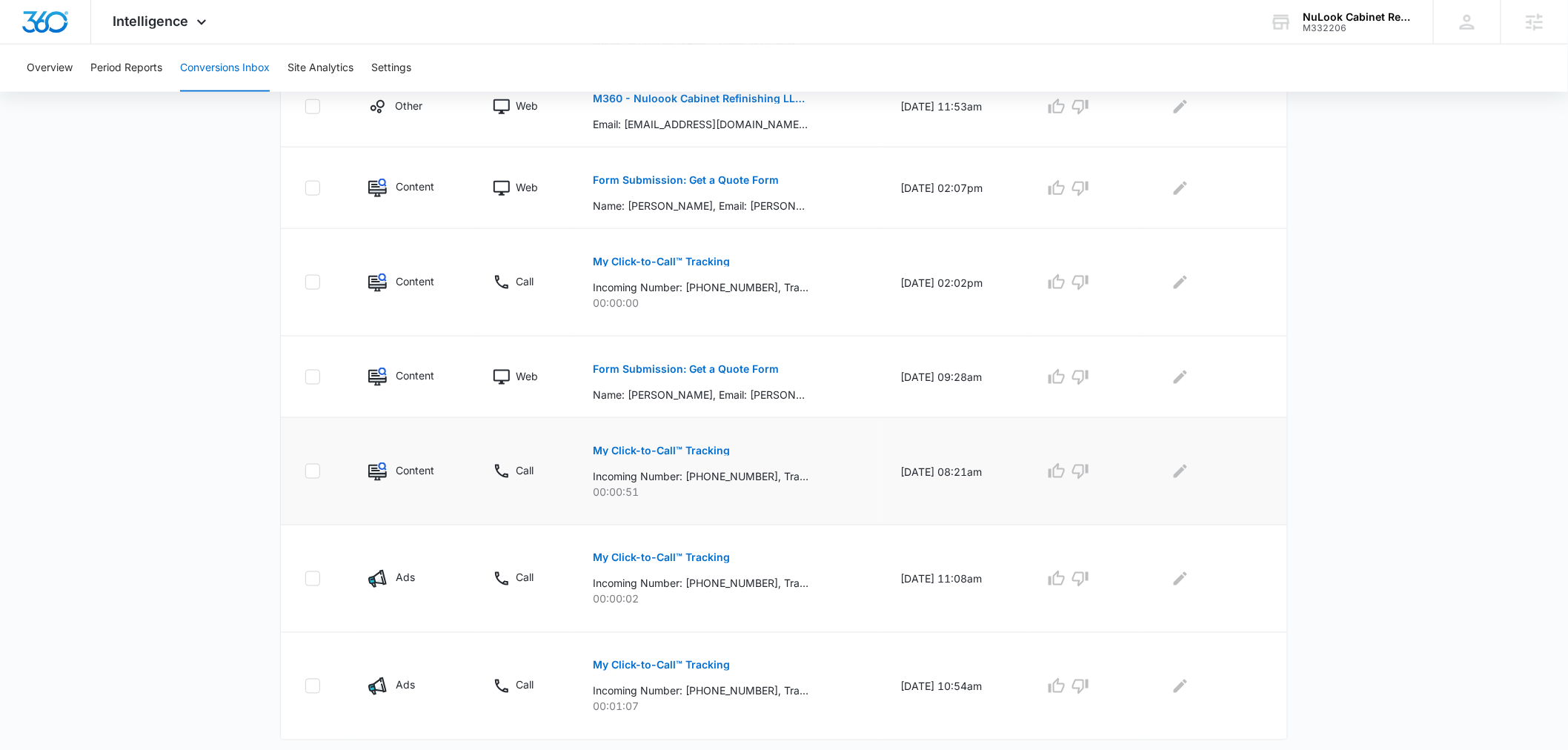
scroll to position [708, 0]
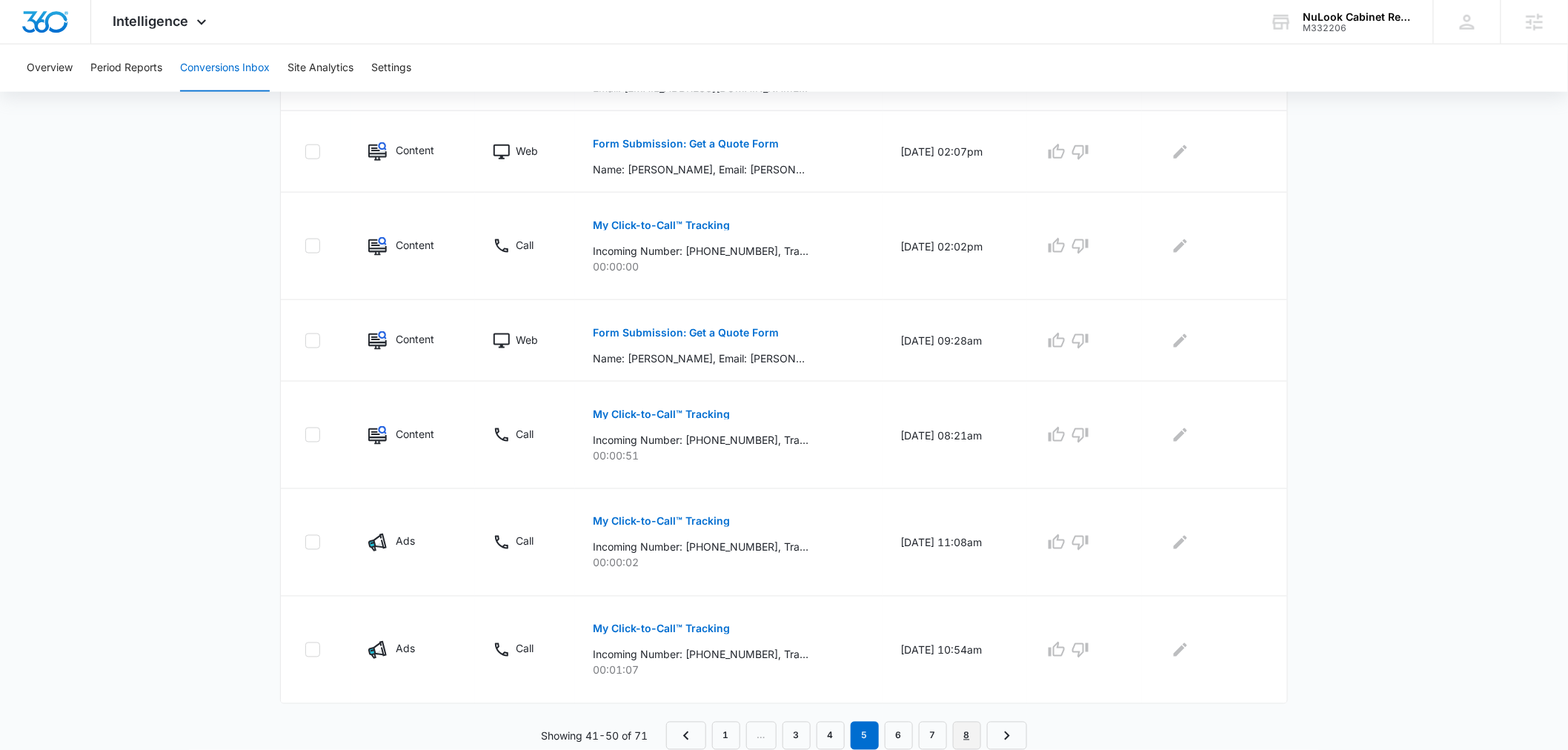
click at [962, 739] on link "8" at bounding box center [966, 735] width 28 height 28
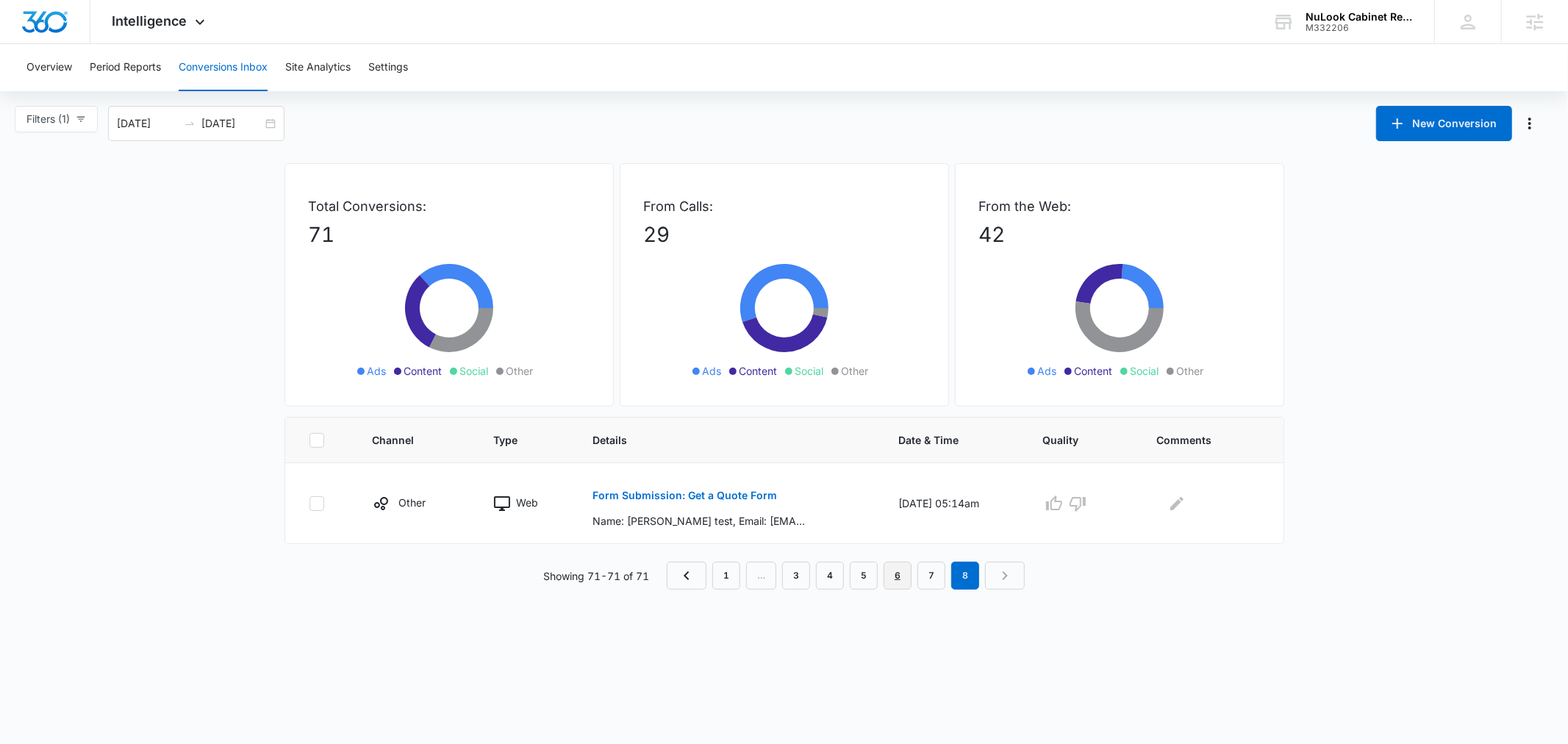
click at [907, 578] on link "6" at bounding box center [898, 576] width 28 height 28
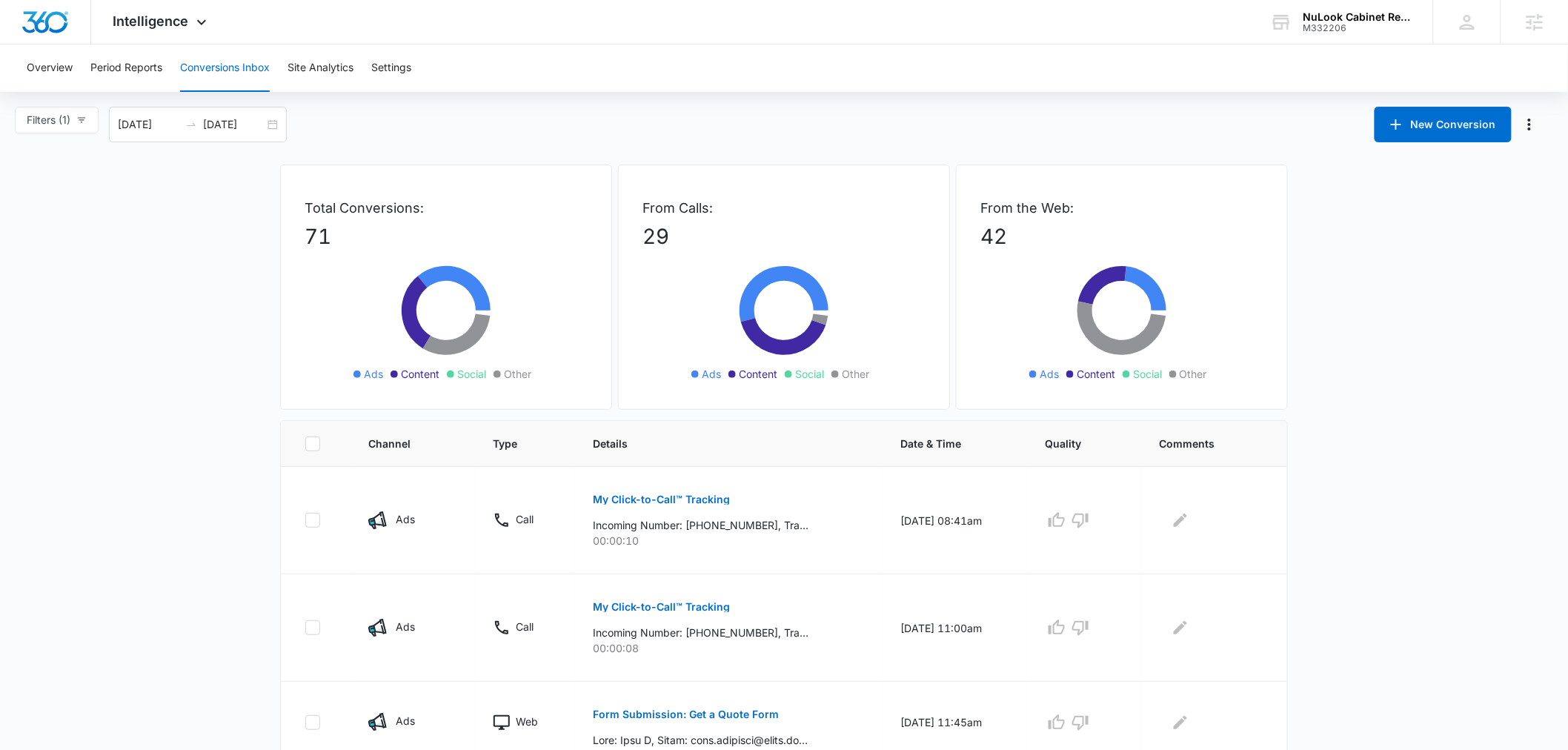
scroll to position [734, 0]
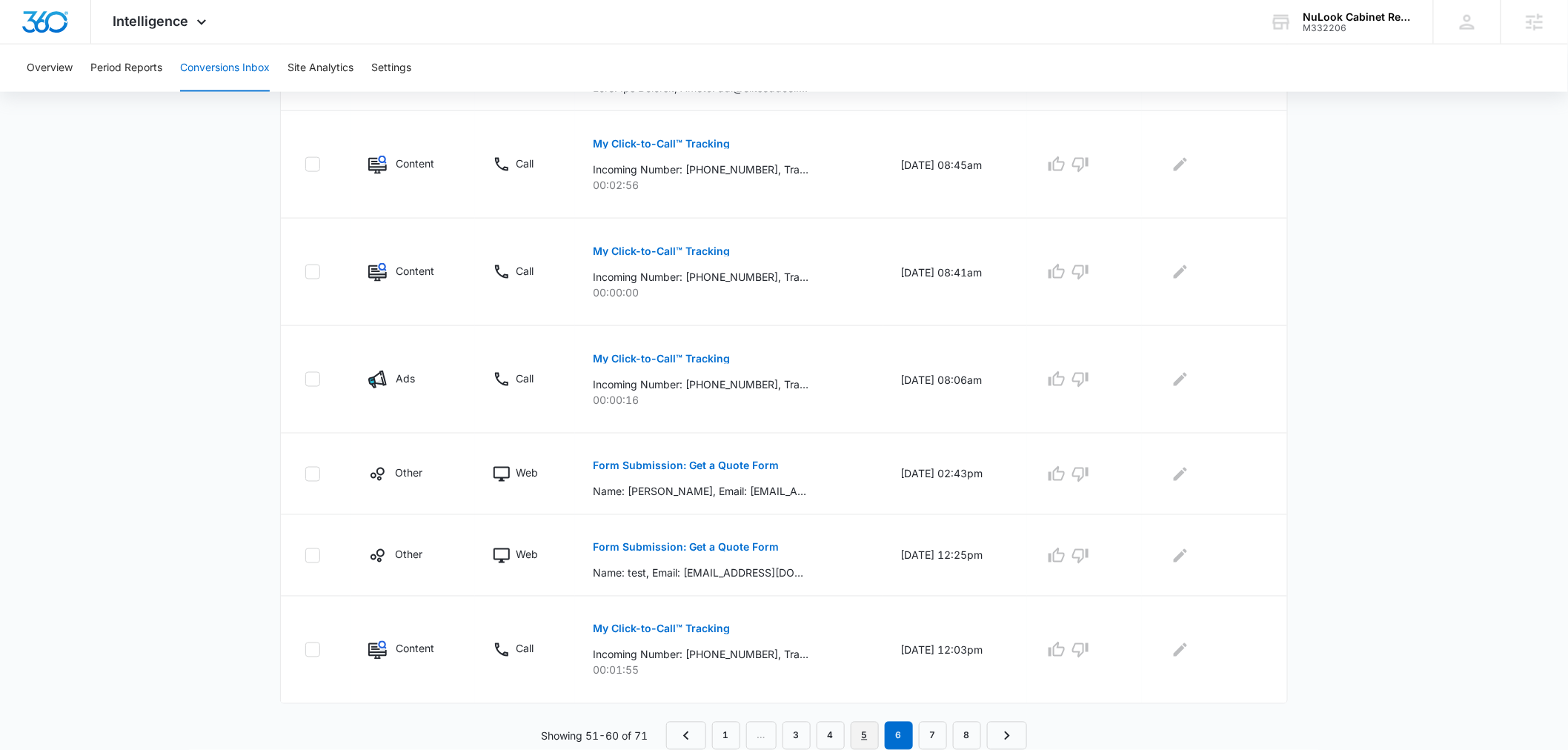
click at [869, 731] on link "5" at bounding box center [865, 735] width 28 height 28
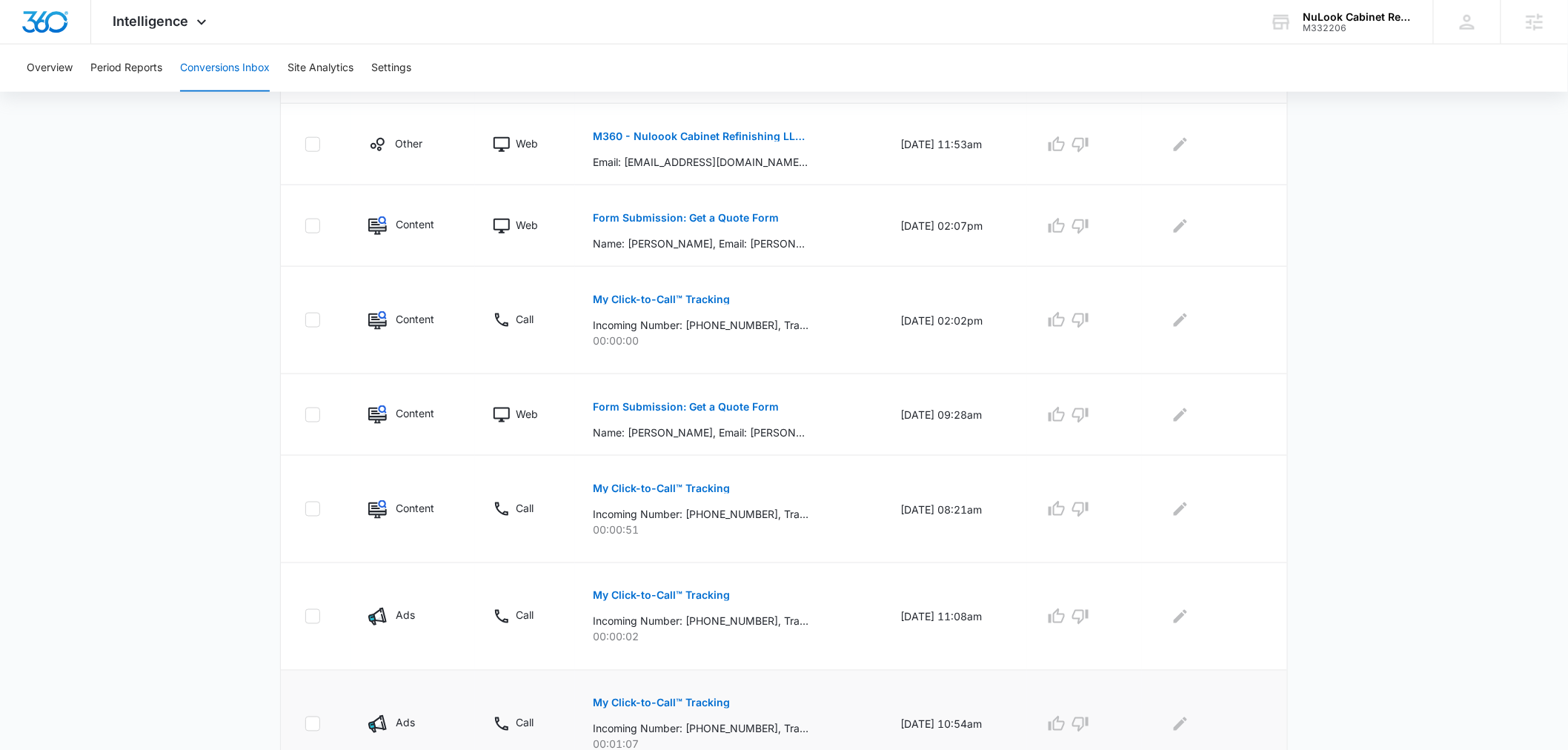
scroll to position [708, 0]
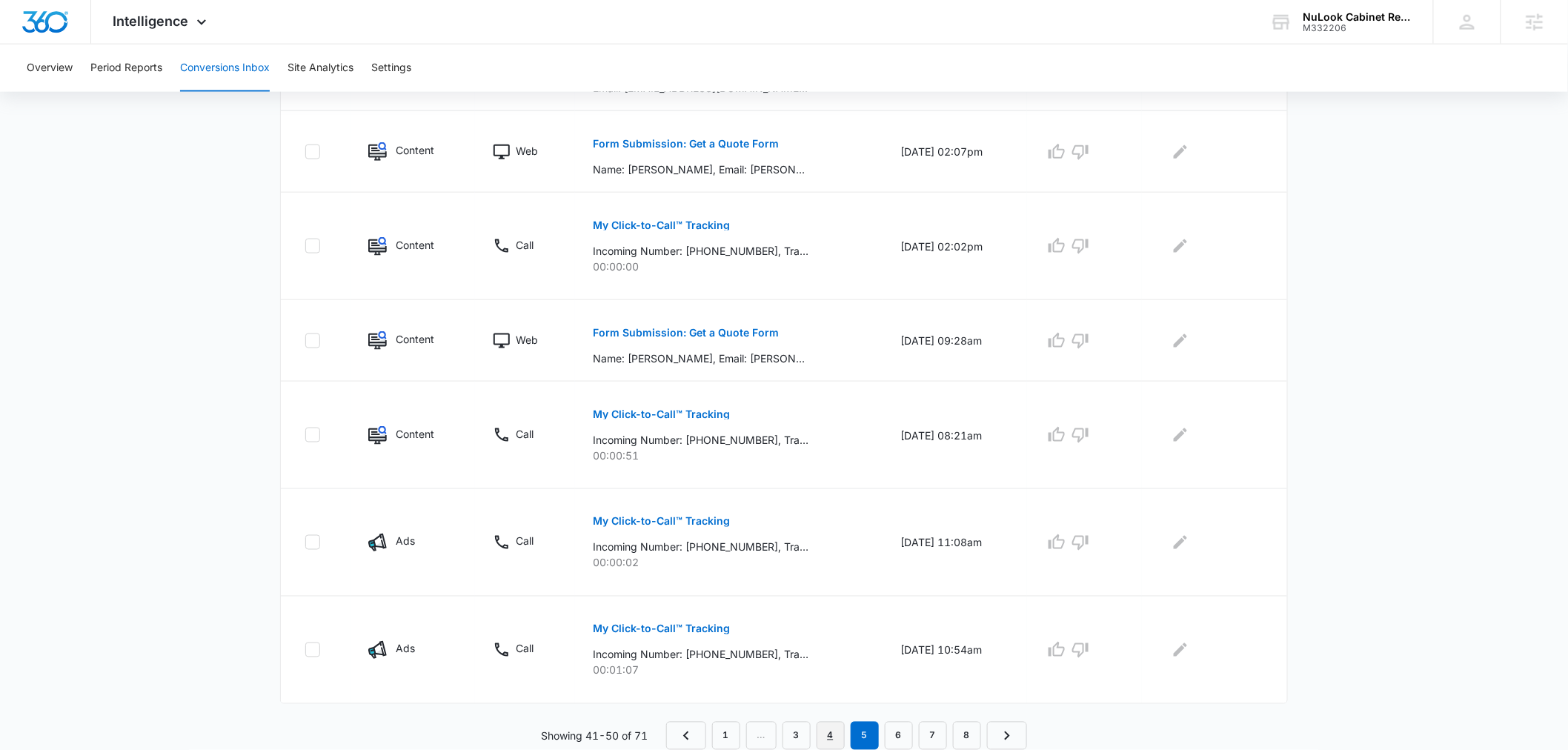
click at [832, 739] on link "4" at bounding box center [831, 735] width 28 height 28
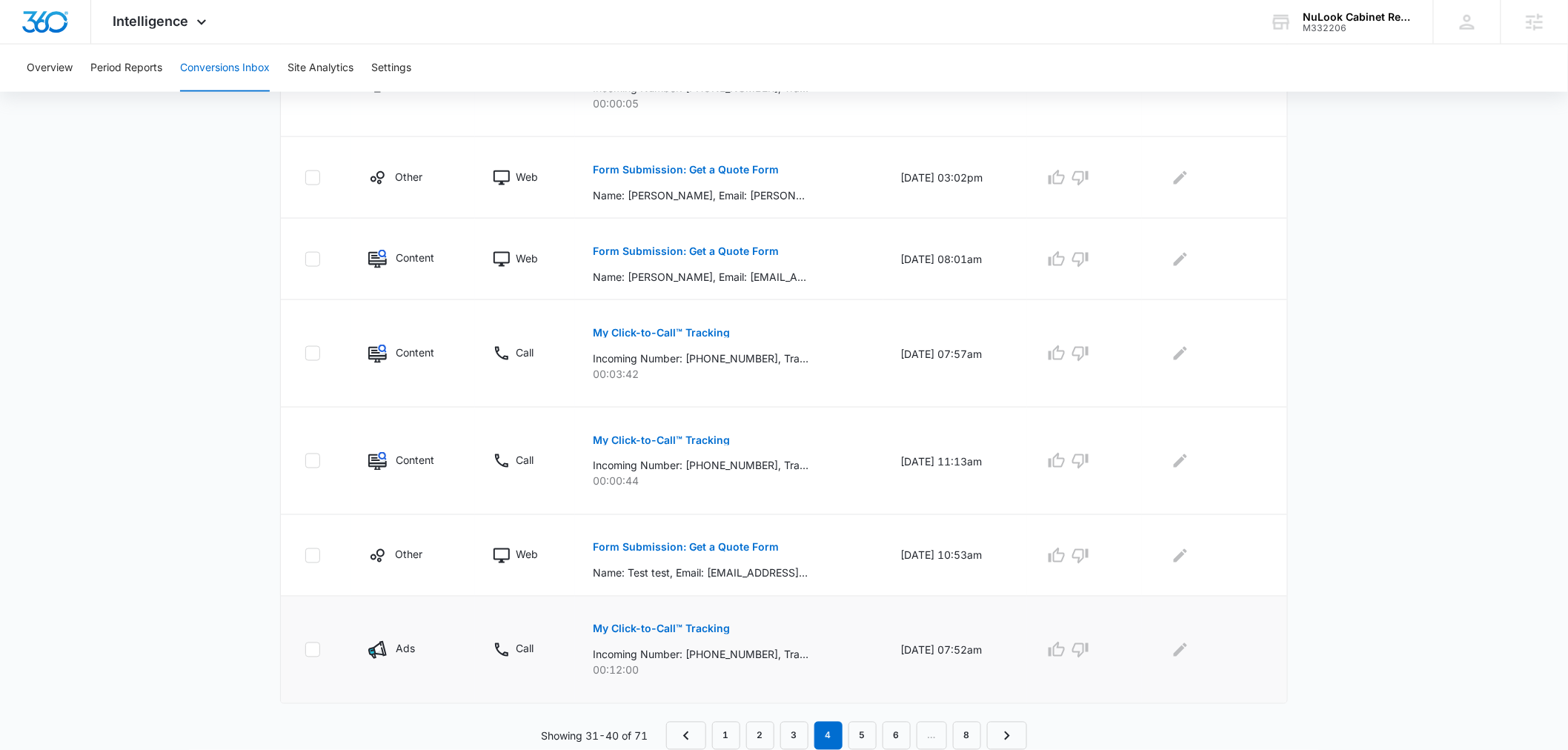
click at [682, 630] on p "My Click-to-Call™ Tracking" at bounding box center [662, 629] width 138 height 10
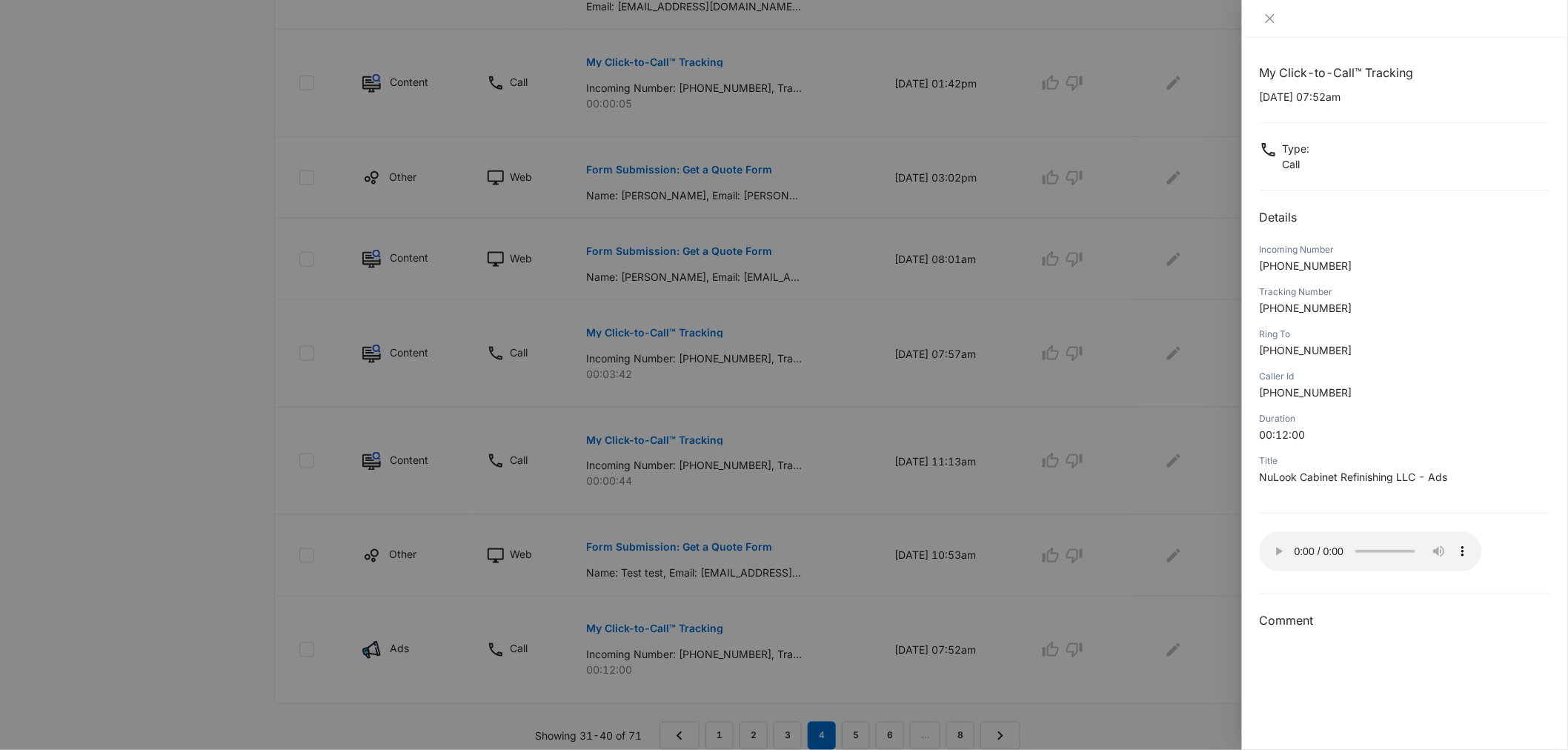
click at [508, 246] on div at bounding box center [784, 375] width 1568 height 750
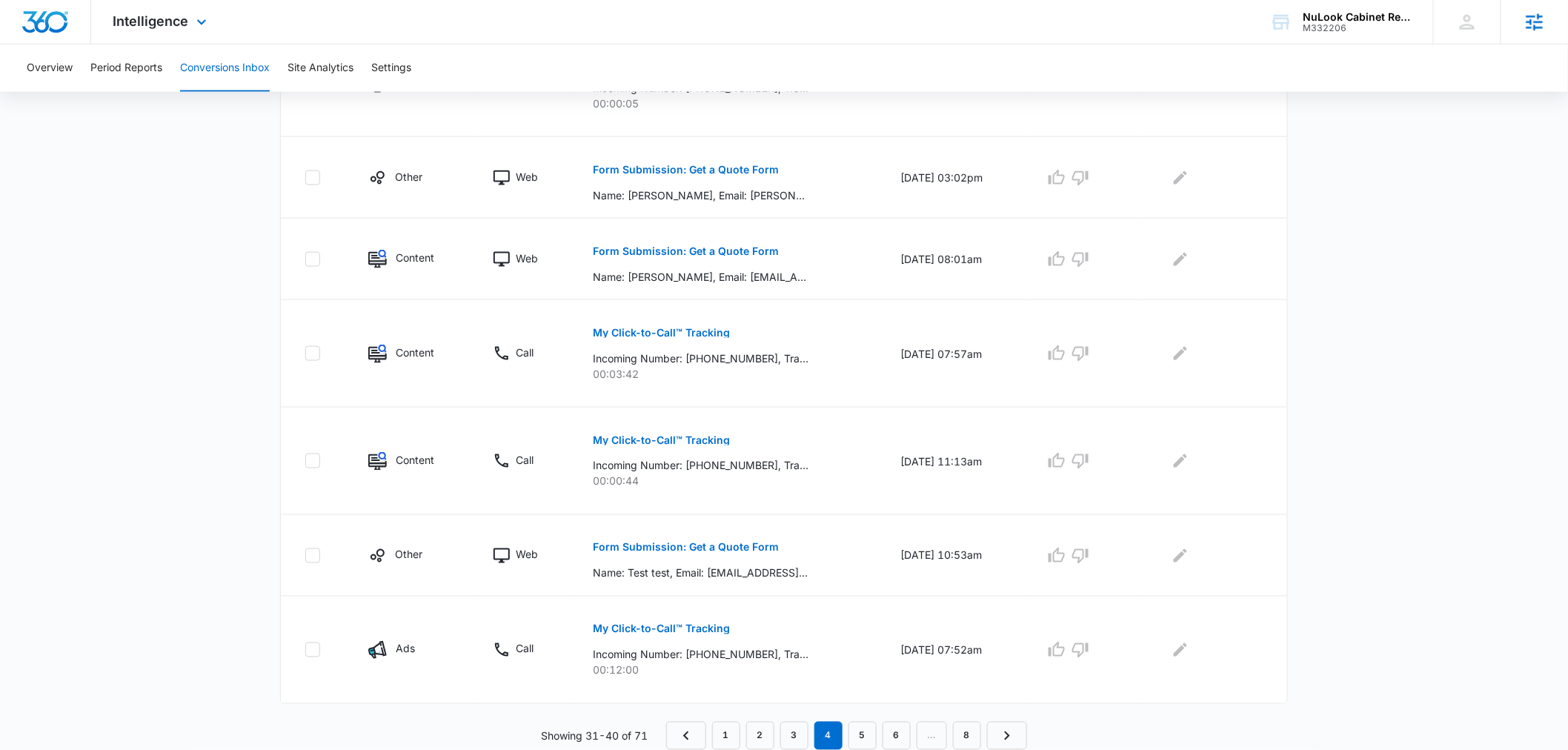
click at [1547, 18] on div "Agencies" at bounding box center [1535, 22] width 68 height 44
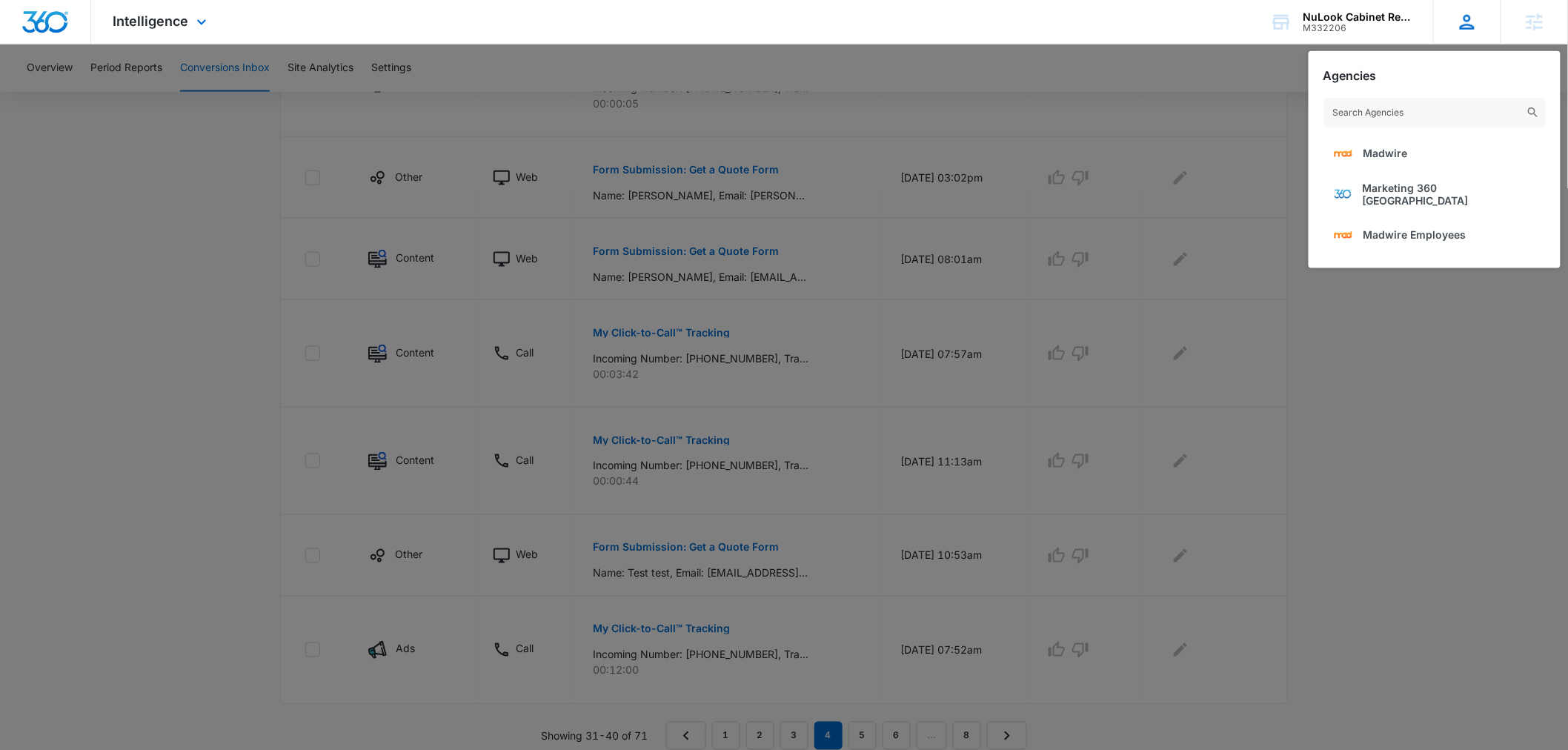
click at [1470, 11] on icon at bounding box center [1467, 22] width 22 height 22
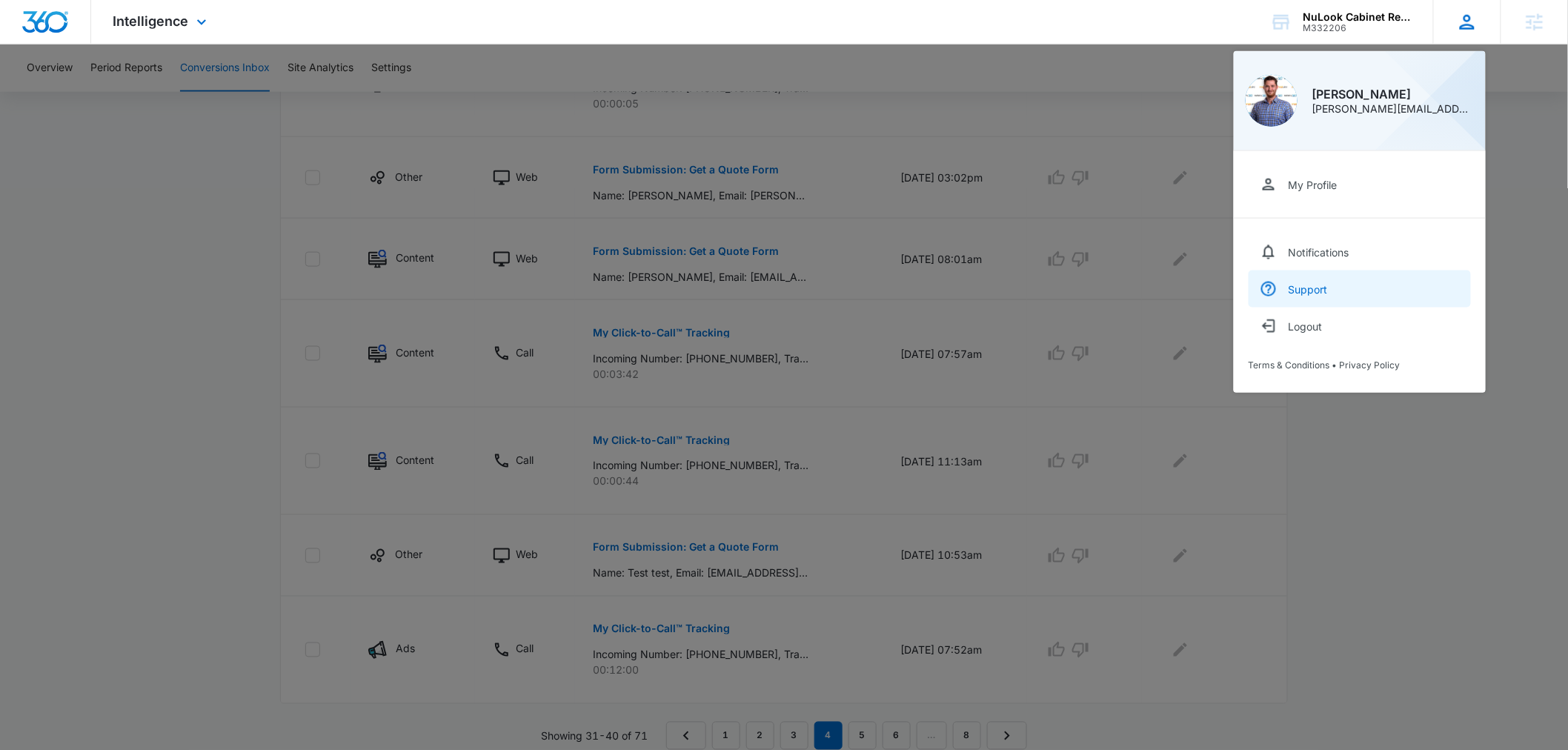
click at [1323, 281] on link "Support" at bounding box center [1360, 289] width 222 height 37
